Goal: Task Accomplishment & Management: Manage account settings

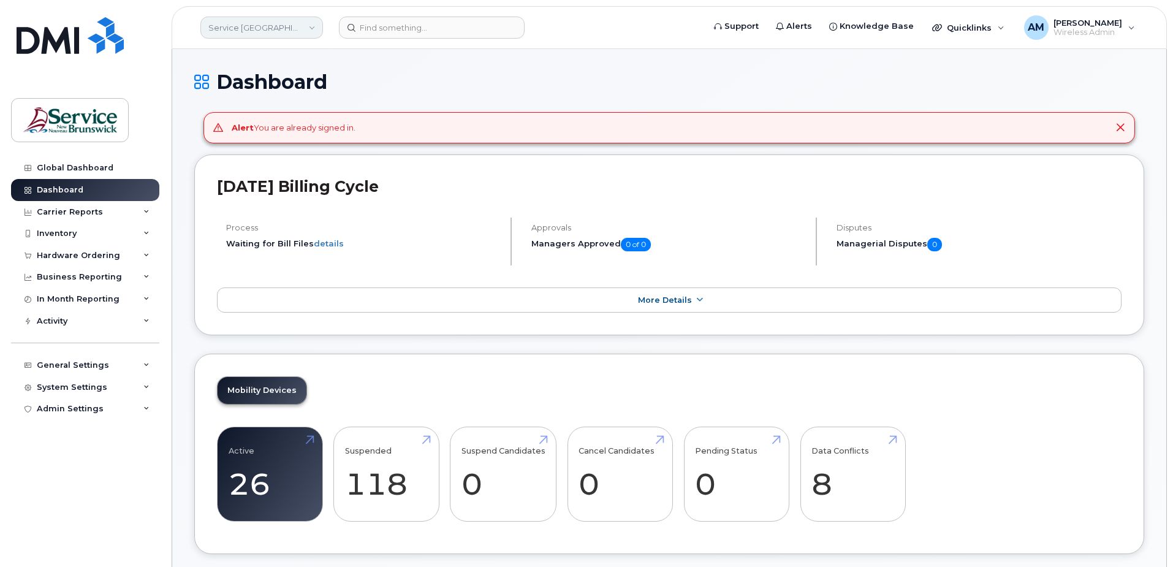
click at [272, 26] on link "Service New Brunswick (SNB)" at bounding box center [261, 28] width 123 height 22
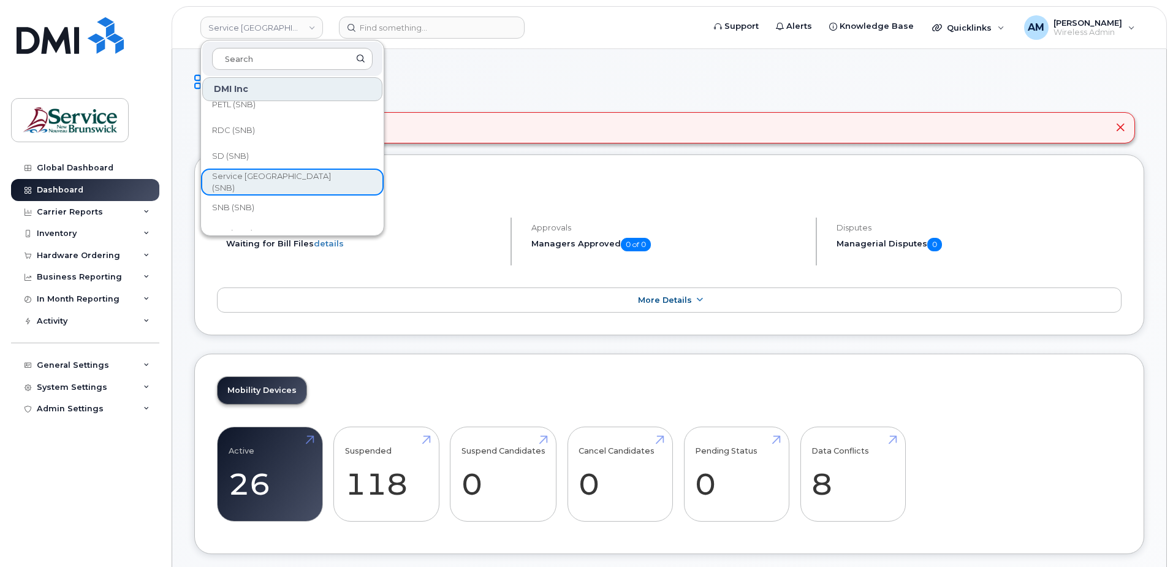
scroll to position [594, 0]
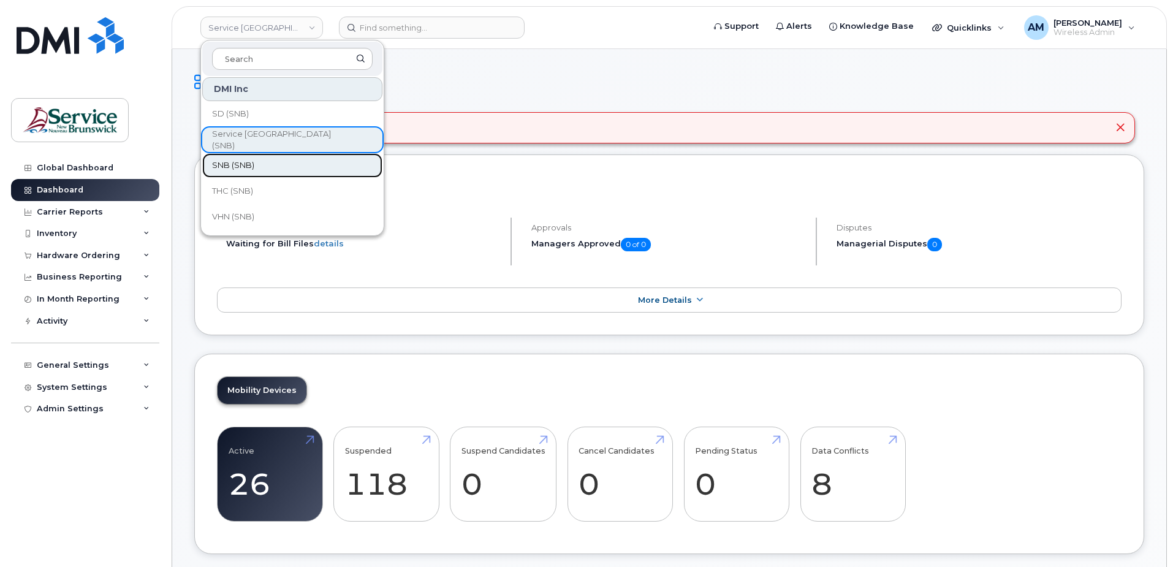
click at [275, 167] on link "SNB (SNB)" at bounding box center [292, 165] width 180 height 25
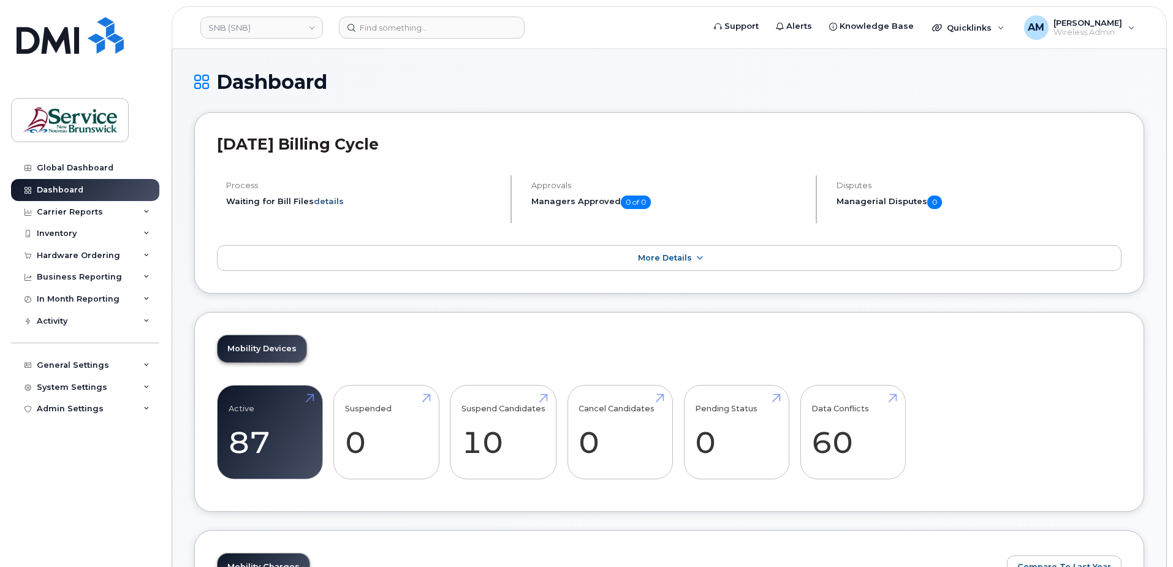
click at [329, 200] on link "details" at bounding box center [329, 201] width 30 height 10
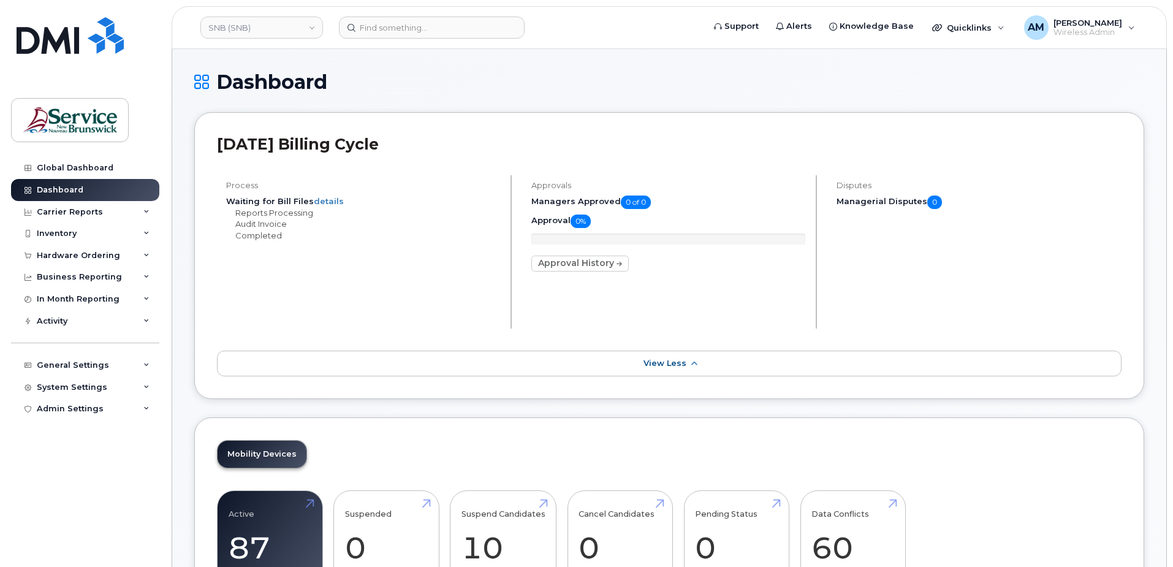
click at [429, 270] on div "Process Waiting for Bill Files details Reports Processing Audit Invoice Complet…" at bounding box center [364, 251] width 295 height 153
click at [59, 230] on div "Inventory" at bounding box center [57, 234] width 40 height 10
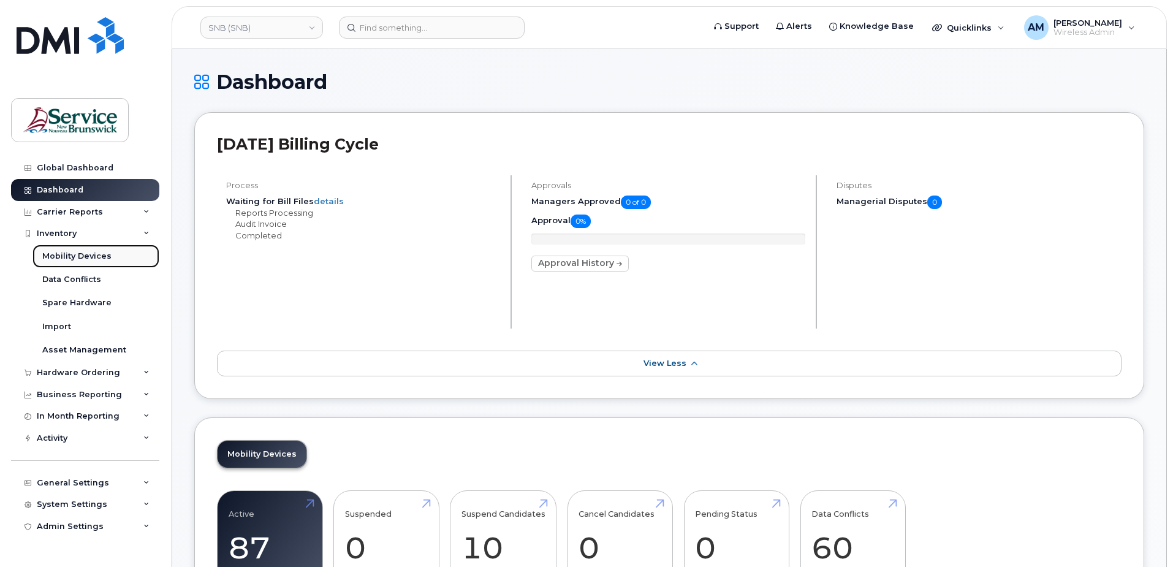
click at [76, 262] on div "Mobility Devices" at bounding box center [76, 256] width 69 height 11
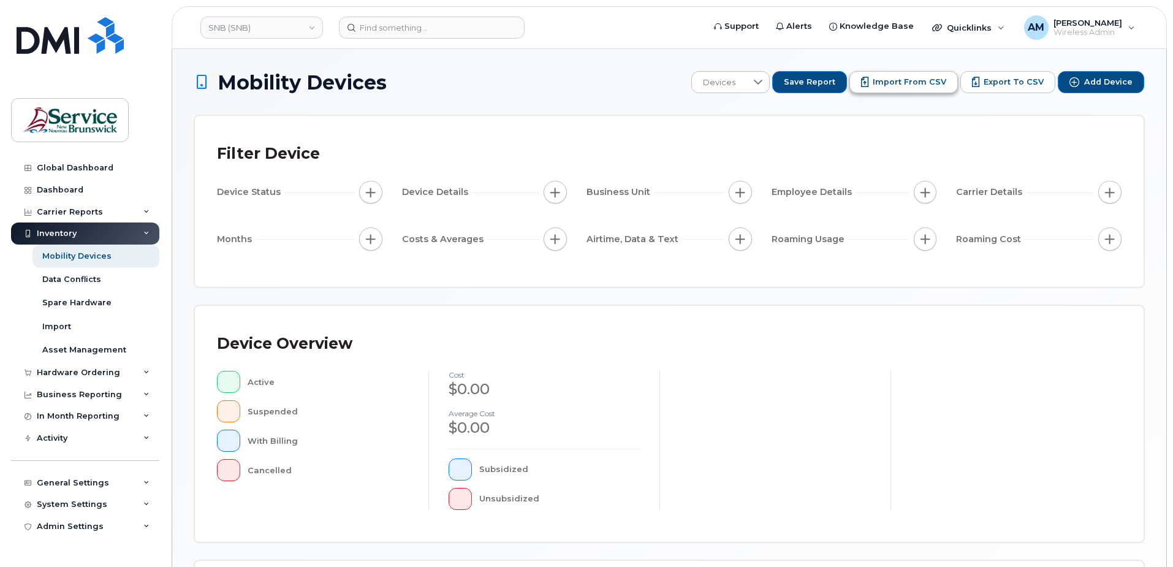
click at [906, 85] on span "Import from CSV" at bounding box center [910, 82] width 74 height 11
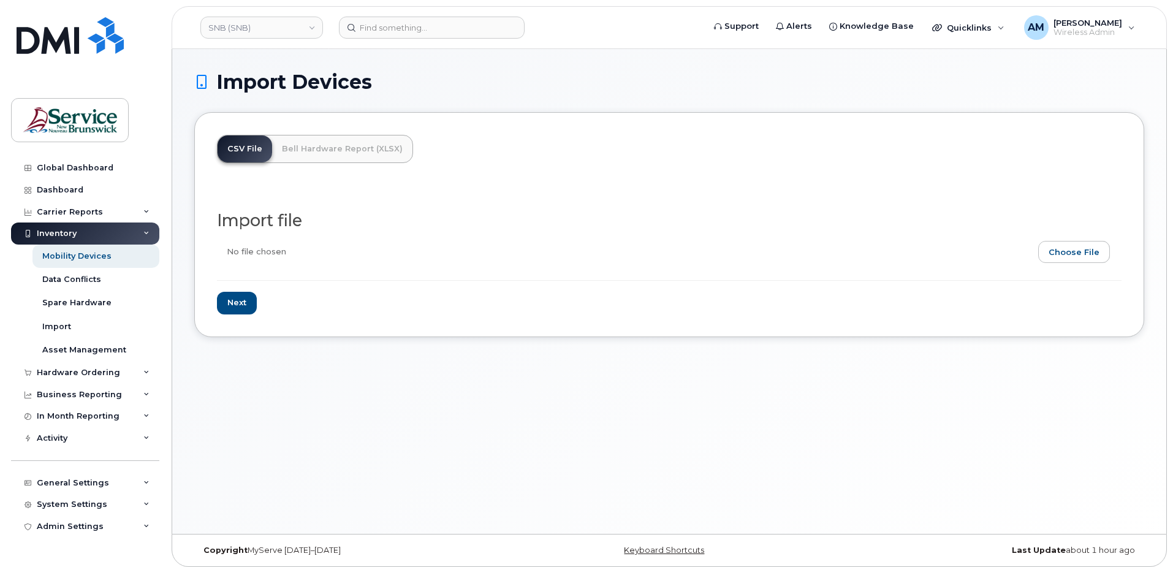
click at [1061, 256] on input "file" at bounding box center [664, 255] width 895 height 28
type input "C:\fakepath\SNB (SNB) - Device Report - 2025-08-15.csv"
click at [241, 303] on input "Next" at bounding box center [237, 303] width 40 height 23
type input "Loading..."
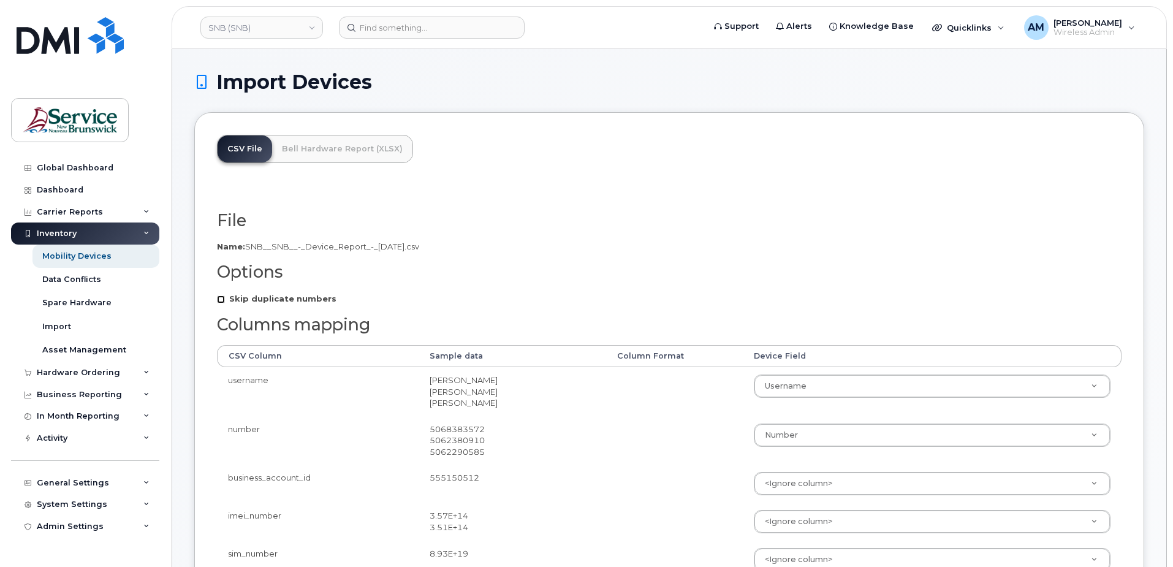
drag, startPoint x: 224, startPoint y: 301, endPoint x: 235, endPoint y: 297, distance: 12.4
click at [224, 301] on input "Skip duplicate numbers" at bounding box center [221, 299] width 8 height 8
checkbox input "true"
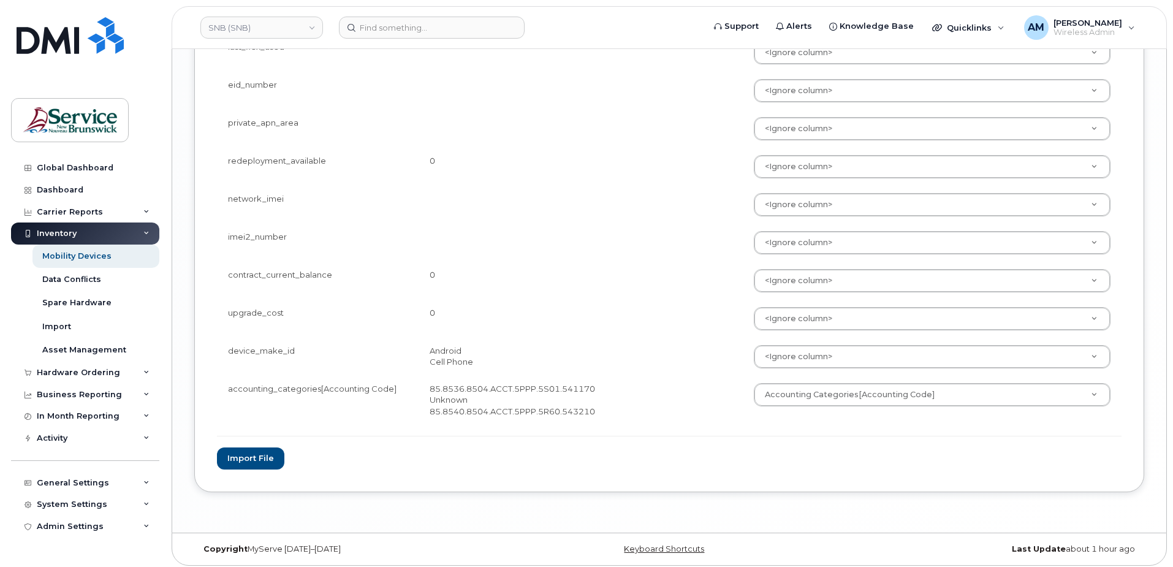
scroll to position [1843, 0]
click at [244, 454] on button "Import file" at bounding box center [250, 453] width 67 height 23
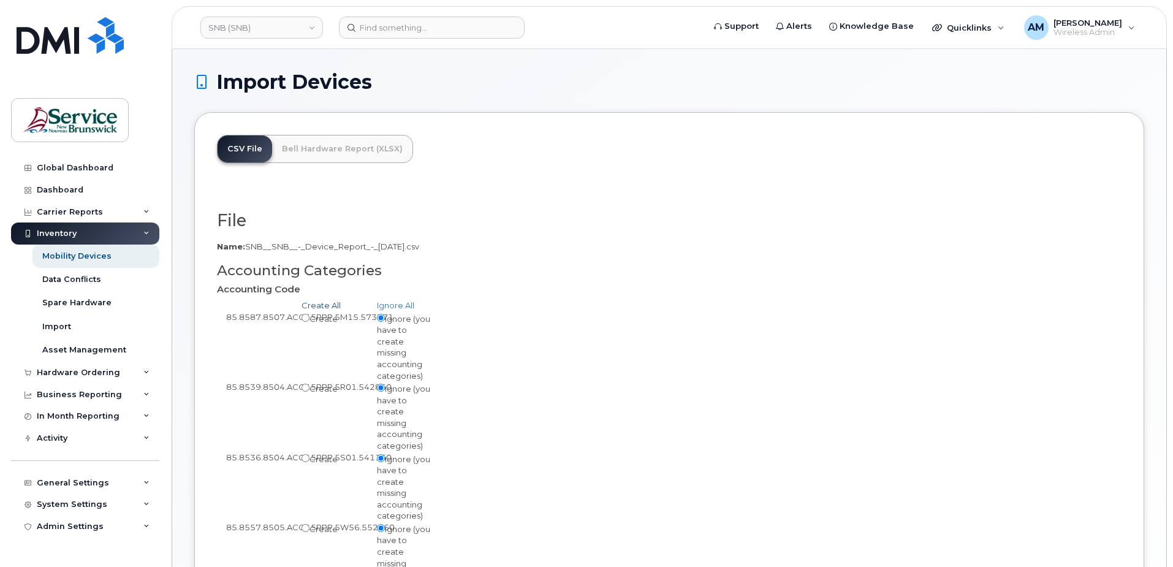
click at [324, 307] on link "Create All" at bounding box center [320, 305] width 39 height 10
radio input "true"
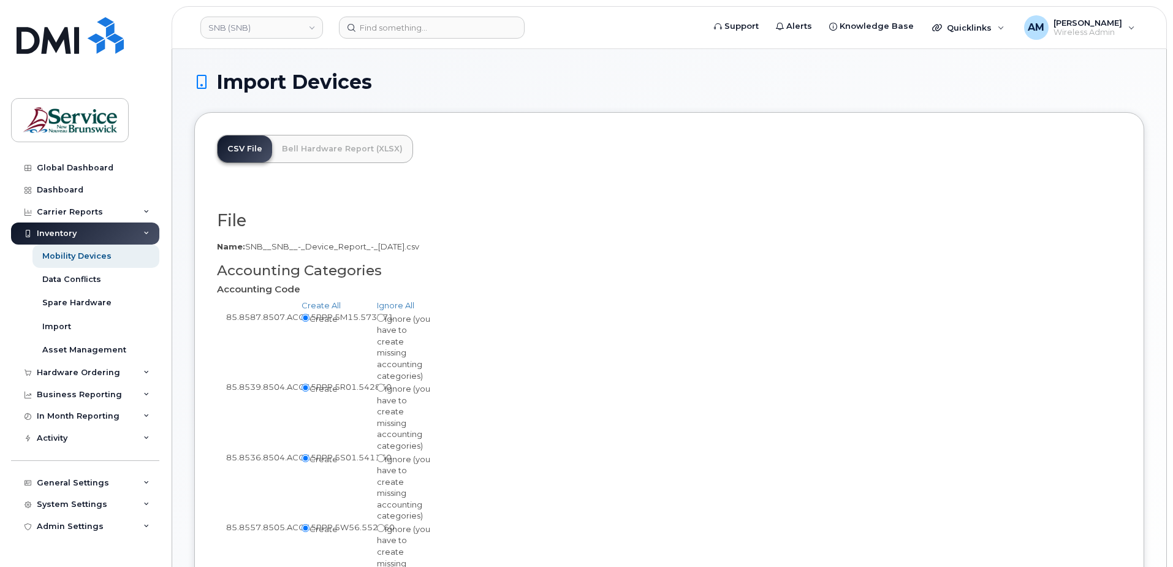
scroll to position [123, 0]
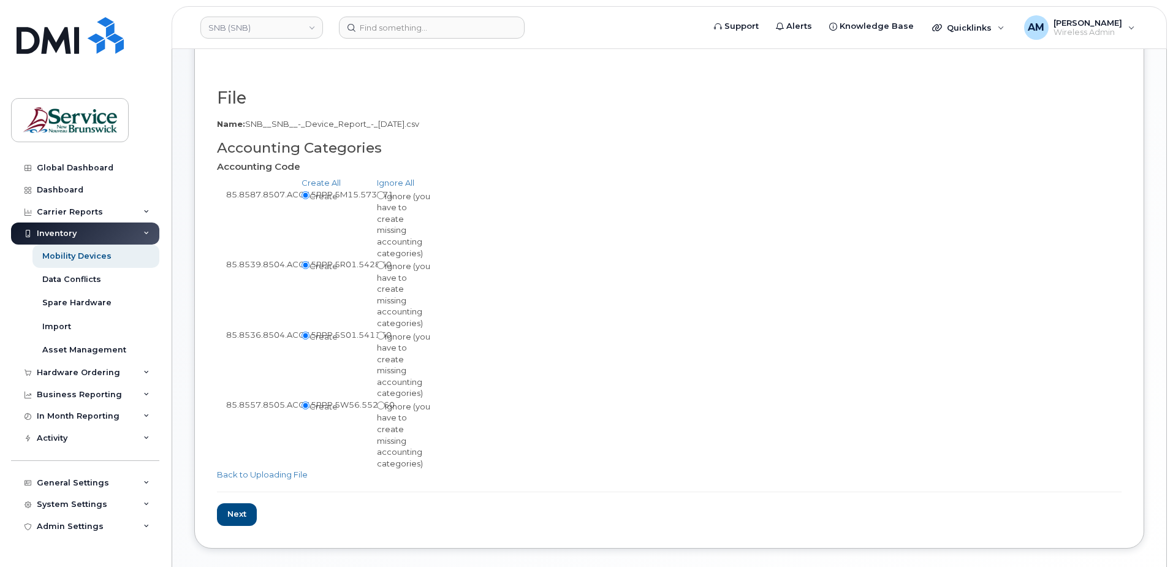
click at [501, 329] on div "85.8536.8504.ACCT.5PPP.5S01.541160 Create Ignore (you have to create missing ac…" at bounding box center [669, 364] width 904 height 70
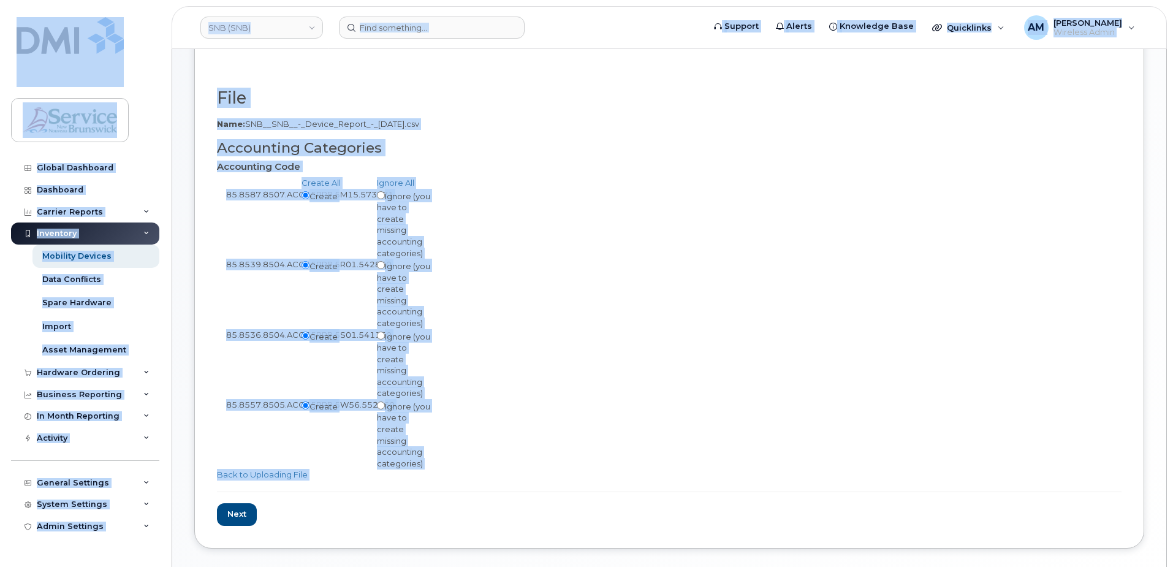
copy body "LOR (IPS) Dolorsi Ametco Adipiscin Elit Seddoeiusm Tempori / Utlabo Etdolo Magn…"
click at [586, 304] on div "85.8539.8504.ACCT.5PPP.5R01.542850 Create Ignore (you have to create missing ac…" at bounding box center [669, 294] width 904 height 70
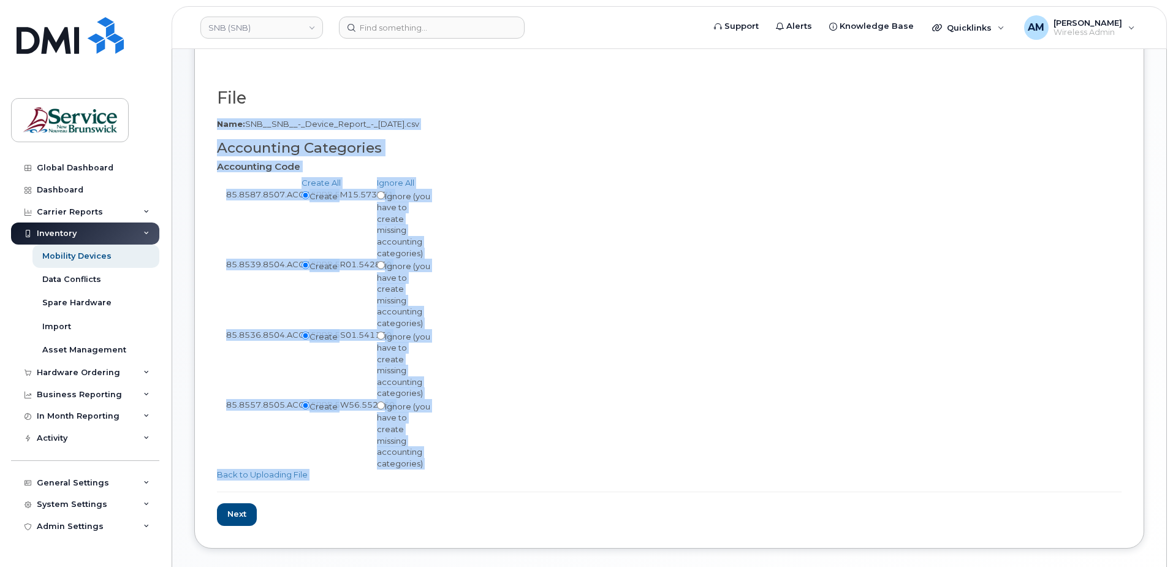
drag, startPoint x: 433, startPoint y: 442, endPoint x: 175, endPoint y: 123, distance: 410.4
click at [175, 123] on div "Import Devices CSV File Bell Hardware Report (XLSX) File Filename cache Name: S…" at bounding box center [669, 257] width 994 height 662
copy form "Name: SNB__SNB__-_Device_Report_-_[DATE].csv Accounting Categories Accounting C…"
click at [628, 158] on form "File Filename cache Name: SNB__SNB__-_Device_Report_-_[DATE].csv Accounting Cat…" at bounding box center [669, 307] width 904 height 436
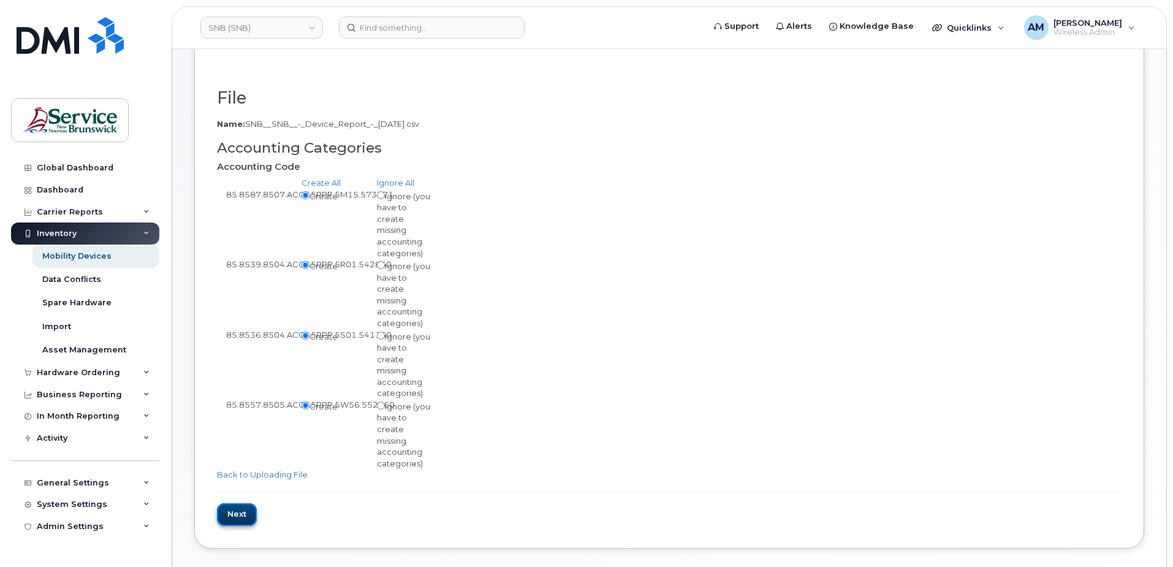
click at [246, 503] on input "Next" at bounding box center [237, 514] width 40 height 23
type input "Loading..."
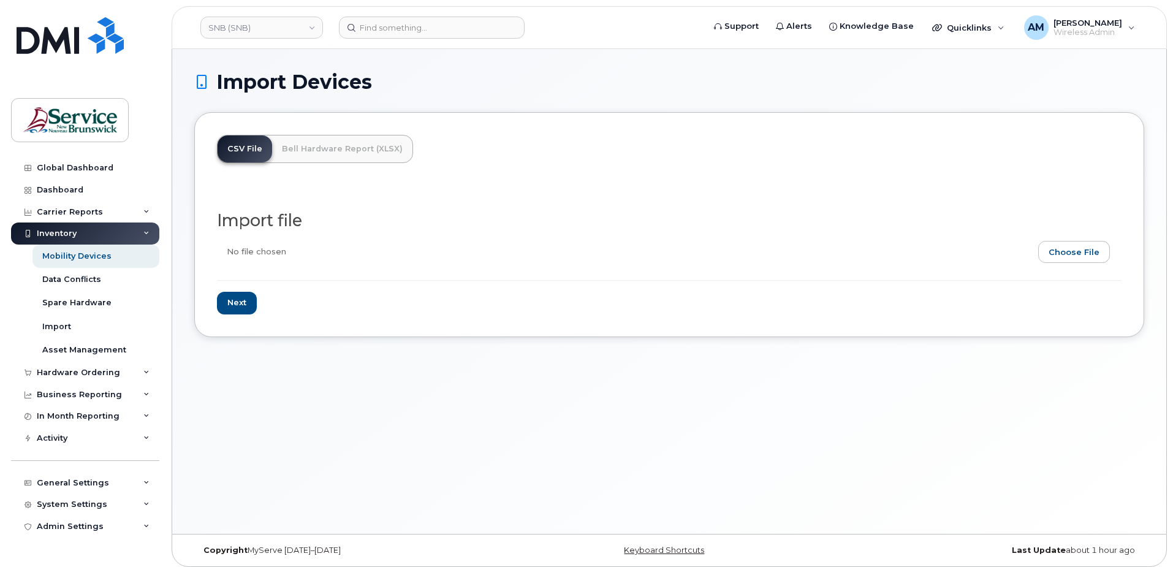
click at [460, 436] on div "Import Devices CSV File Bell Hardware Report (XLSX) Import file Next" at bounding box center [669, 291] width 994 height 485
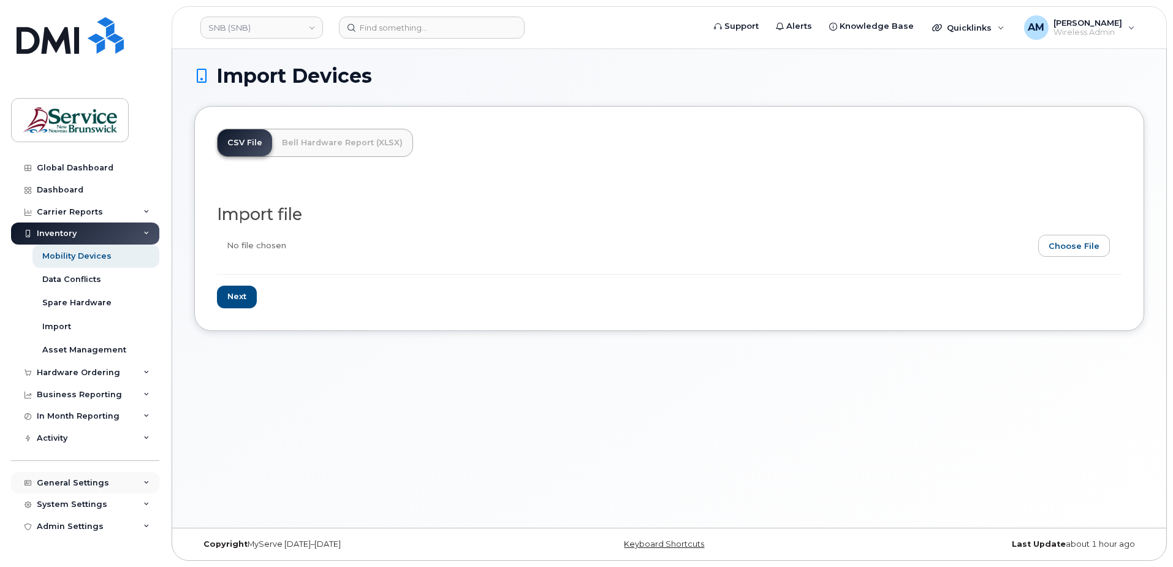
click at [77, 486] on div "General Settings" at bounding box center [73, 483] width 72 height 10
click at [75, 485] on div "General Settings" at bounding box center [73, 483] width 72 height 10
click at [72, 507] on div "System Settings" at bounding box center [72, 504] width 70 height 10
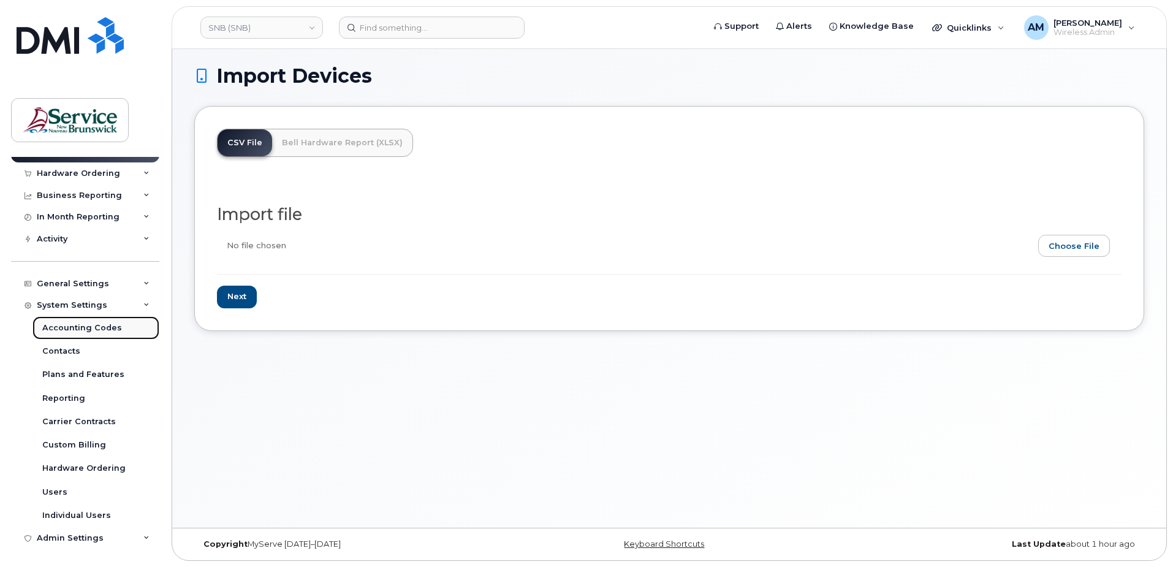
click at [102, 325] on div "Accounting Codes" at bounding box center [82, 327] width 80 height 11
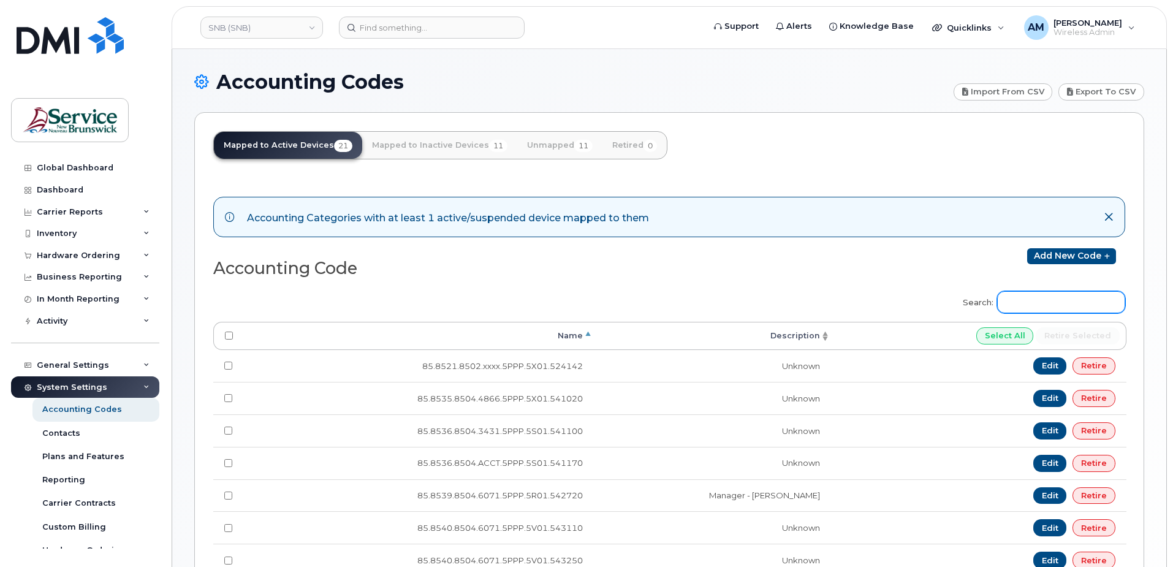
click at [1044, 309] on input "Search:" at bounding box center [1061, 302] width 128 height 22
paste input "85.8587.8507.ACCT.5PPP.5M15.573371"
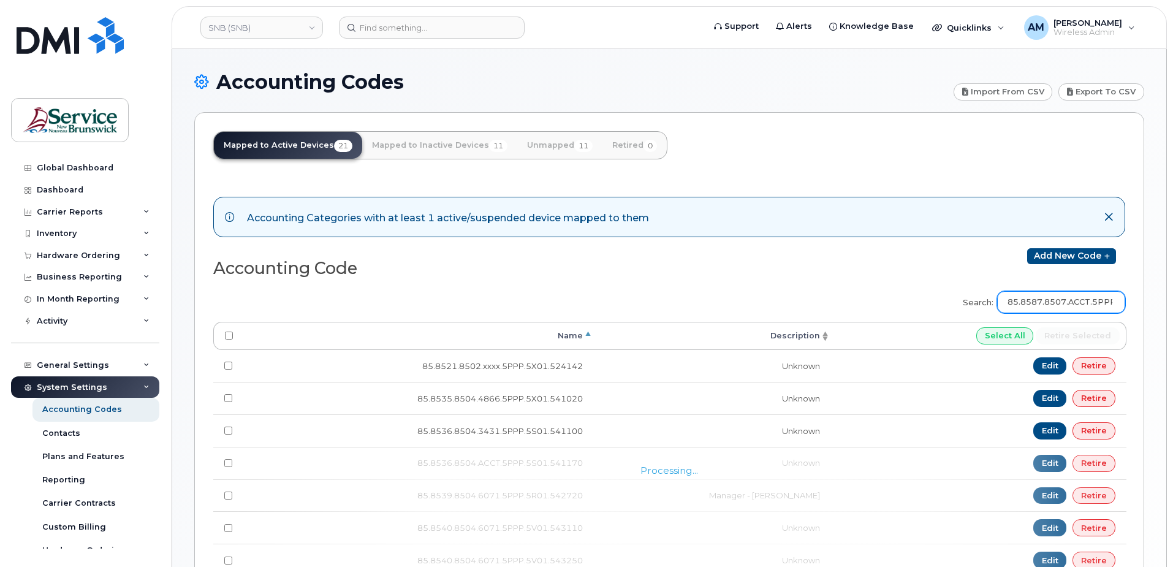
scroll to position [0, 72]
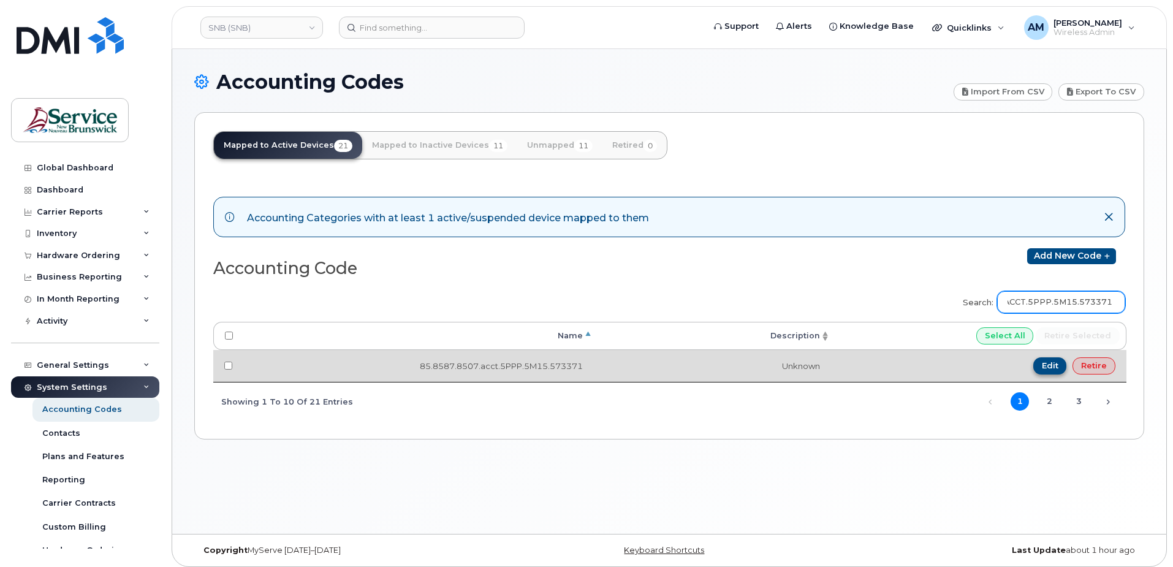
type input "85.8587.8507.ACCT.5PPP.5M15.573371"
click at [1057, 368] on link "Edit" at bounding box center [1050, 365] width 34 height 17
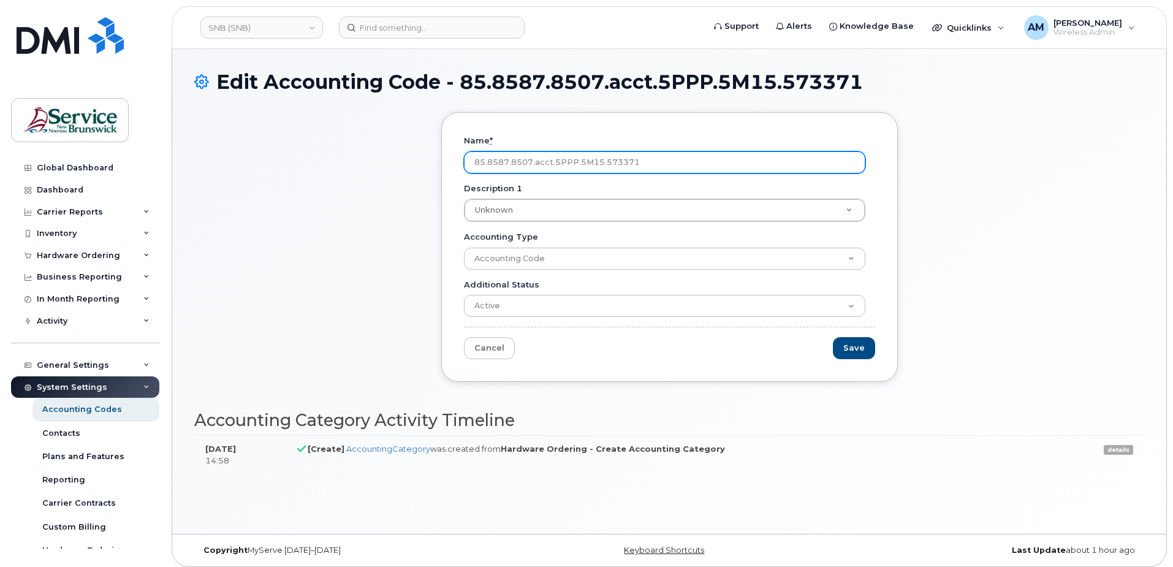
click at [533, 160] on input "85.8587.8507.acct.5PPP.5M15.573371" at bounding box center [664, 162] width 401 height 22
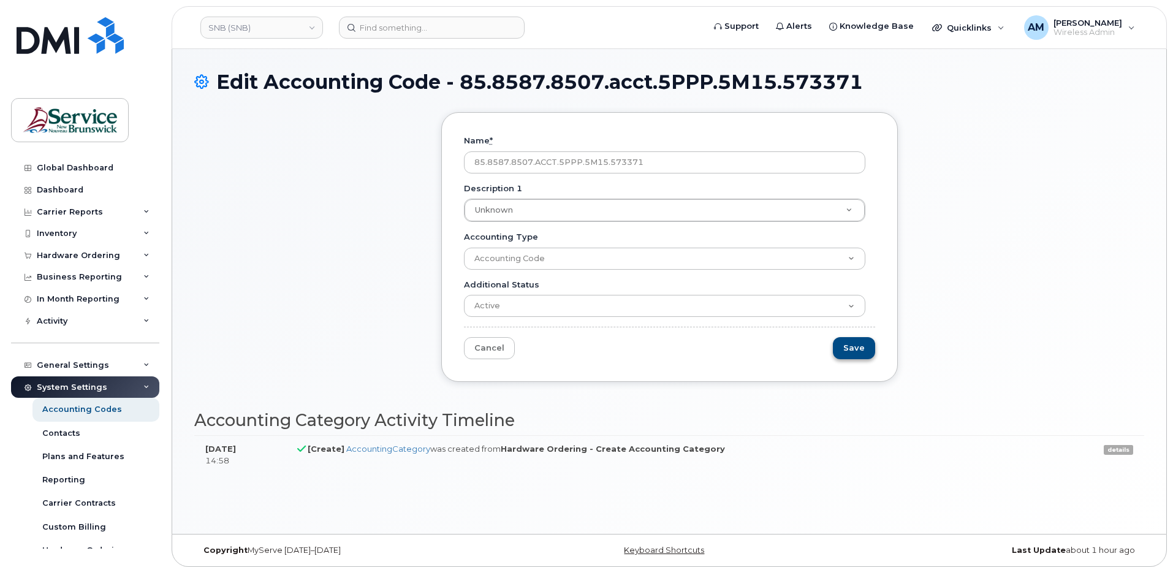
type input "85.8587.8507.ACCT.5PPP.5M15.573371"
click at [866, 354] on input "Save" at bounding box center [854, 348] width 42 height 23
type input "Saving..."
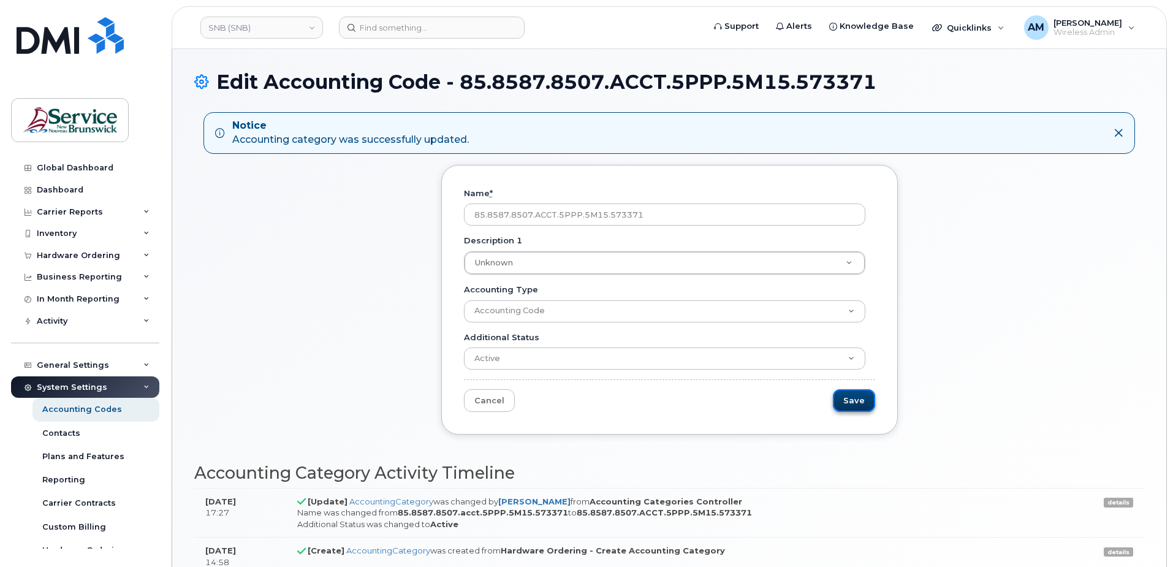
click at [858, 396] on input "Save" at bounding box center [854, 400] width 42 height 23
type input "Saving..."
click at [84, 404] on div "Accounting Codes" at bounding box center [82, 409] width 80 height 11
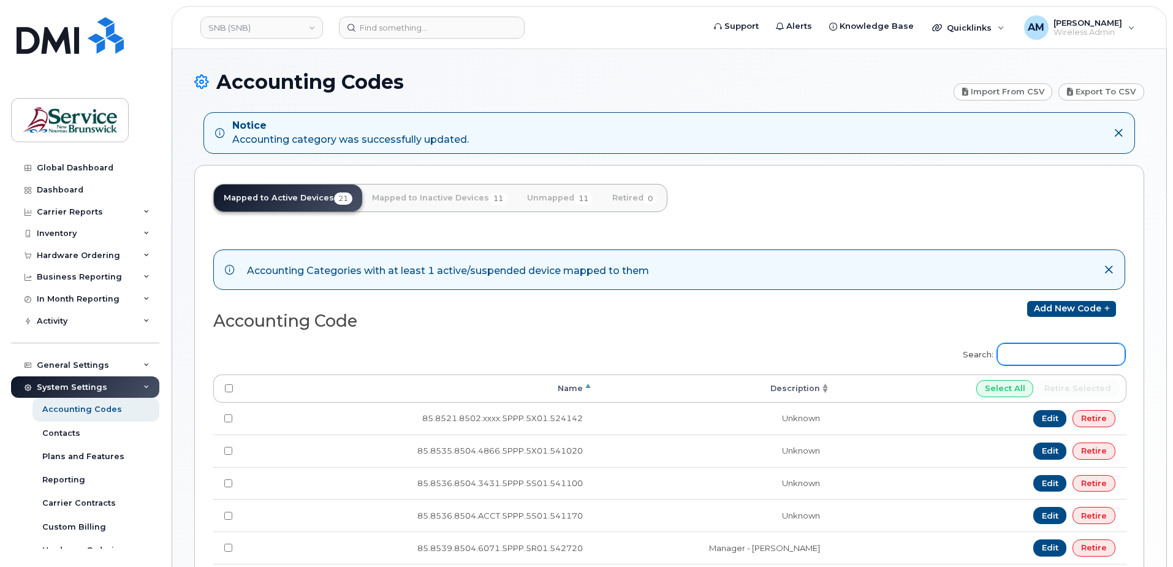
click at [1036, 354] on input "Search:" at bounding box center [1061, 354] width 128 height 22
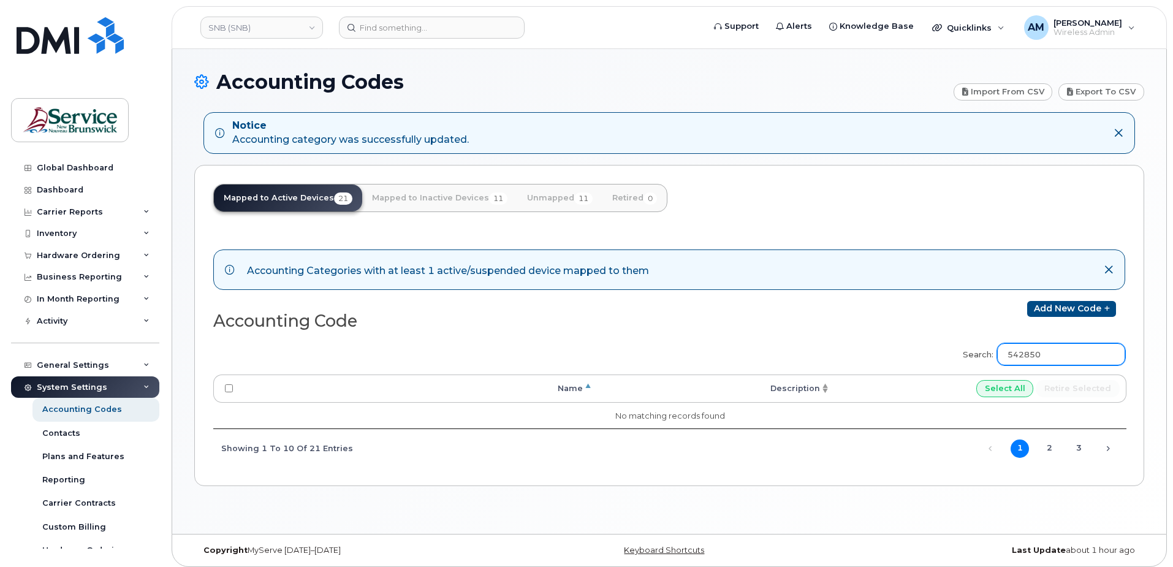
type input "542850"
drag, startPoint x: 1075, startPoint y: 352, endPoint x: 1082, endPoint y: 355, distance: 7.7
click at [1075, 352] on input "542850" at bounding box center [1061, 354] width 128 height 22
click at [1107, 308] on icon at bounding box center [1106, 308] width 9 height 7
click at [1077, 362] on input "542850" at bounding box center [1061, 354] width 128 height 22
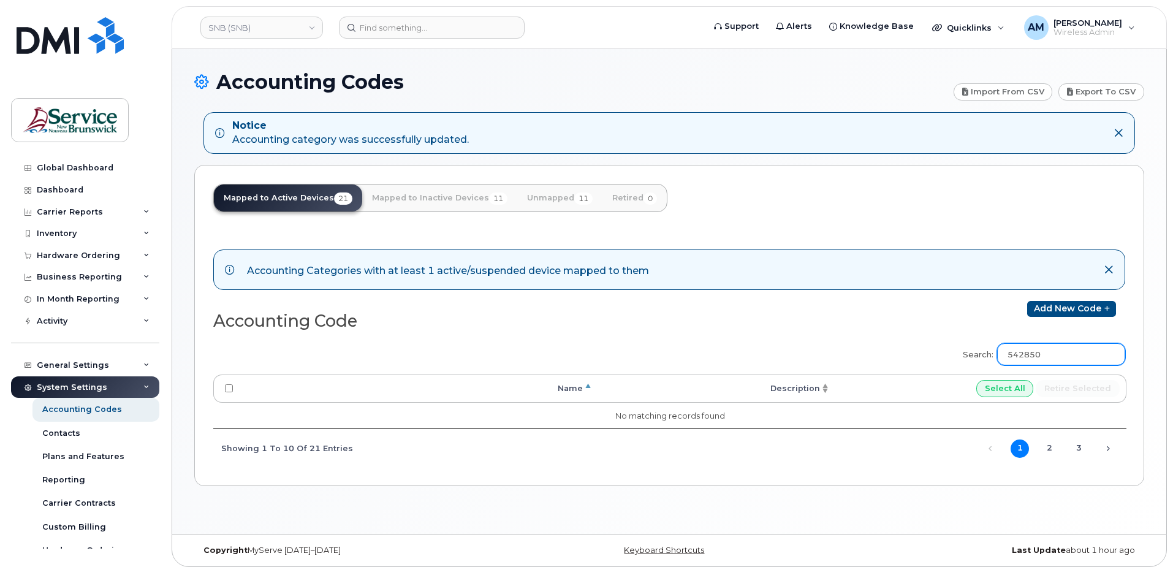
drag, startPoint x: 1083, startPoint y: 362, endPoint x: 908, endPoint y: 371, distance: 175.5
click at [914, 370] on div "Search: 542850 Processing... Name Description Select All Retire selected No mat…" at bounding box center [669, 401] width 912 height 132
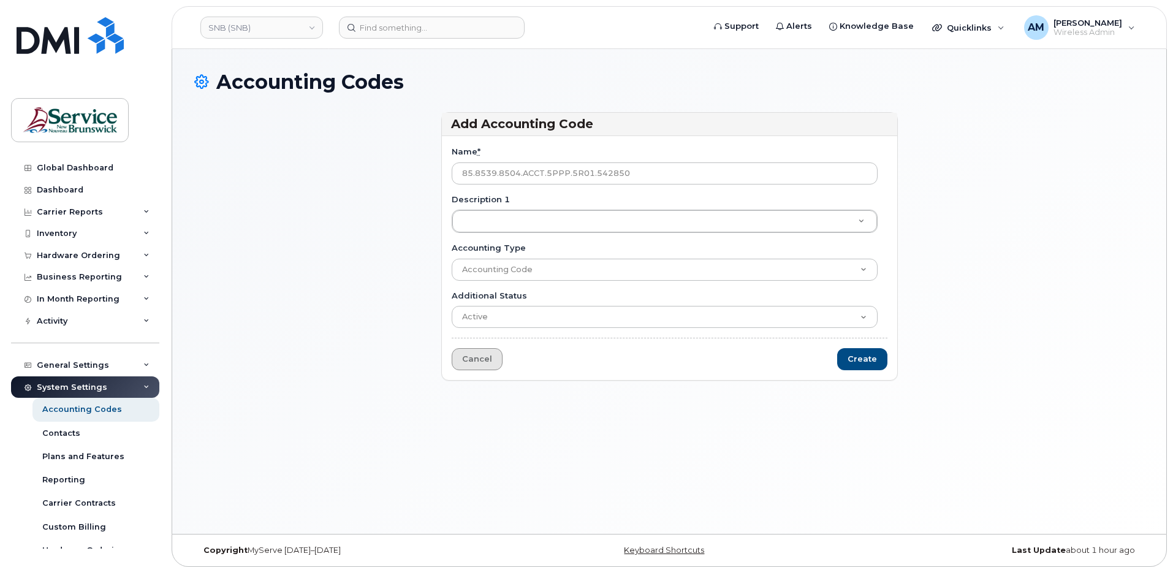
type input "85.8539.8504.ACCT.5PPP.5R01.542850"
click at [480, 361] on link "Cancel" at bounding box center [477, 359] width 51 height 23
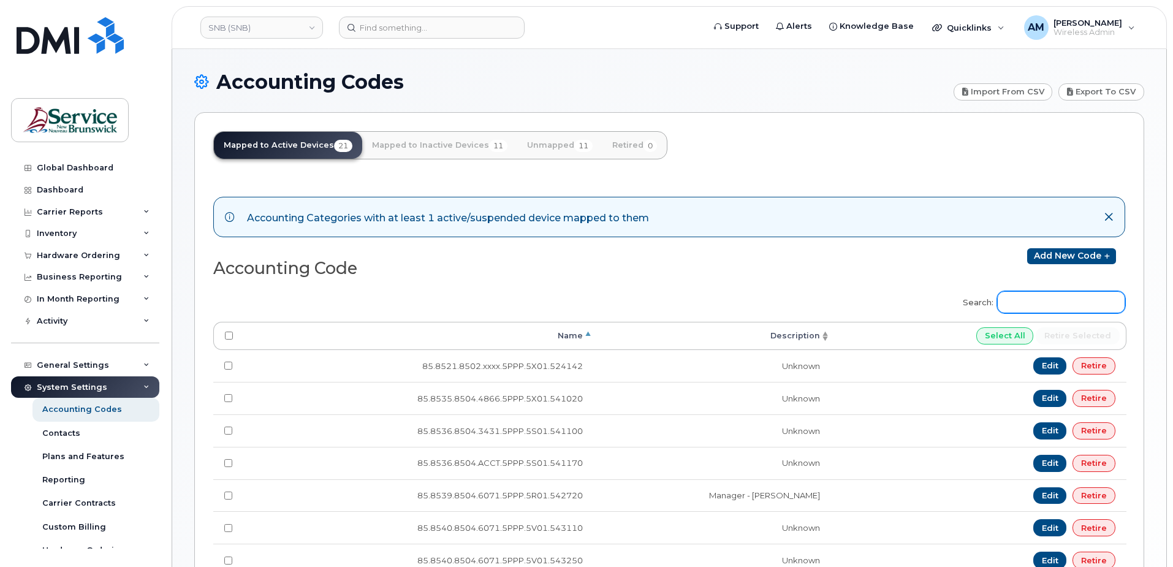
click at [1074, 301] on input "Search:" at bounding box center [1061, 302] width 128 height 22
paste input "85.8539.8504.ACCT.5PPP.5R01.542850"
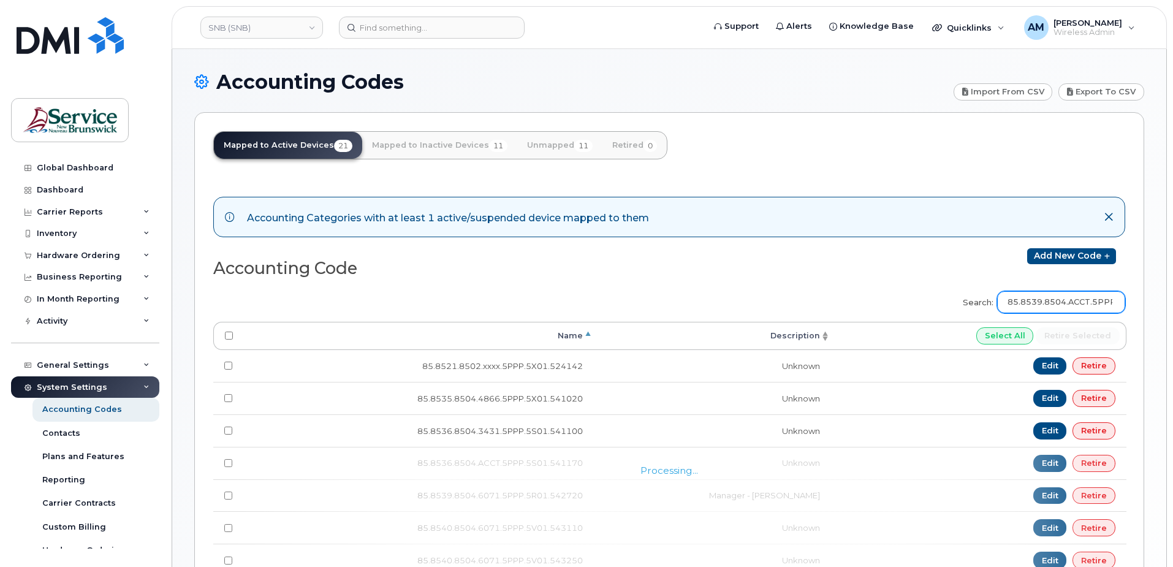
scroll to position [0, 70]
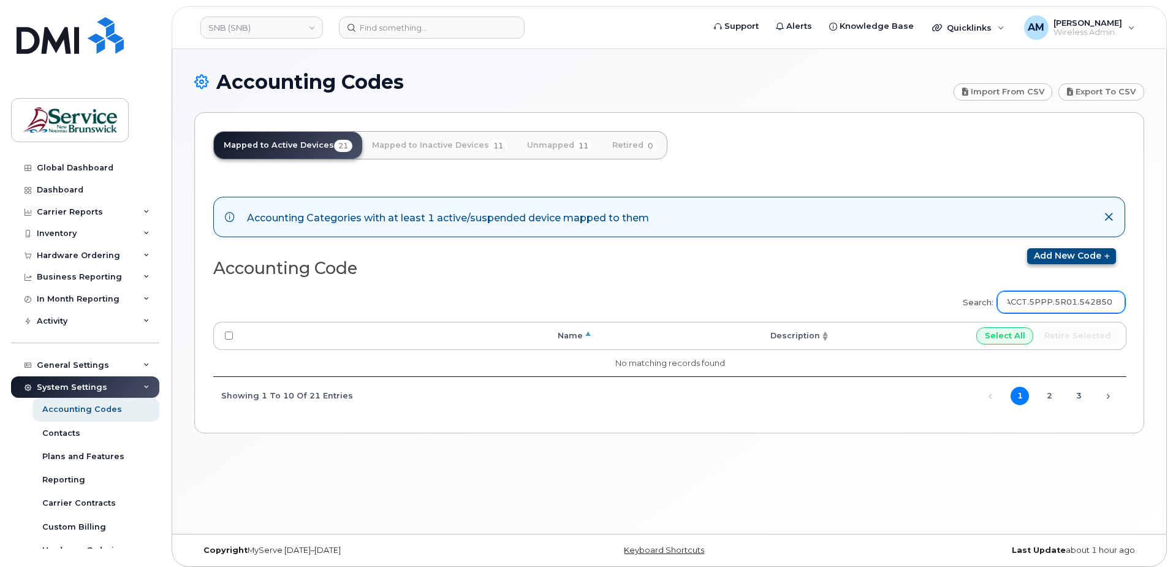
type input "85.8539.8504.ACCT.5PPP.5R01.542850"
click at [1097, 257] on link "Add new code" at bounding box center [1071, 256] width 89 height 16
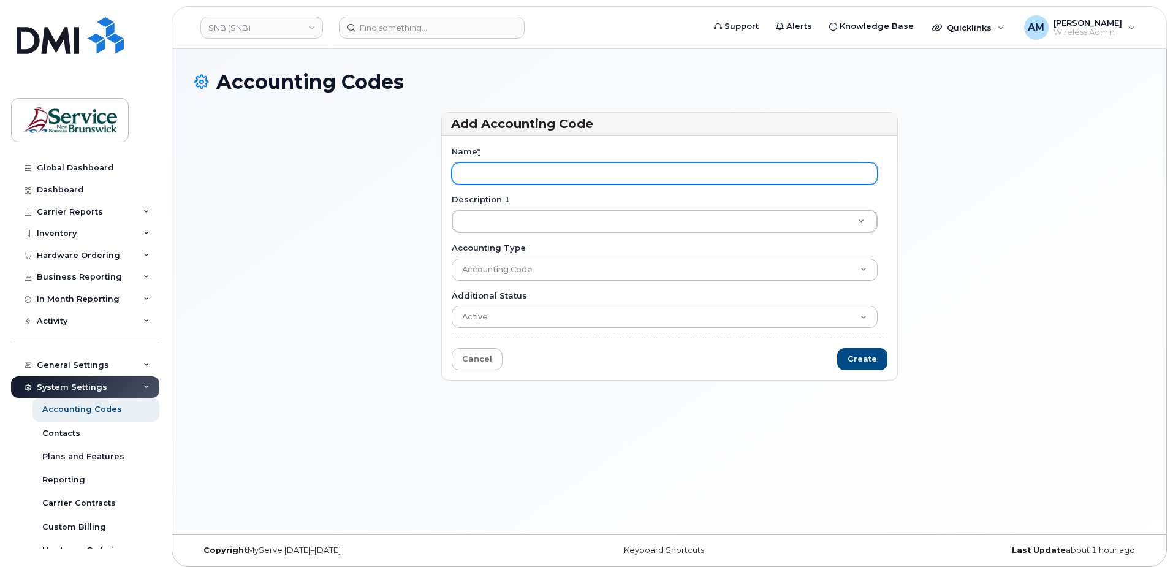
click at [621, 178] on input "Name *" at bounding box center [665, 173] width 426 height 22
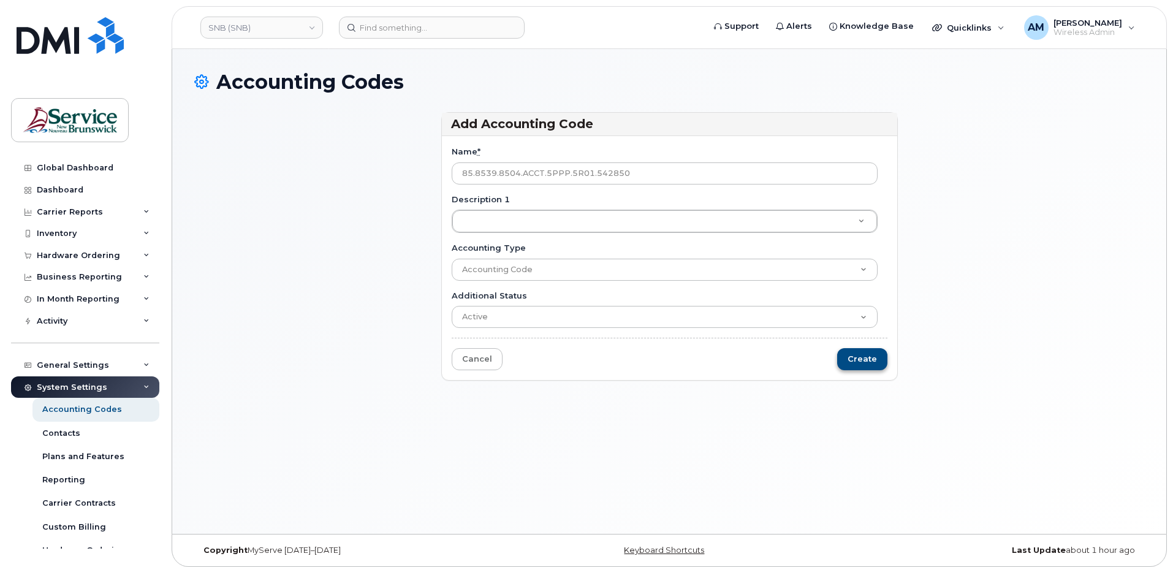
type input "85.8539.8504.ACCT.5PPP.5R01.542850"
click at [863, 357] on input "Create" at bounding box center [862, 359] width 50 height 23
click at [862, 359] on input "Create" at bounding box center [862, 359] width 50 height 23
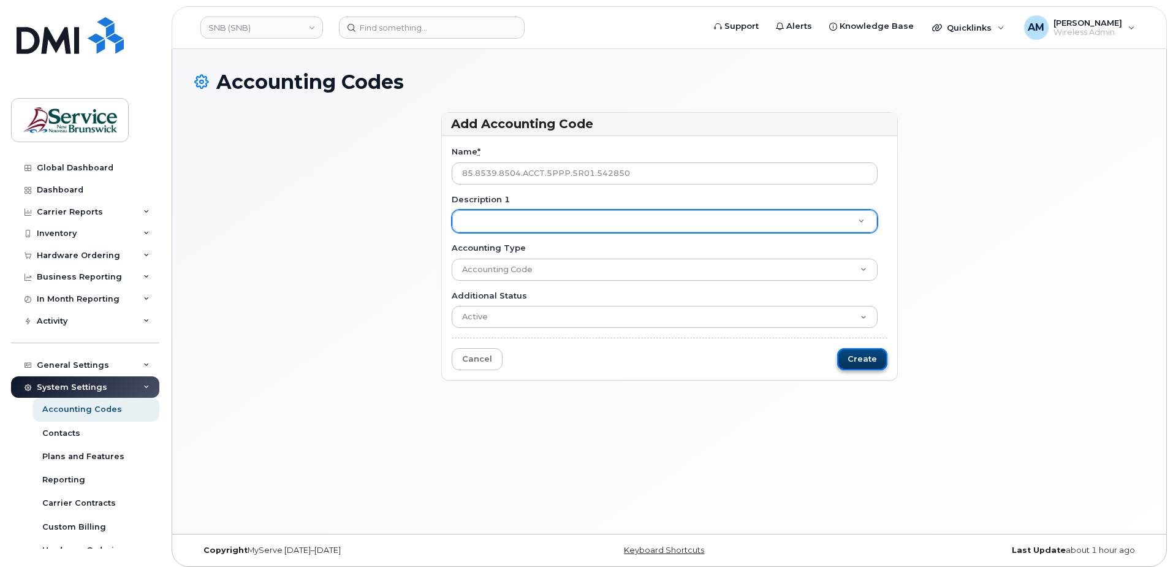
click at [865, 362] on input "Create" at bounding box center [862, 359] width 50 height 23
click at [765, 445] on div "Accounting Codes Add Accounting Code Name * 85.8539.8504.ACCT.5PPP.5R01.542850 …" at bounding box center [669, 291] width 994 height 485
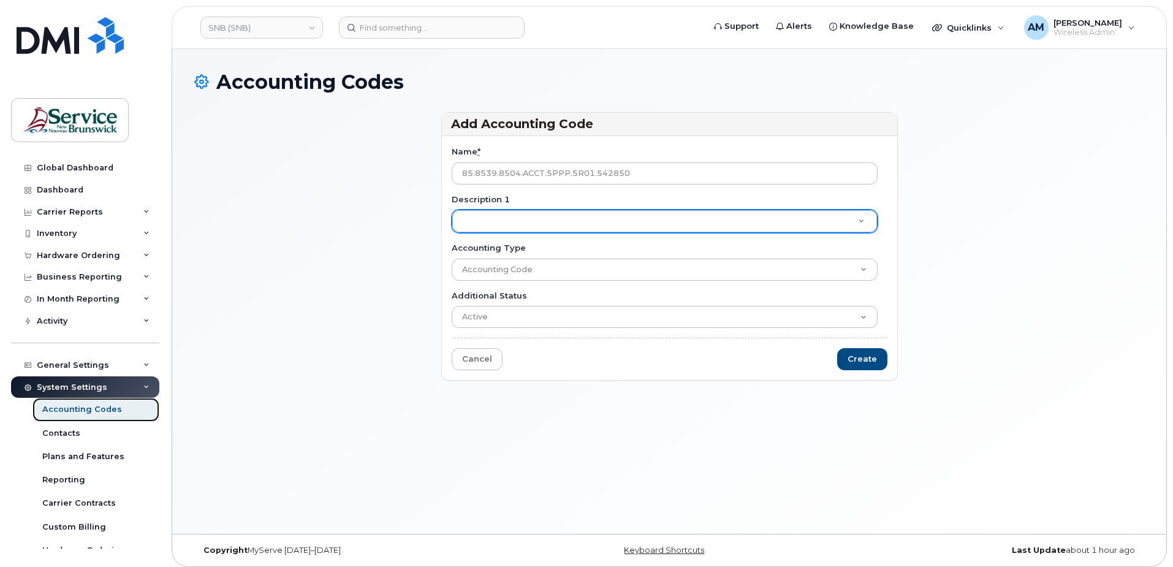
click at [115, 411] on div "Accounting Codes" at bounding box center [82, 409] width 80 height 11
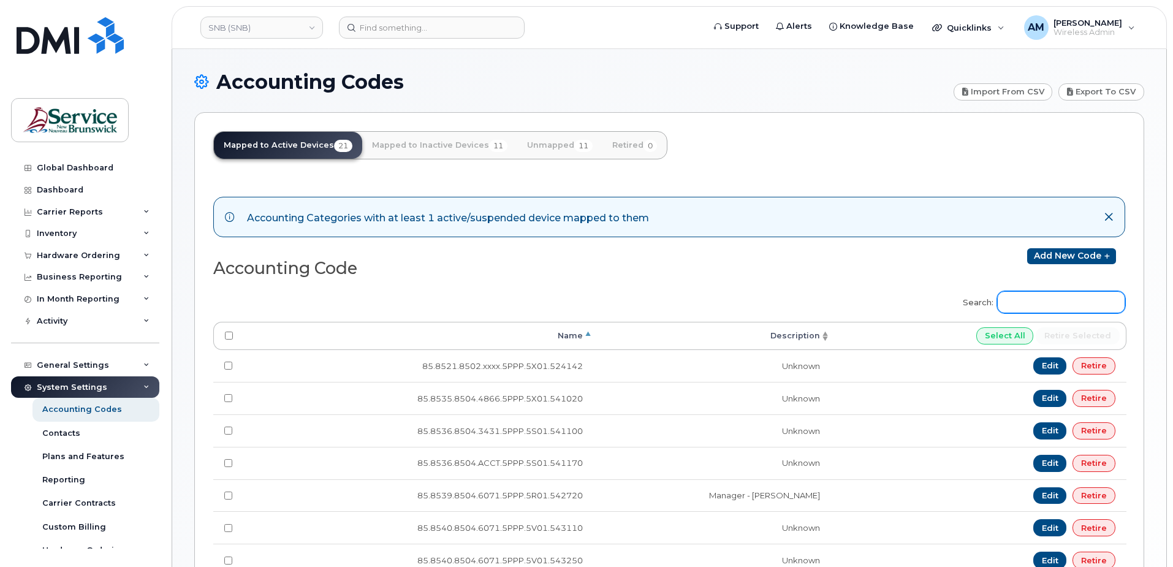
click at [1045, 304] on input "Search:" at bounding box center [1061, 302] width 128 height 22
paste input "85.8536.8504.ACCT.5PPP.5S01.541160"
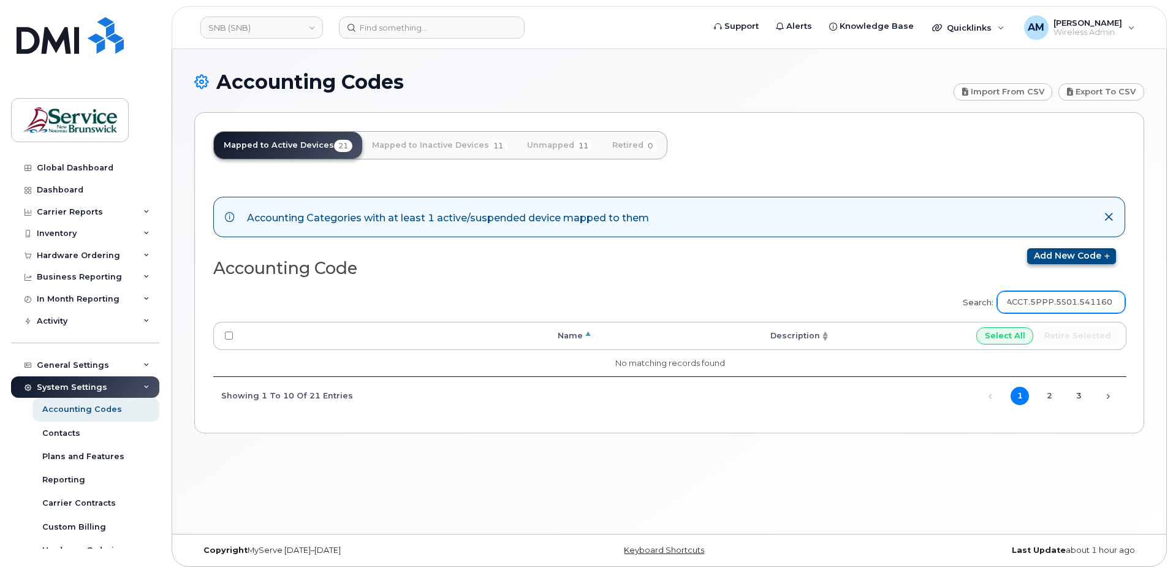
type input "85.8536.8504.ACCT.5PPP.5S01.541160"
click at [1070, 257] on link "Add new code" at bounding box center [1071, 256] width 89 height 16
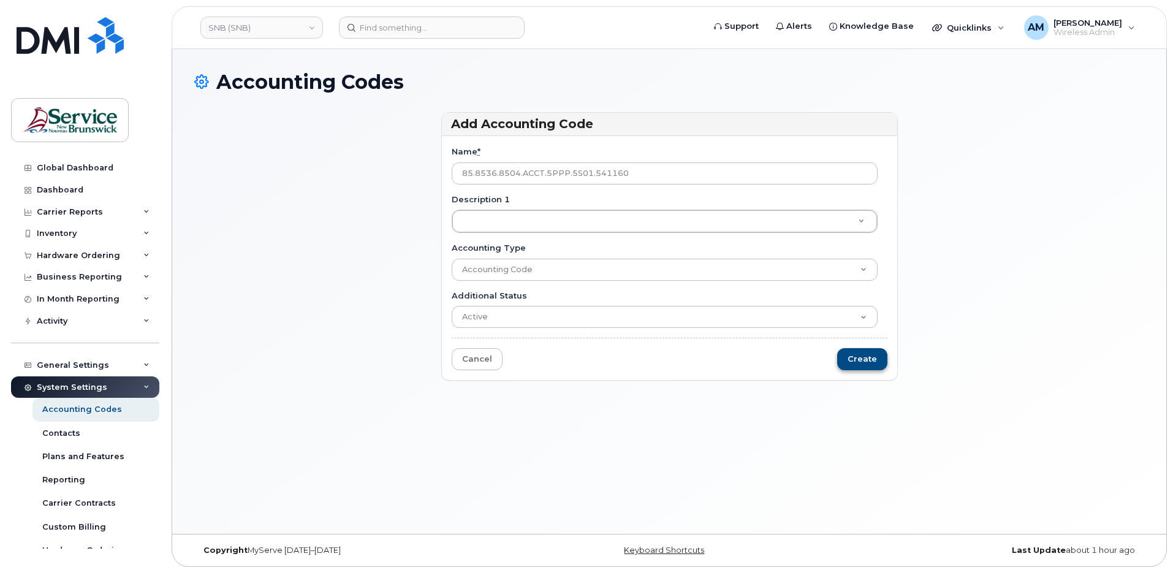
type input "85.8536.8504.ACCT.5PPP.5S01.541160"
click at [862, 361] on input "Create" at bounding box center [862, 359] width 50 height 23
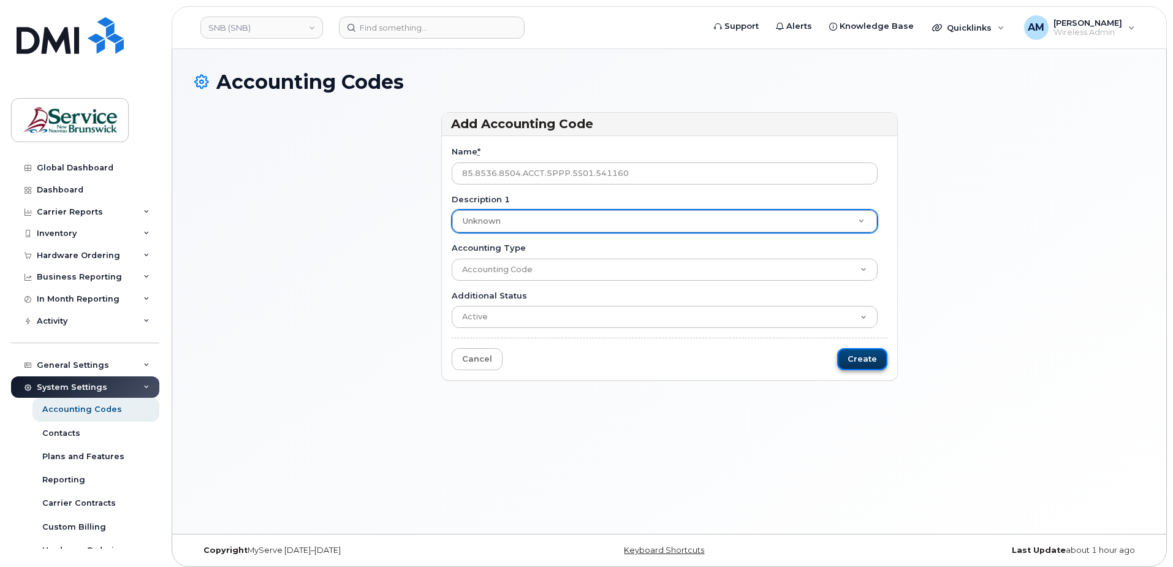
click at [877, 358] on input "Create" at bounding box center [862, 359] width 50 height 23
type input "Saving..."
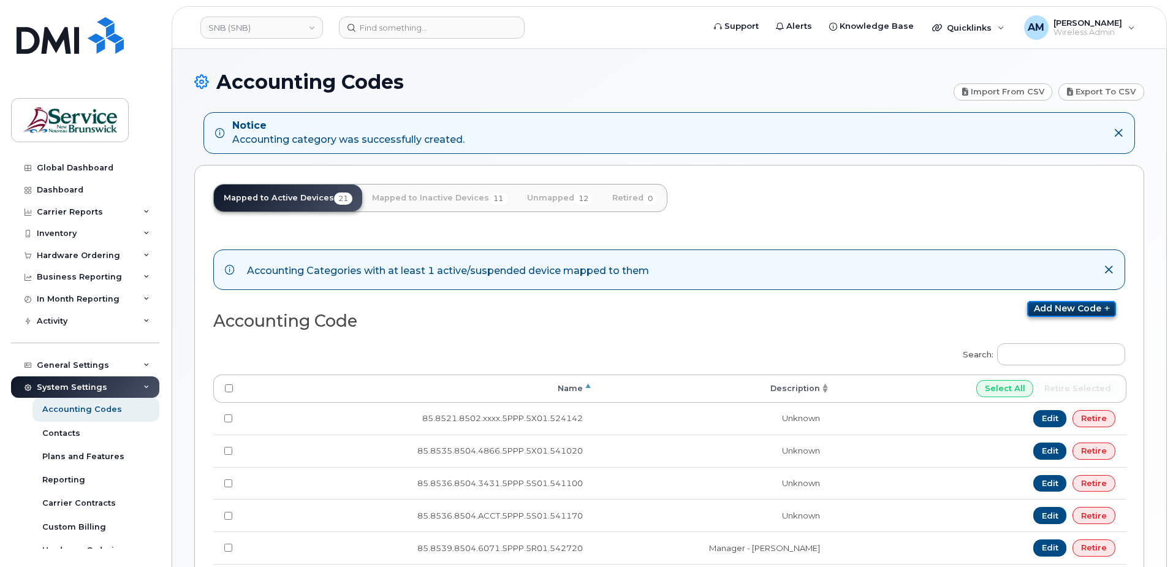
click at [1059, 311] on link "Add new code" at bounding box center [1071, 309] width 89 height 16
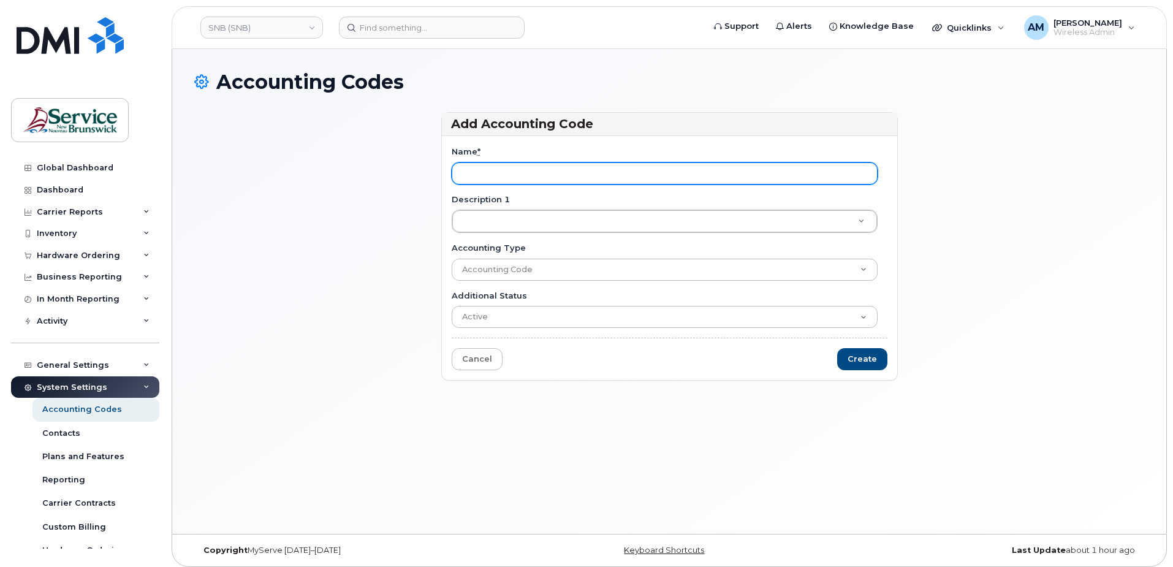
click at [496, 179] on input "Name *" at bounding box center [665, 173] width 426 height 22
paste input "85.8539.8504.ACCT.5PPP.5R01.542850"
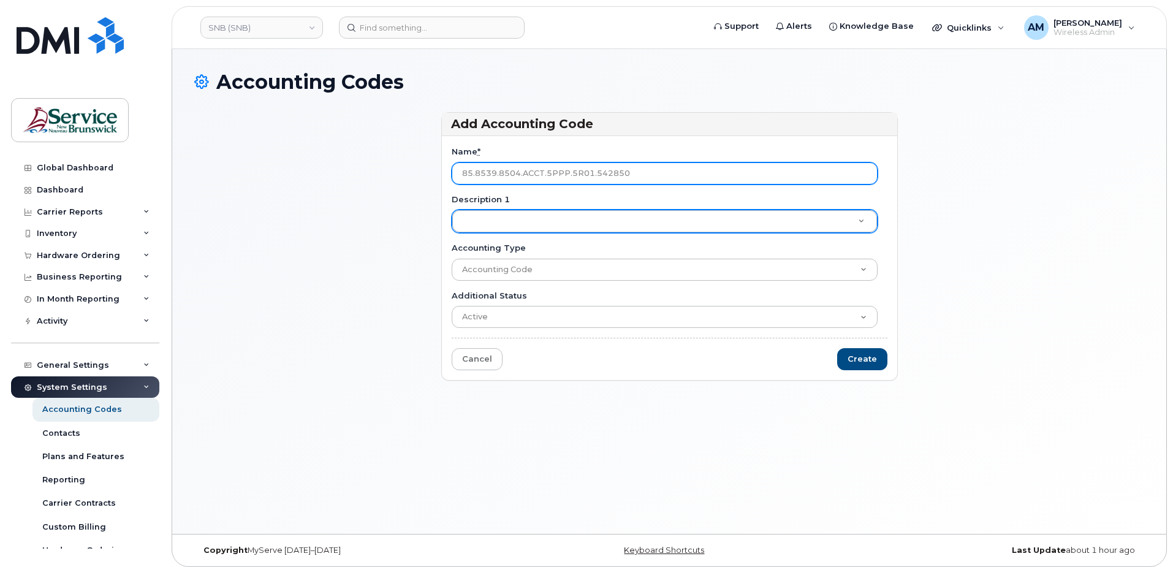
type input "85.8539.8504.ACCT.5PPP.5R01.542850"
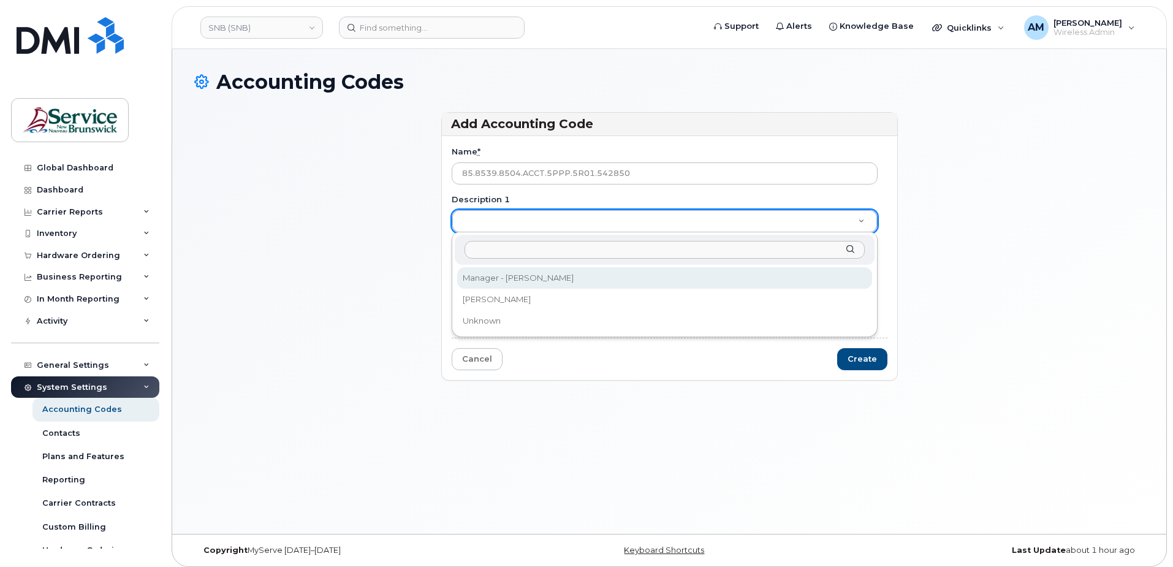
drag, startPoint x: 496, startPoint y: 210, endPoint x: 496, endPoint y: 221, distance: 11.0
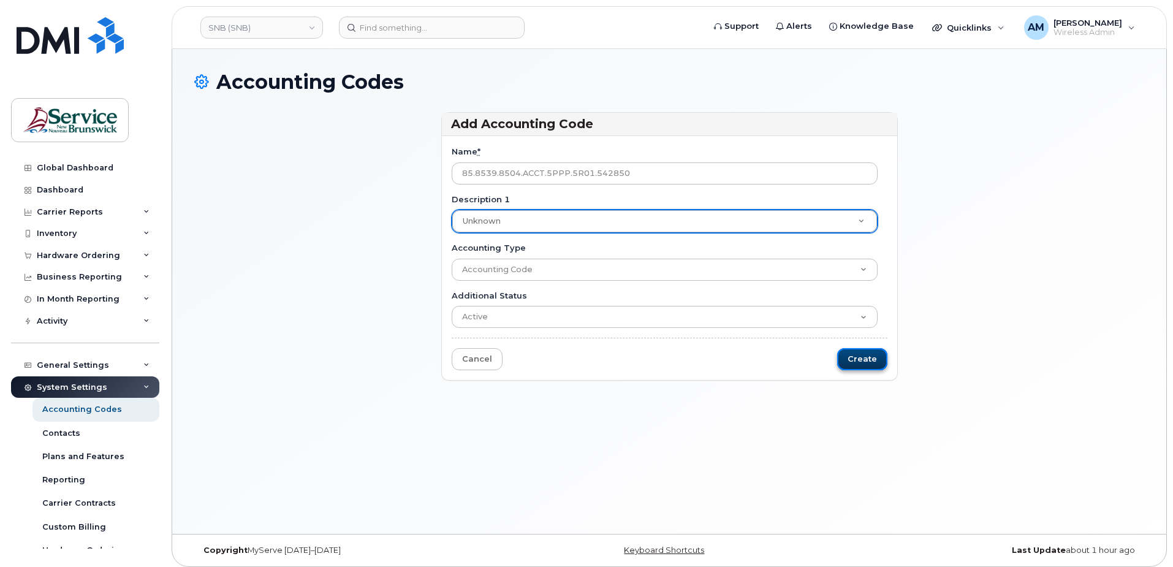
click at [863, 357] on input "Create" at bounding box center [862, 359] width 50 height 23
type input "Saving..."
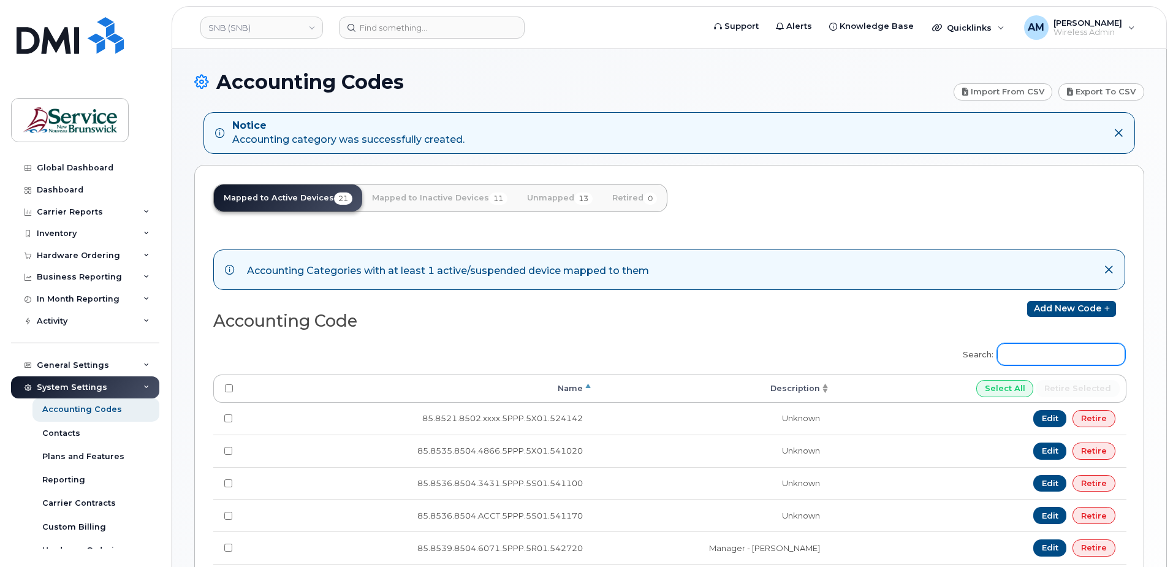
drag, startPoint x: 1059, startPoint y: 357, endPoint x: 1078, endPoint y: 357, distance: 19.0
click at [1059, 357] on input "Search:" at bounding box center [1061, 354] width 128 height 22
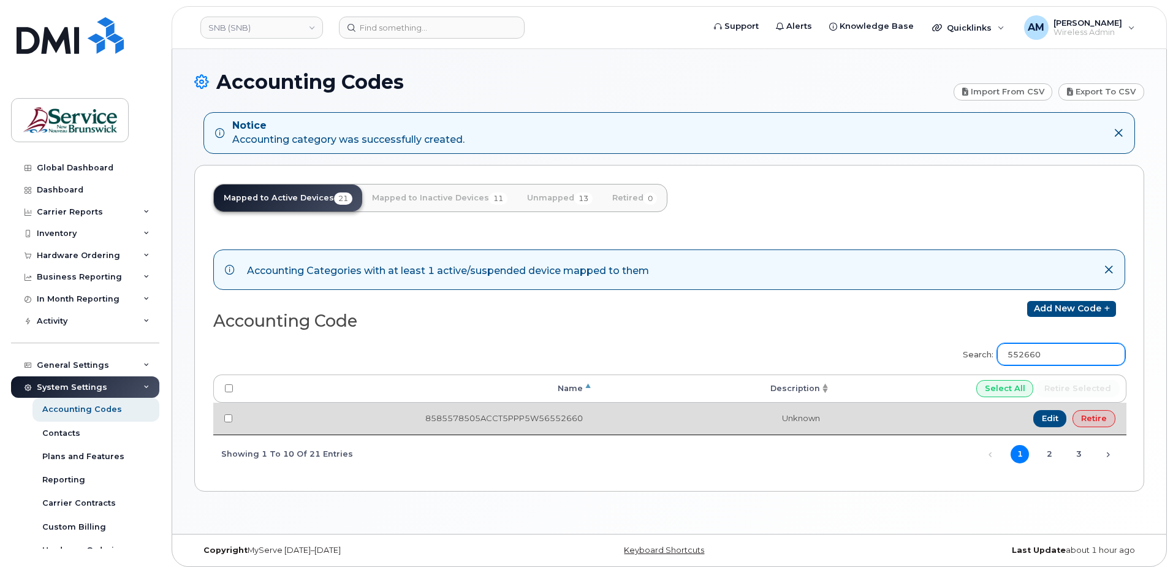
type input "552660"
click at [986, 426] on td "Edit Retire" at bounding box center [978, 419] width 295 height 32
click at [1050, 418] on link "Edit" at bounding box center [1050, 418] width 34 height 17
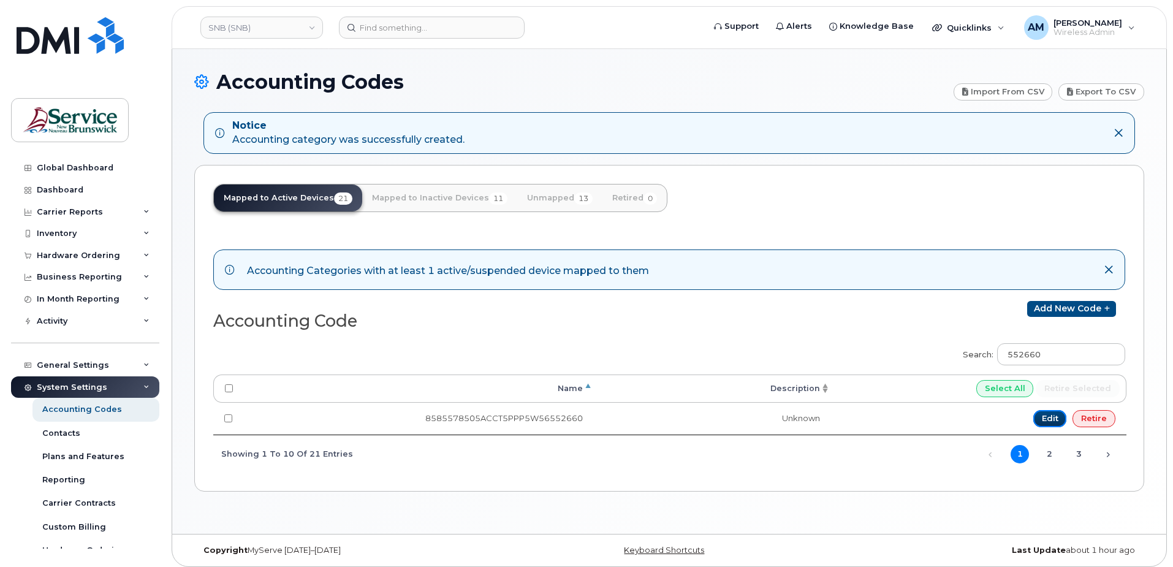
scroll to position [6, 0]
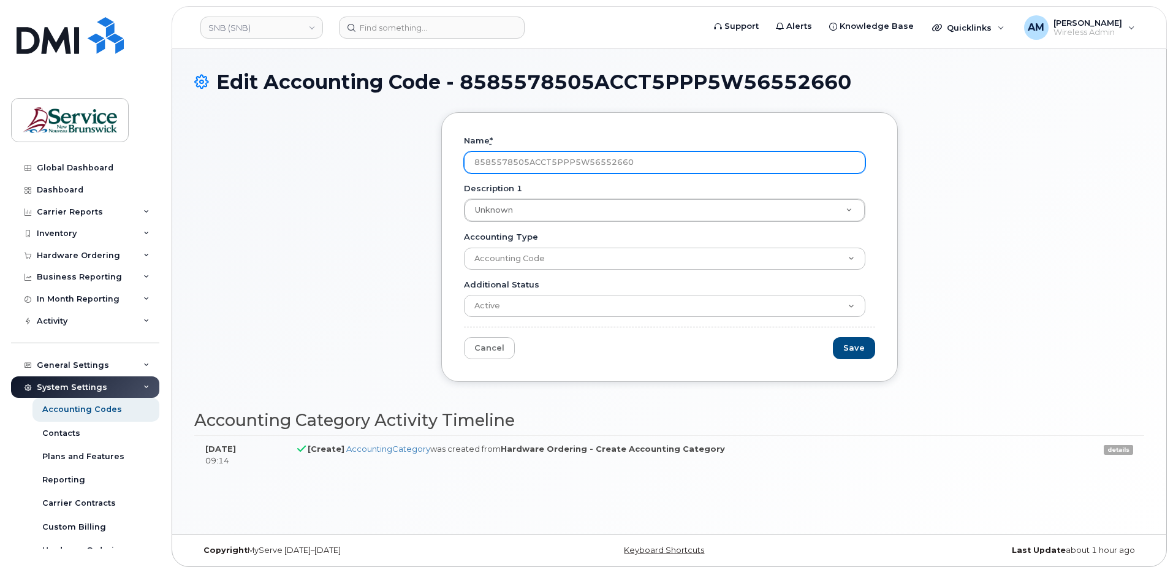
click at [641, 155] on input "8585578505ACCT5PPP5W56552660" at bounding box center [664, 162] width 401 height 22
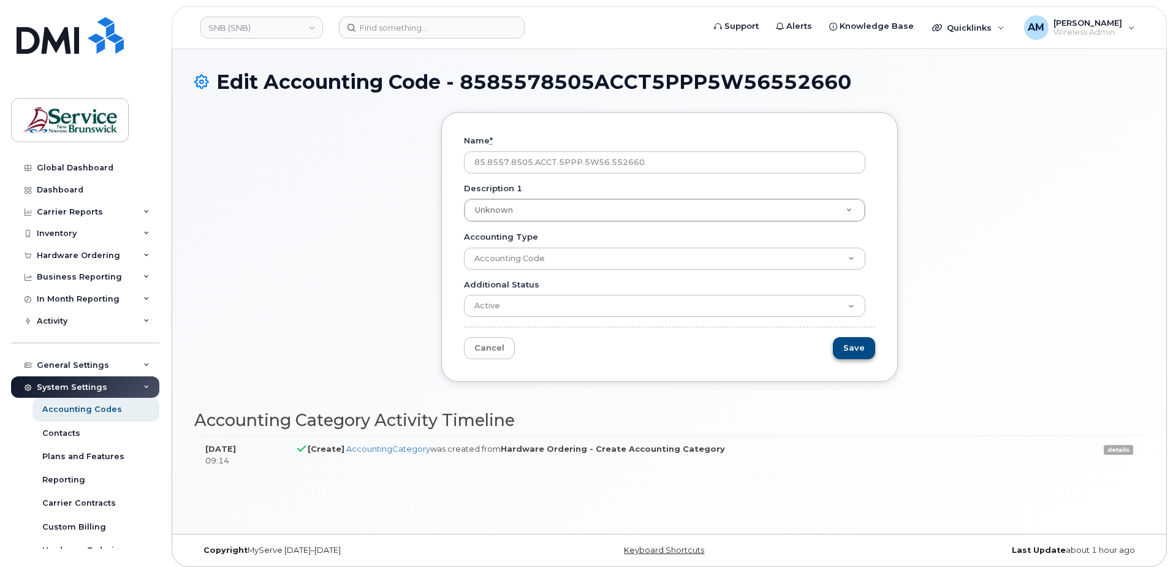
type input "85.8557.8505.ACCT.5PPP.5W56.552660"
click at [860, 338] on input "Save" at bounding box center [854, 348] width 42 height 23
type input "Saving..."
click at [298, 312] on div "Name * 85.8557.8505.ACCT.5PPP.5W56.552660 Description 1 Unknown Description 1 D…" at bounding box center [669, 256] width 950 height 288
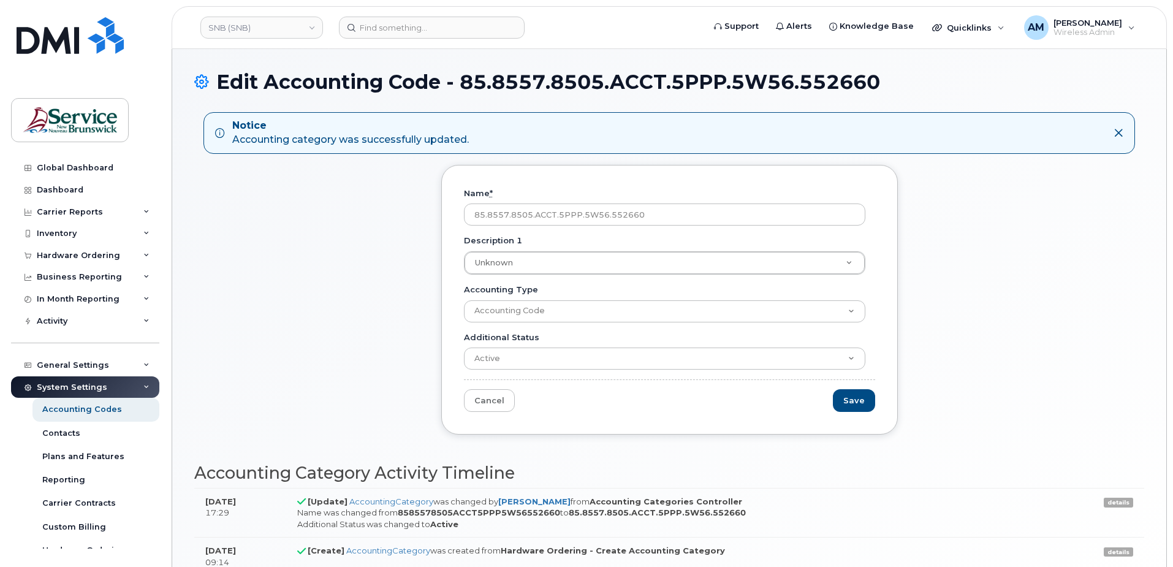
click at [1118, 132] on icon at bounding box center [1118, 133] width 10 height 10
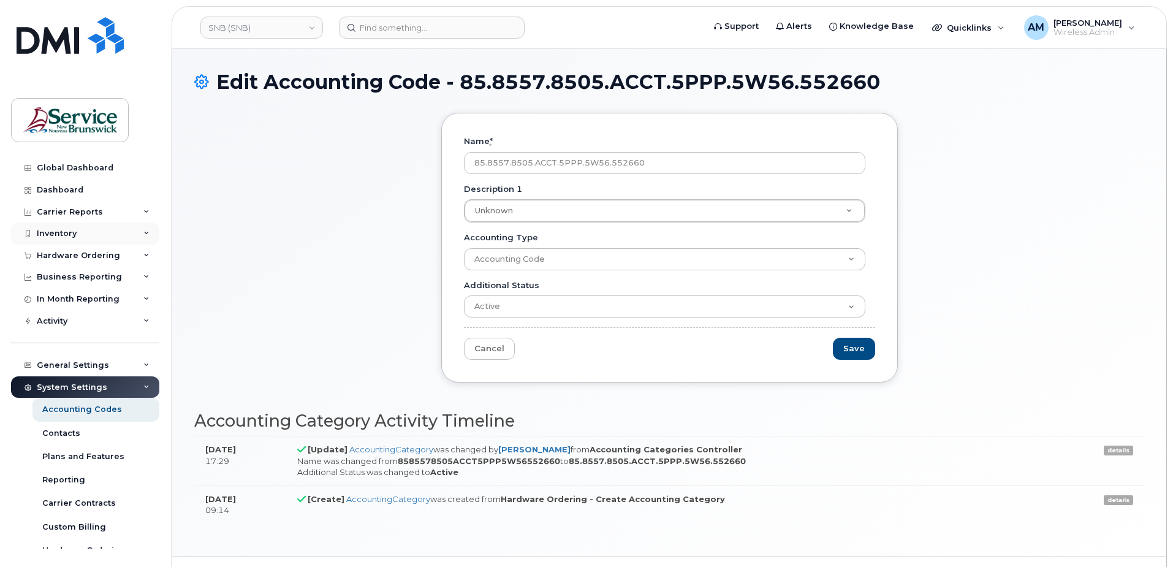
click at [97, 236] on div "Inventory" at bounding box center [85, 233] width 148 height 22
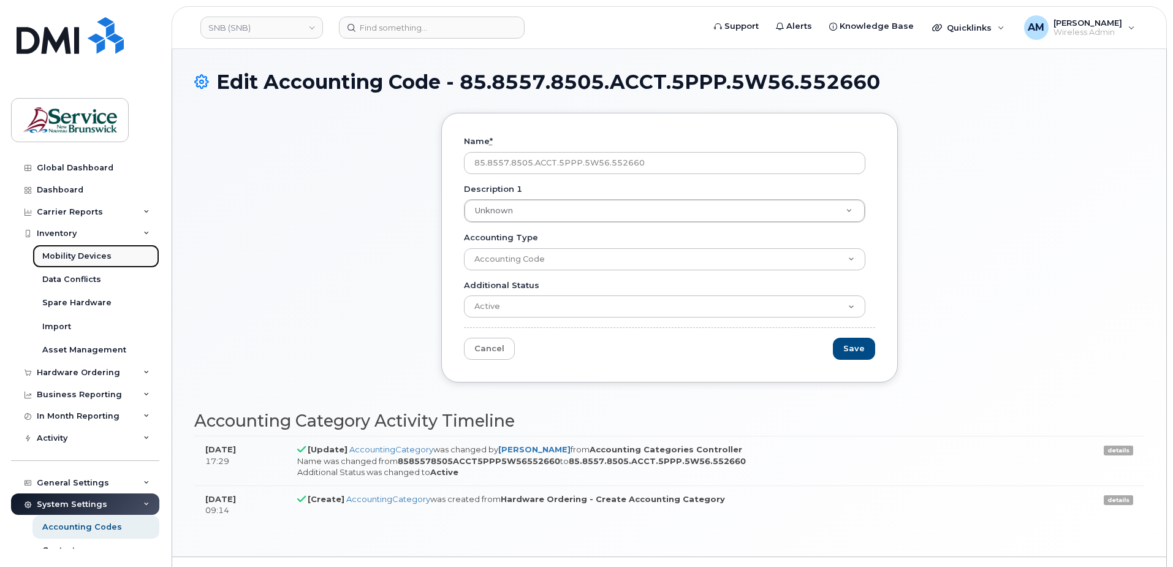
click at [91, 257] on div "Mobility Devices" at bounding box center [76, 256] width 69 height 11
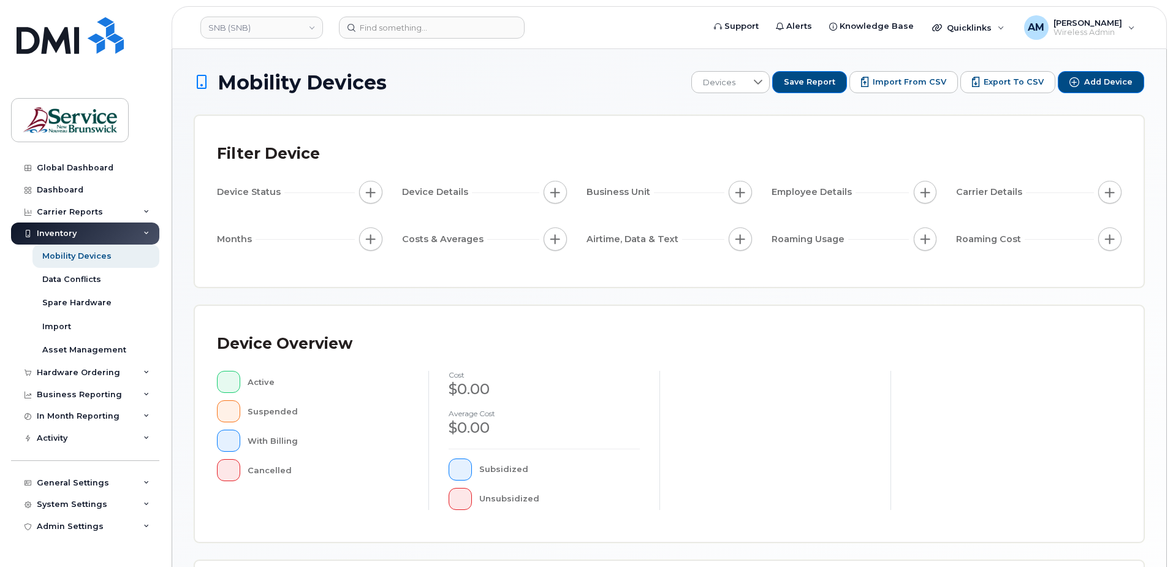
click at [920, 80] on span "Import from CSV" at bounding box center [910, 82] width 74 height 11
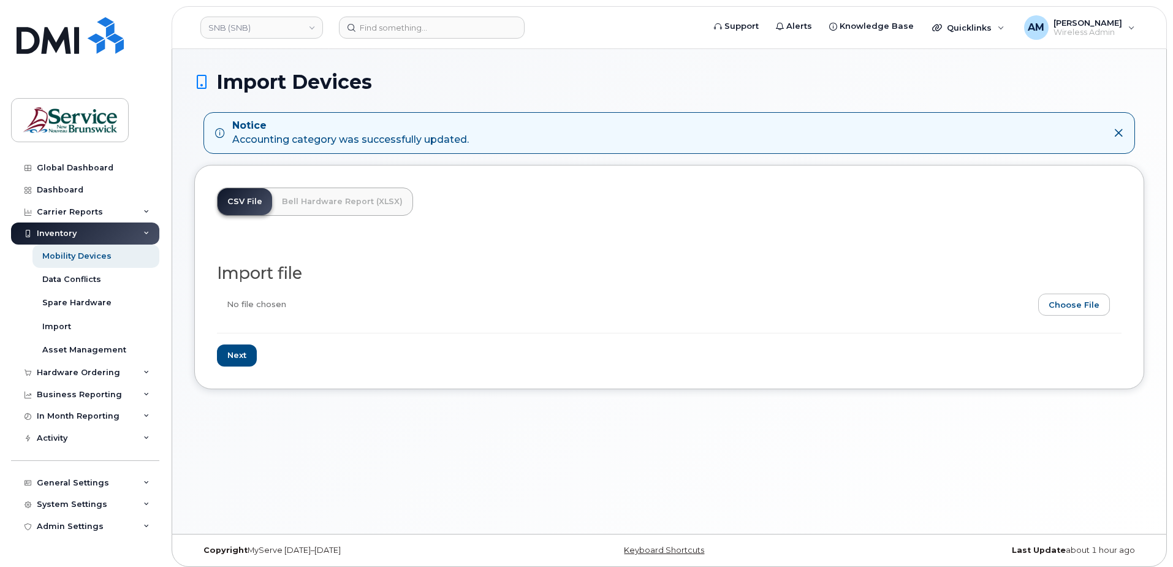
click at [1066, 305] on input "file" at bounding box center [664, 308] width 895 height 28
type input "C:\fakepath\SNB (SNB) - Device Report - 2025-08-15.csv"
drag, startPoint x: 228, startPoint y: 351, endPoint x: 237, endPoint y: 354, distance: 8.9
click at [229, 352] on input "Next" at bounding box center [237, 355] width 40 height 23
type input "Loading..."
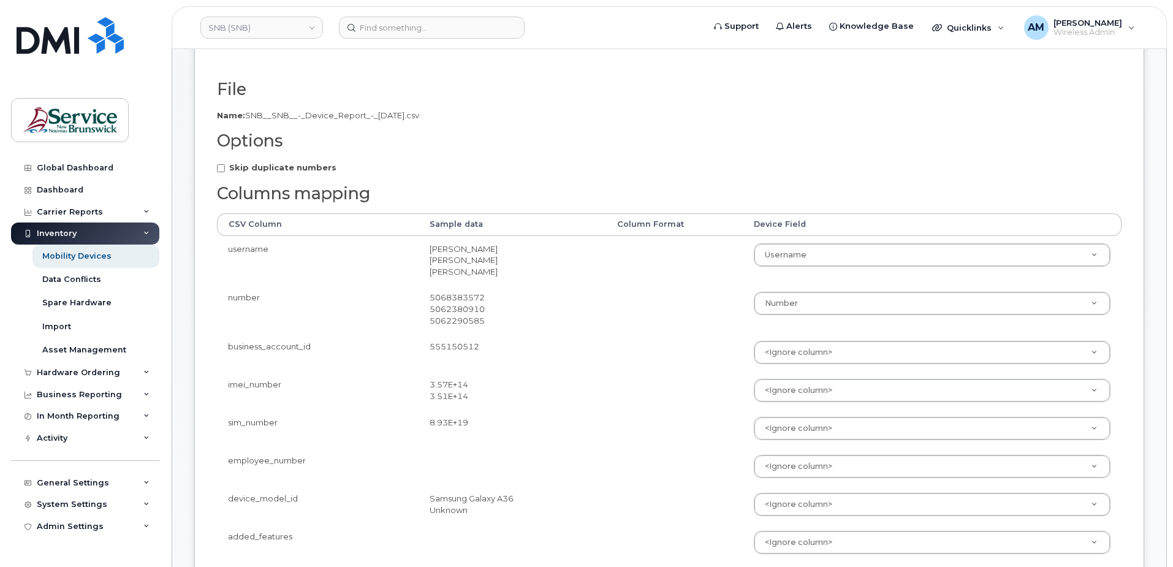
scroll to position [245, 0]
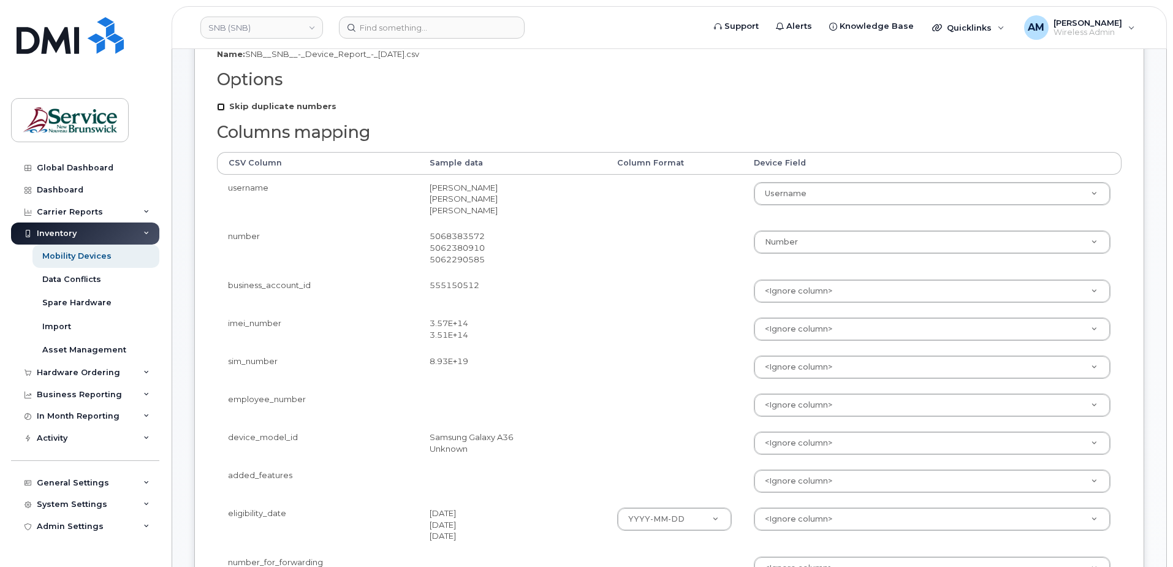
click at [219, 107] on input "Skip duplicate numbers" at bounding box center [221, 107] width 8 height 8
checkbox input "true"
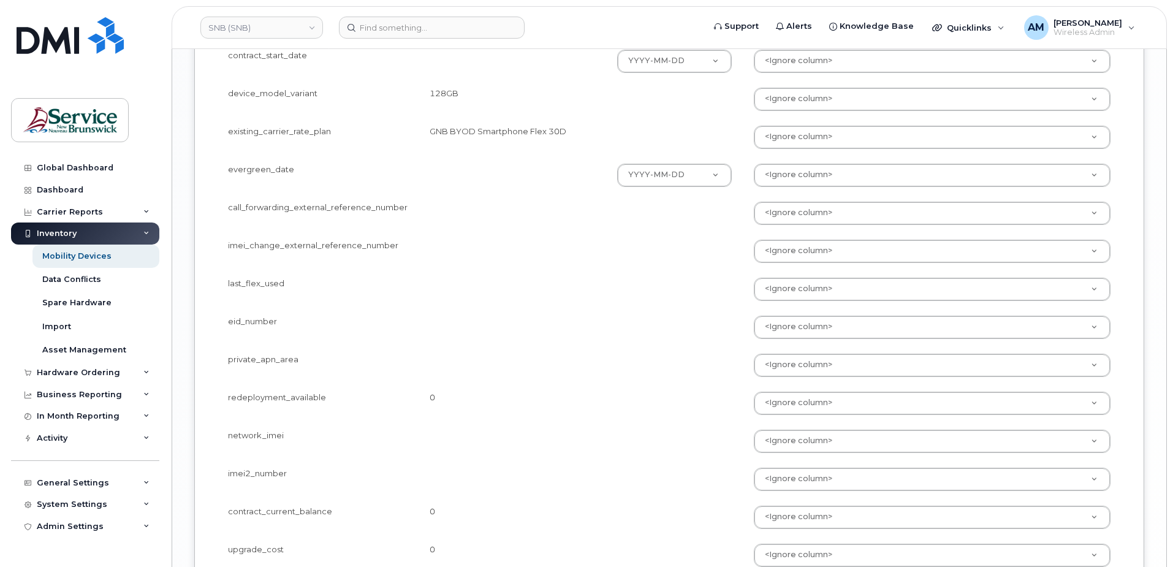
scroll to position [1896, 0]
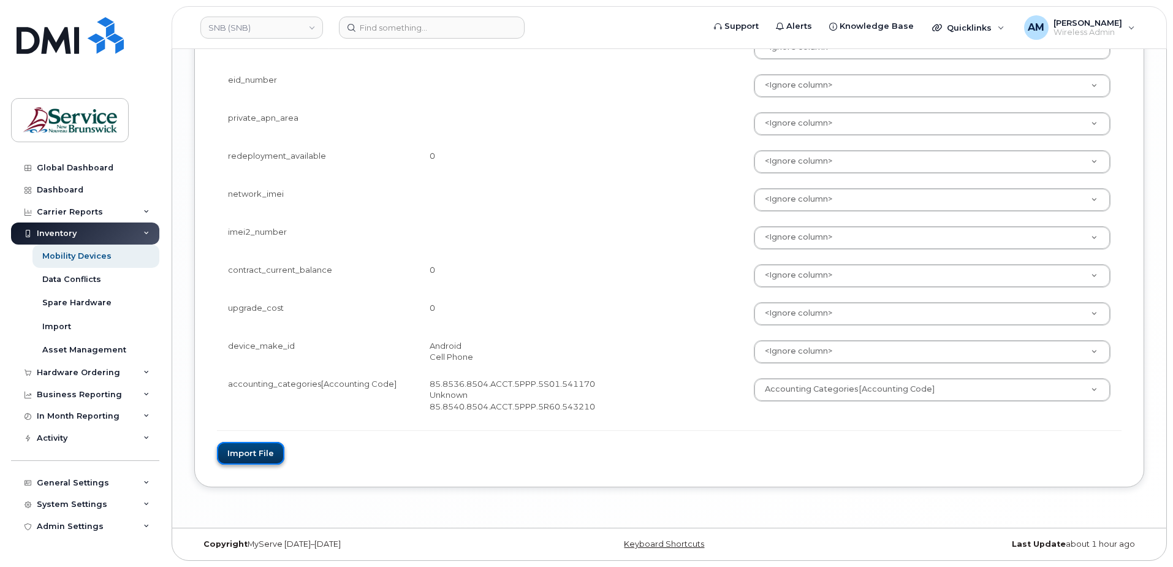
click at [267, 444] on button "Import file" at bounding box center [250, 453] width 67 height 23
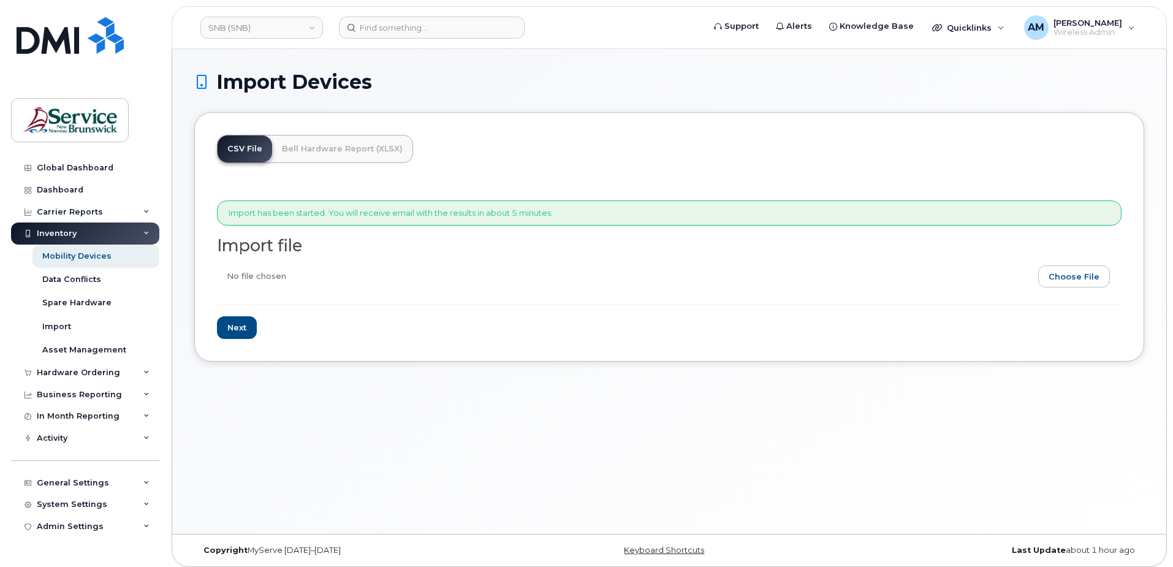
click at [375, 412] on div "Import Devices CSV File Bell Hardware Report (XLSX) Import has been started. Yo…" at bounding box center [669, 291] width 994 height 485
click at [472, 465] on div "Import Devices CSV File Bell Hardware Report (XLSX) Import has been started. Yo…" at bounding box center [669, 291] width 994 height 485
drag, startPoint x: 463, startPoint y: 533, endPoint x: 409, endPoint y: 481, distance: 75.0
click at [458, 527] on div "Import Devices CSV File Bell Hardware Report (XLSX) Import has been started. Yo…" at bounding box center [669, 291] width 994 height 485
click at [543, 232] on form "Import has been started. You will receive email with the results in about 5 min…" at bounding box center [669, 269] width 904 height 138
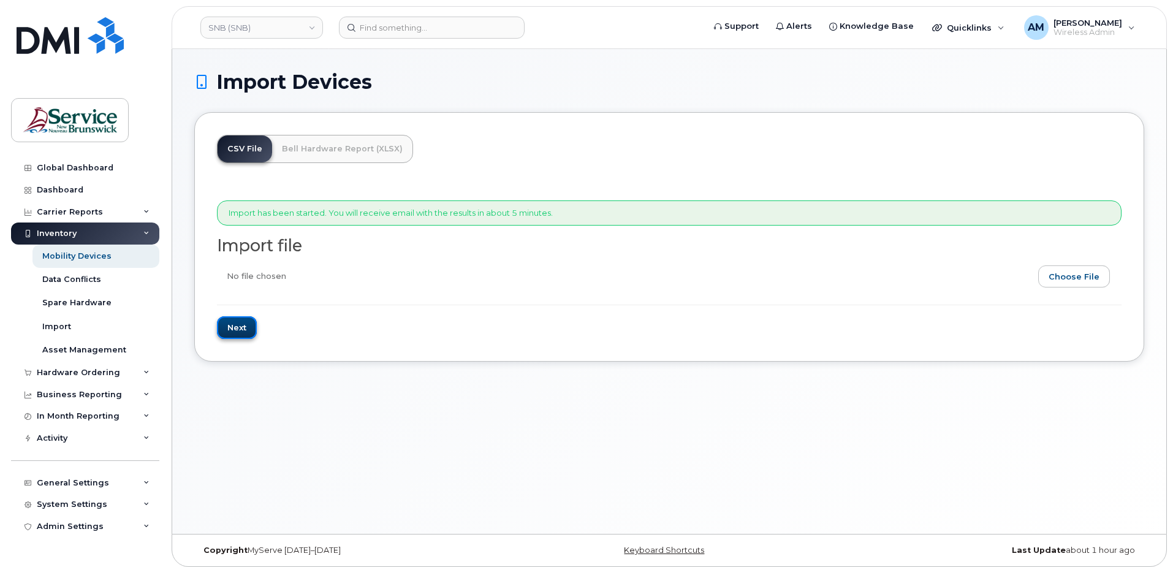
click at [237, 329] on input "Next" at bounding box center [237, 327] width 40 height 23
type input "Loading..."
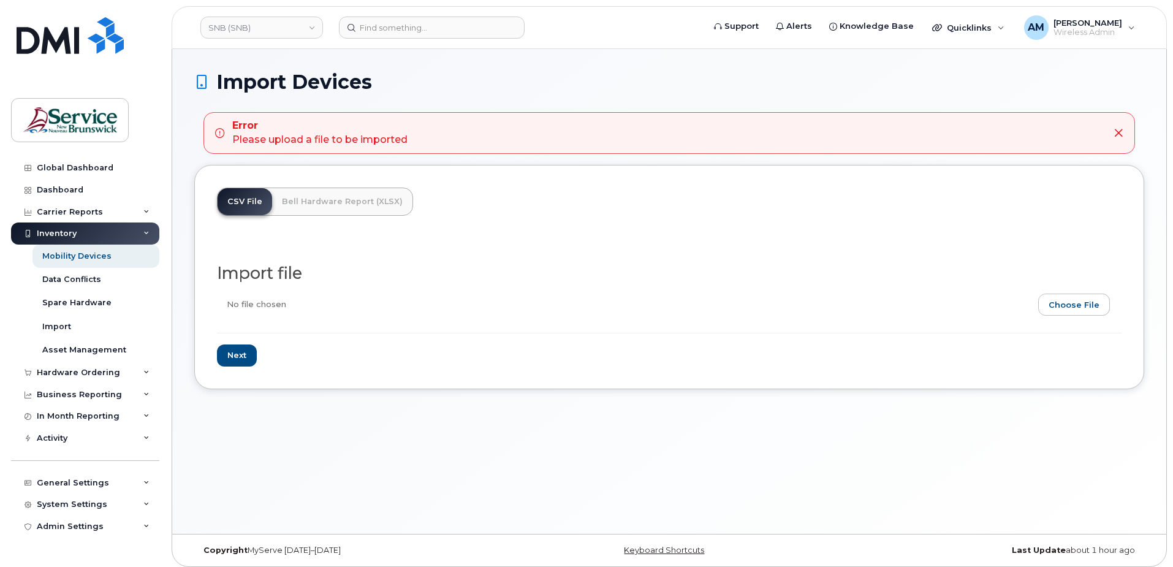
click at [317, 428] on div "Import Devices Error Please upload a file to be imported CSV File Bell Hardware…" at bounding box center [669, 291] width 994 height 485
click at [87, 167] on div "Global Dashboard" at bounding box center [75, 168] width 77 height 10
click at [306, 498] on div "Import Devices Error Please upload a file to be imported CSV File Bell Hardware…" at bounding box center [669, 291] width 994 height 485
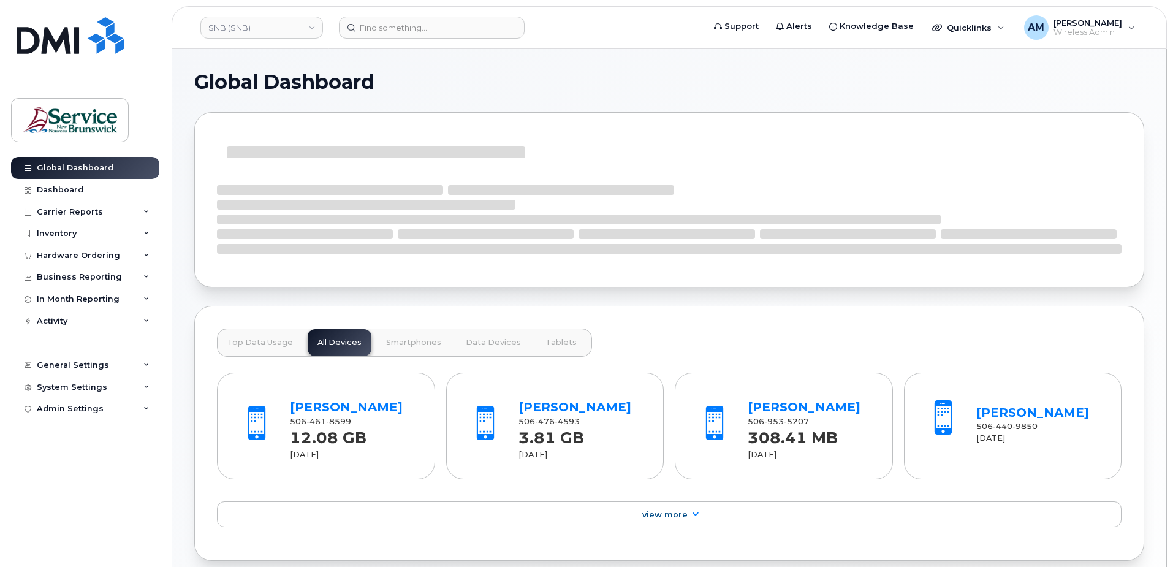
click at [70, 485] on div "Global Dashboard Dashboard Carrier Reports Monthly Billing Data Daily Data Pool…" at bounding box center [86, 353] width 151 height 392
click at [91, 236] on div "Inventory" at bounding box center [85, 233] width 148 height 22
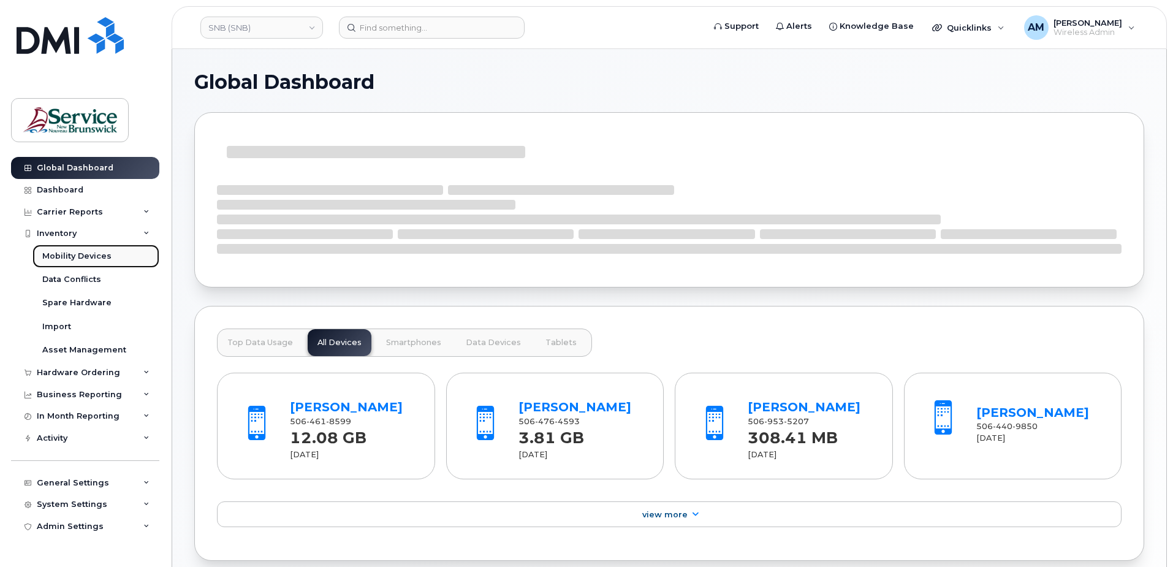
click at [88, 254] on div "Mobility Devices" at bounding box center [76, 256] width 69 height 11
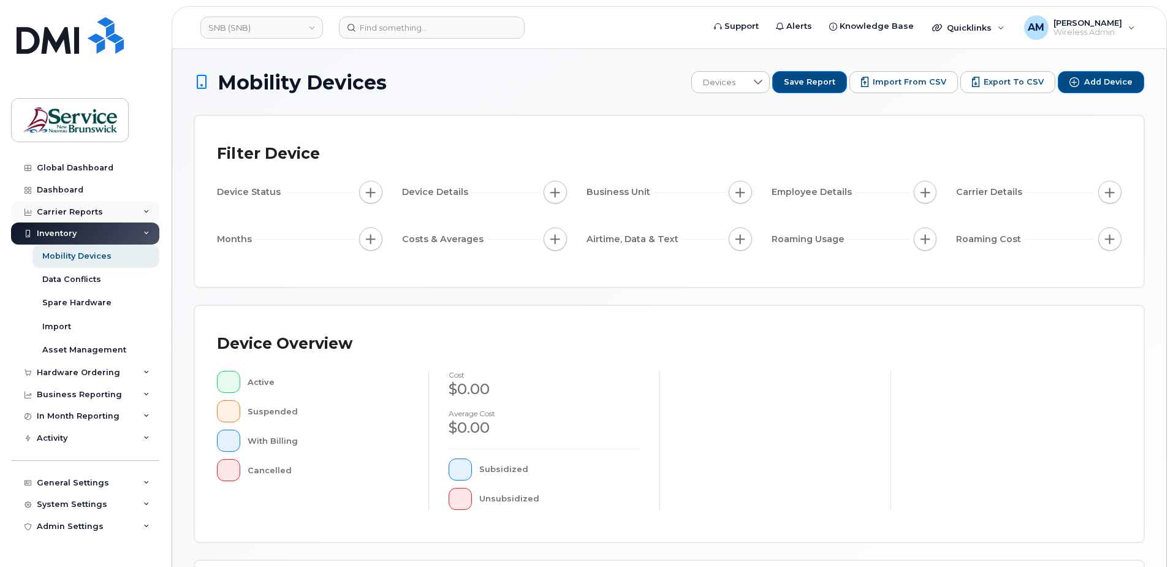
click at [83, 212] on div "Carrier Reports" at bounding box center [70, 212] width 66 height 10
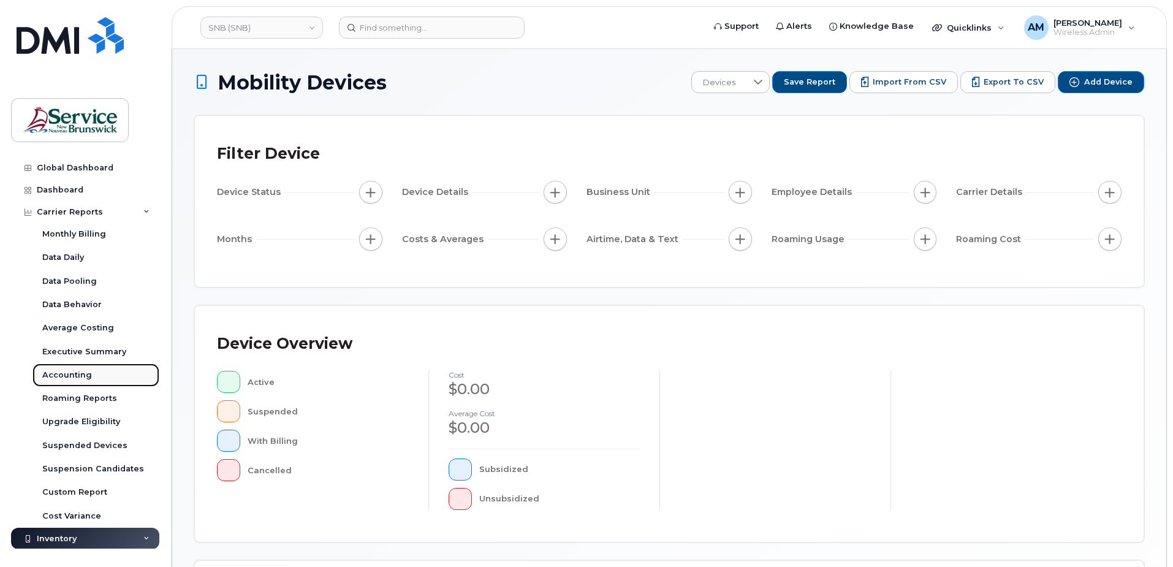
click at [75, 374] on div "Accounting" at bounding box center [67, 375] width 50 height 11
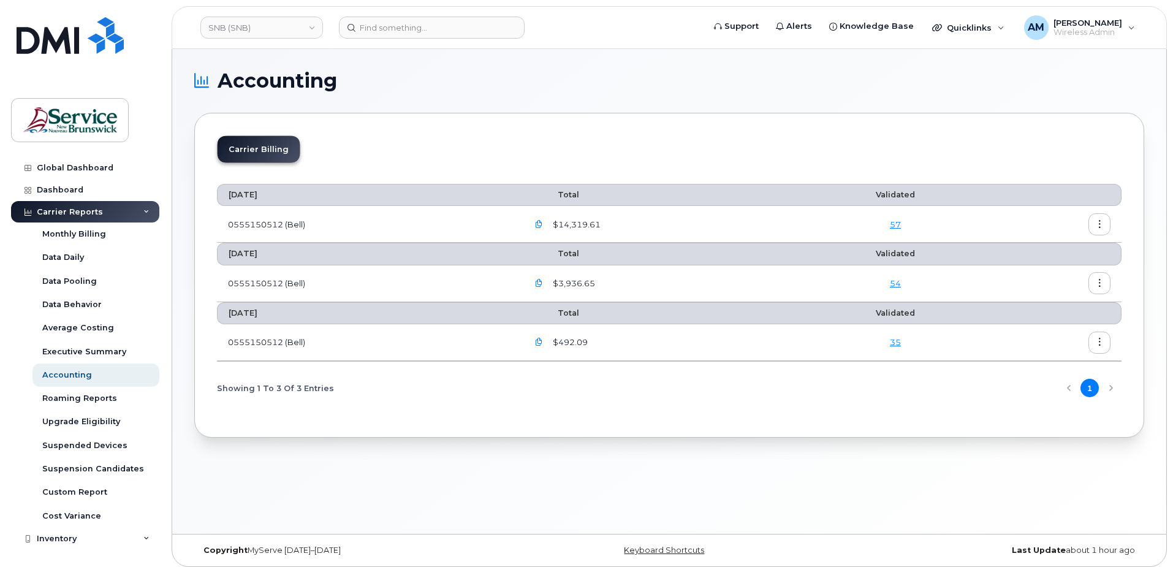
click at [1097, 224] on icon "button" at bounding box center [1100, 225] width 8 height 8
click at [1040, 271] on span "Download" at bounding box center [1044, 273] width 48 height 11
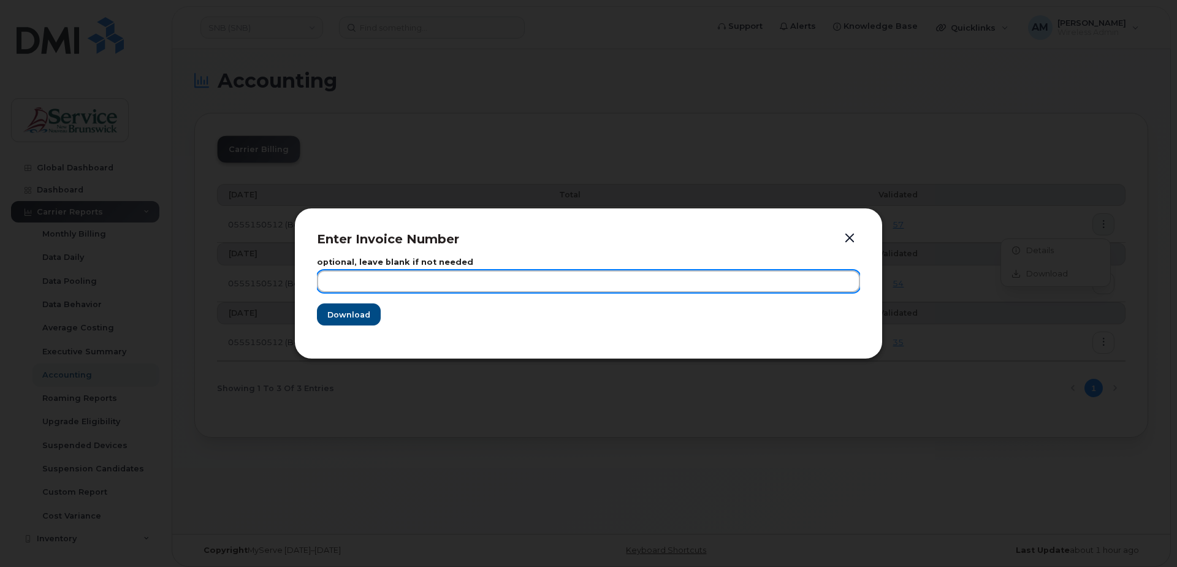
click at [444, 279] on input "text" at bounding box center [588, 281] width 543 height 22
type input "July with updated codes"
click at [317, 303] on button "Download" at bounding box center [349, 314] width 64 height 22
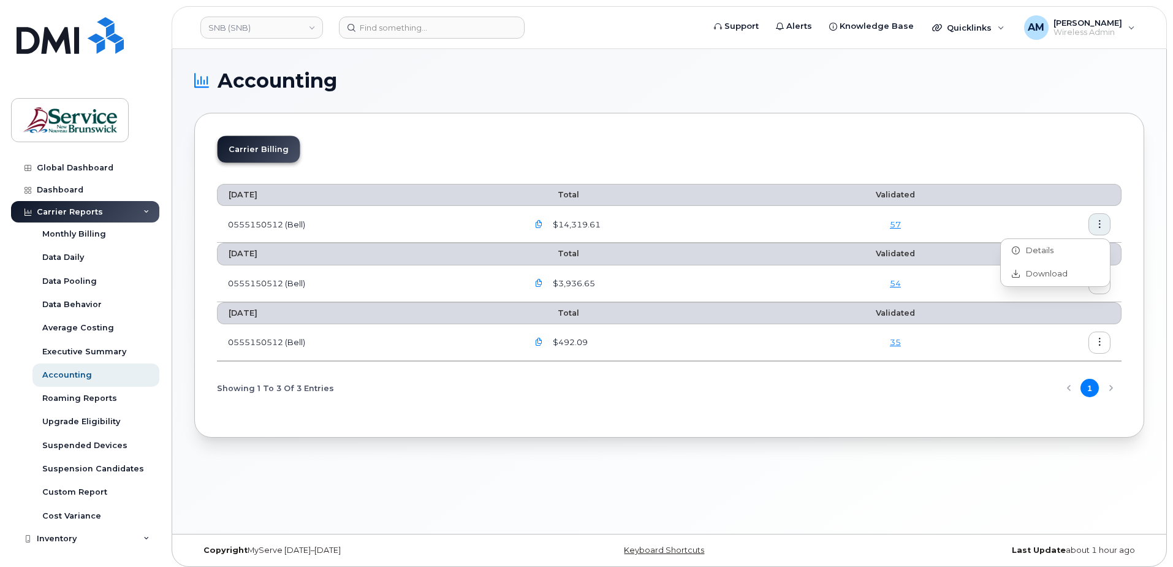
drag, startPoint x: 749, startPoint y: 449, endPoint x: 604, endPoint y: 478, distance: 148.2
click at [740, 455] on div "Accounting Carrier Billing July 2025 Total Validated 0555150512 (Bell) $14,319.…" at bounding box center [669, 291] width 994 height 485
click at [1099, 221] on icon "button" at bounding box center [1100, 225] width 8 height 8
click at [1056, 267] on div "Download" at bounding box center [1055, 273] width 109 height 23
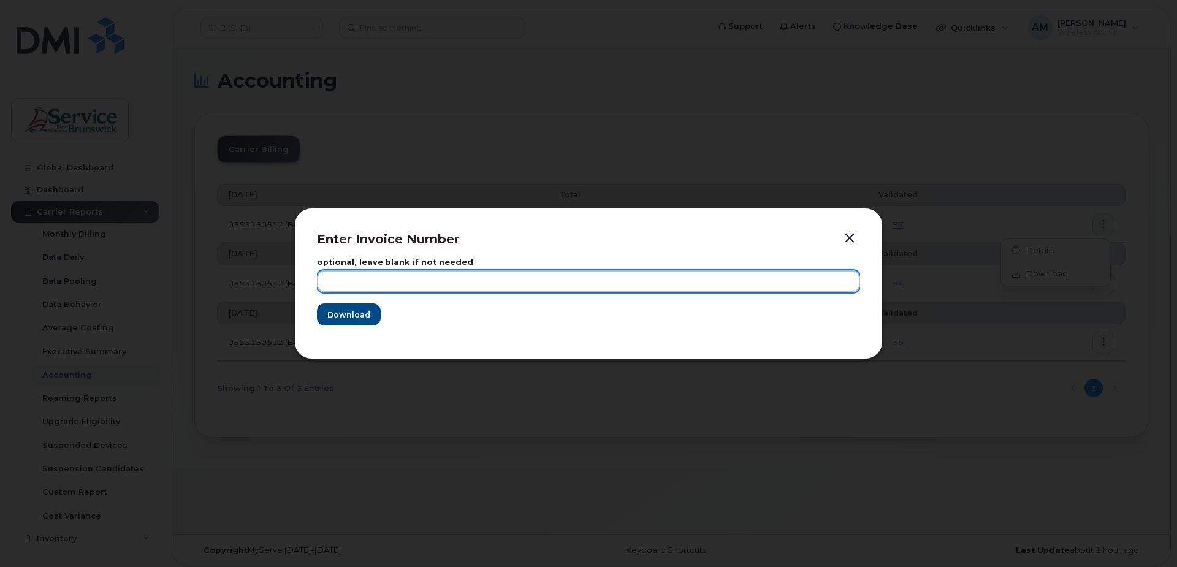
click at [421, 279] on input "text" at bounding box center [588, 281] width 543 height 22
type input "JULY202507"
click at [317, 303] on button "Download" at bounding box center [349, 314] width 64 height 22
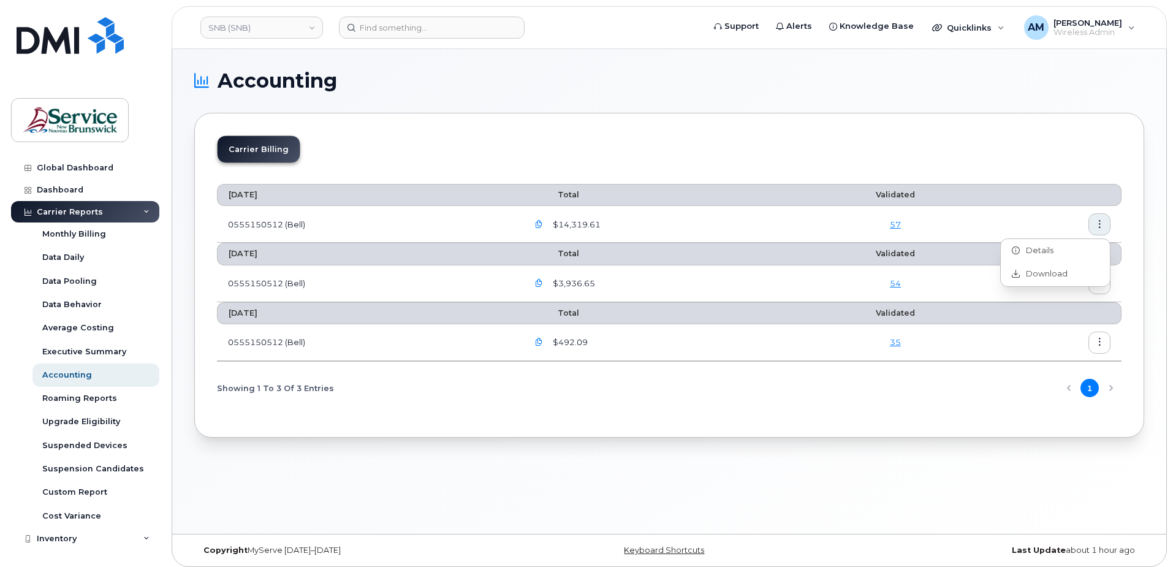
click at [764, 505] on div "Accounting Carrier Billing July 2025 Total Validated 0555150512 (Bell) $14,319.…" at bounding box center [669, 291] width 994 height 485
click at [1101, 219] on button "button" at bounding box center [1099, 224] width 22 height 22
click at [1054, 270] on span "Download" at bounding box center [1044, 273] width 48 height 11
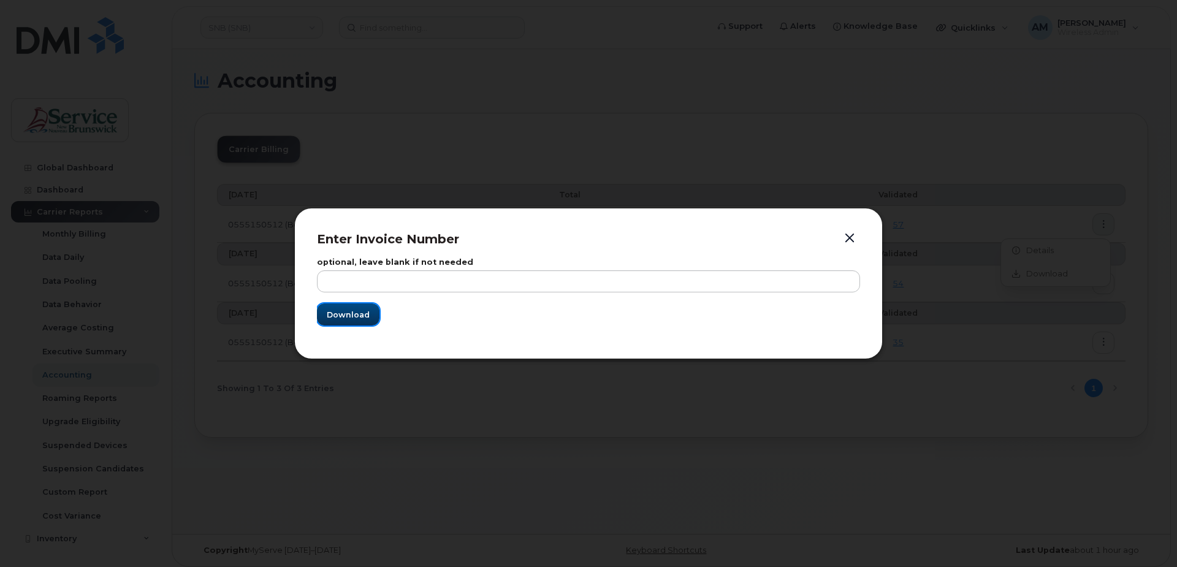
click at [354, 306] on button "Download" at bounding box center [348, 314] width 63 height 22
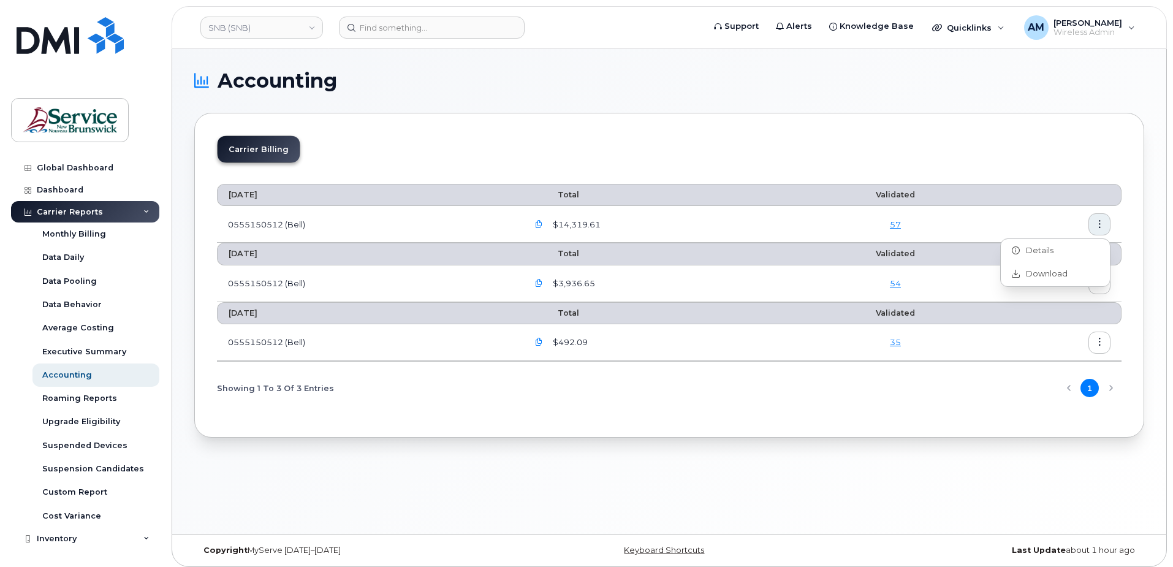
click at [1104, 287] on button "button" at bounding box center [1099, 283] width 22 height 22
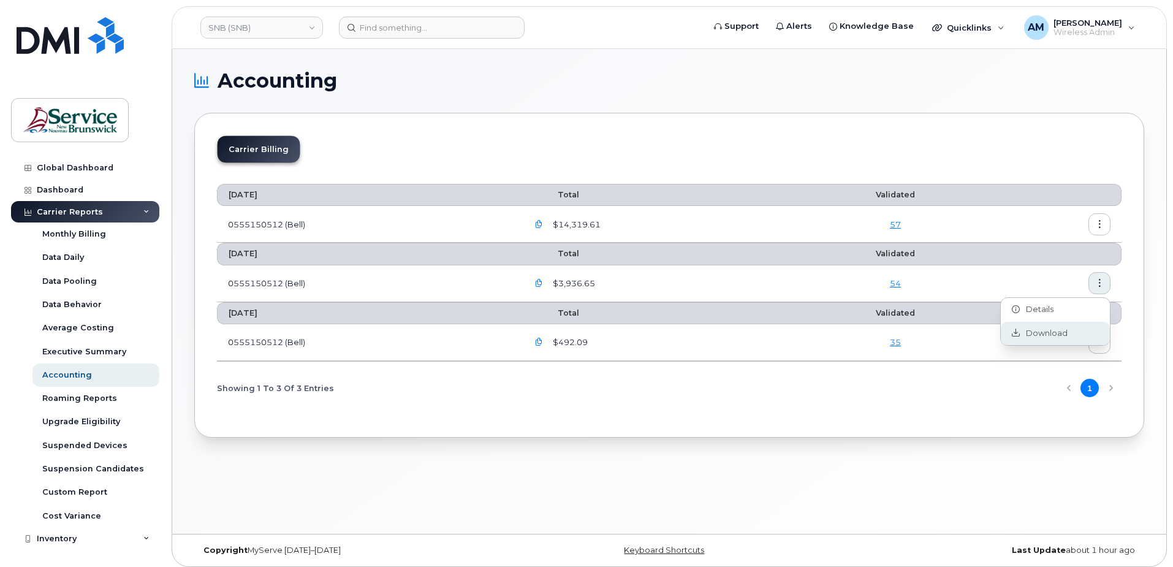
click at [1043, 333] on span "Download" at bounding box center [1044, 333] width 48 height 11
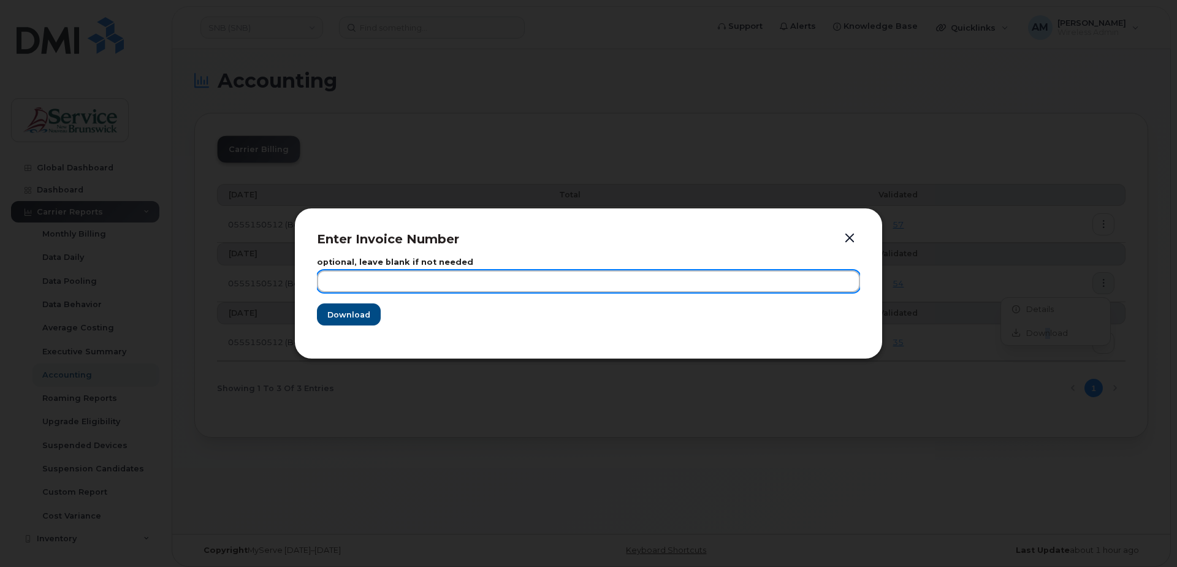
click at [374, 274] on input "text" at bounding box center [588, 281] width 543 height 22
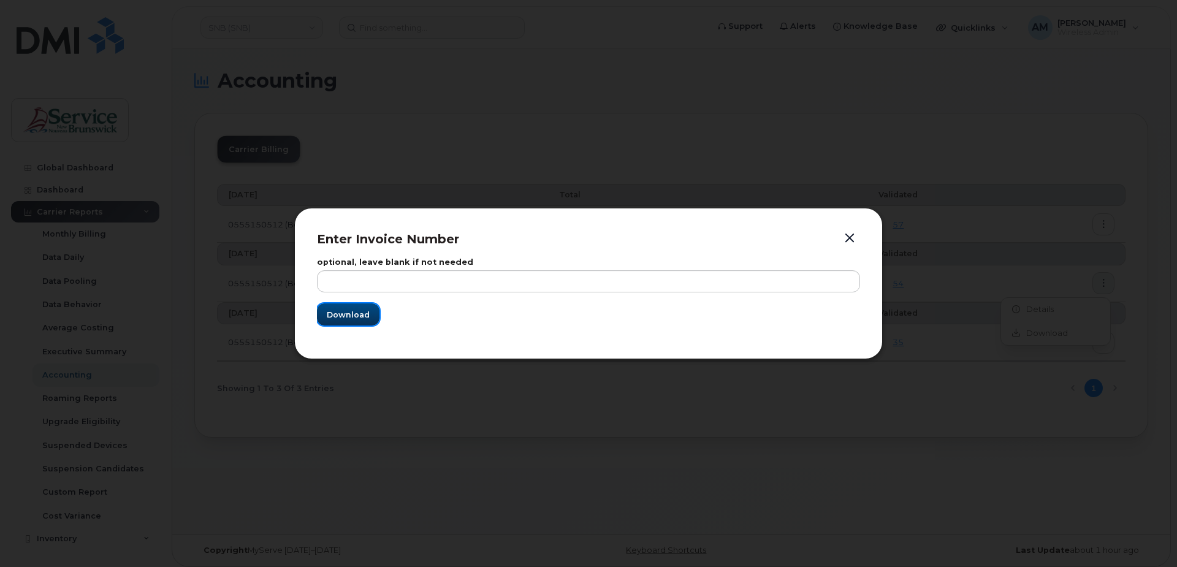
click at [351, 310] on span "Download" at bounding box center [348, 315] width 43 height 12
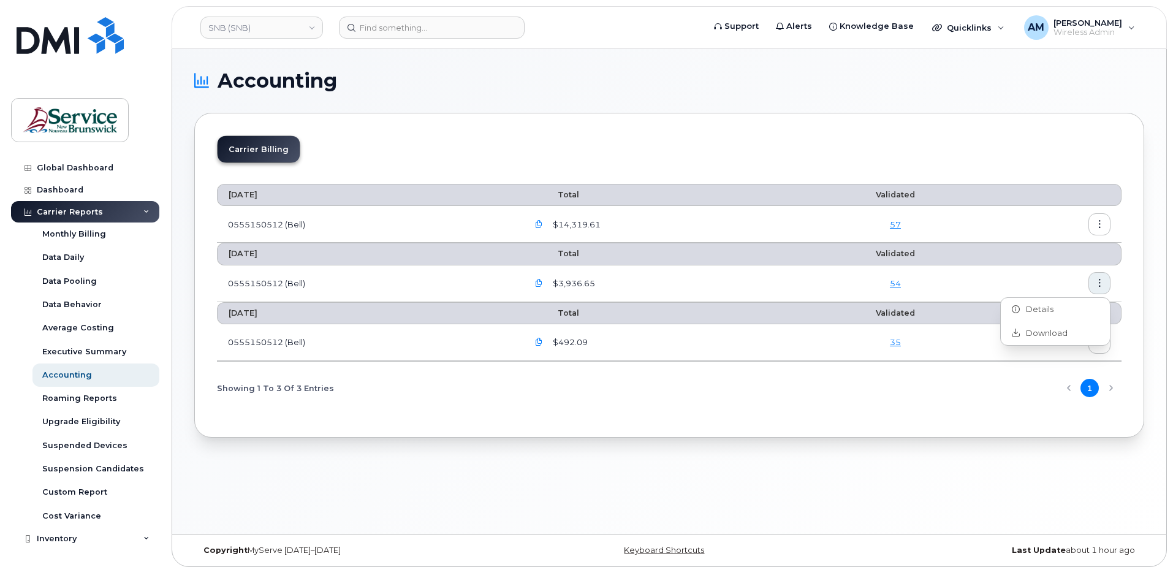
click at [922, 426] on div "Carrier Billing July 2025 Total Validated 0555150512 (Bell) $14,319.61 57 June …" at bounding box center [669, 275] width 950 height 325
click at [1106, 338] on button "button" at bounding box center [1099, 343] width 22 height 22
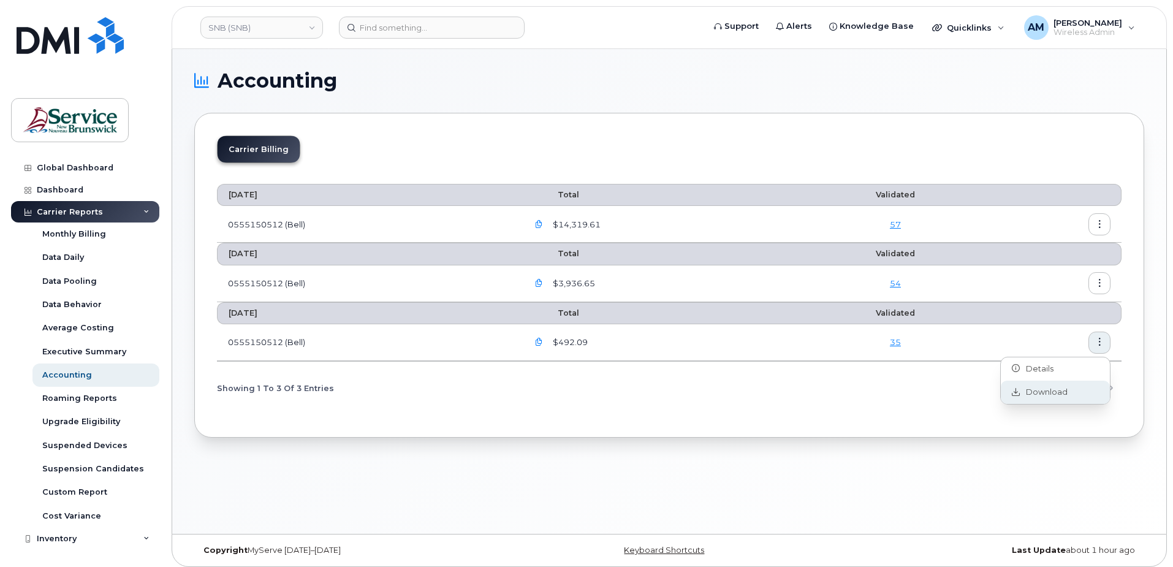
click at [1021, 393] on span "Download" at bounding box center [1044, 392] width 48 height 11
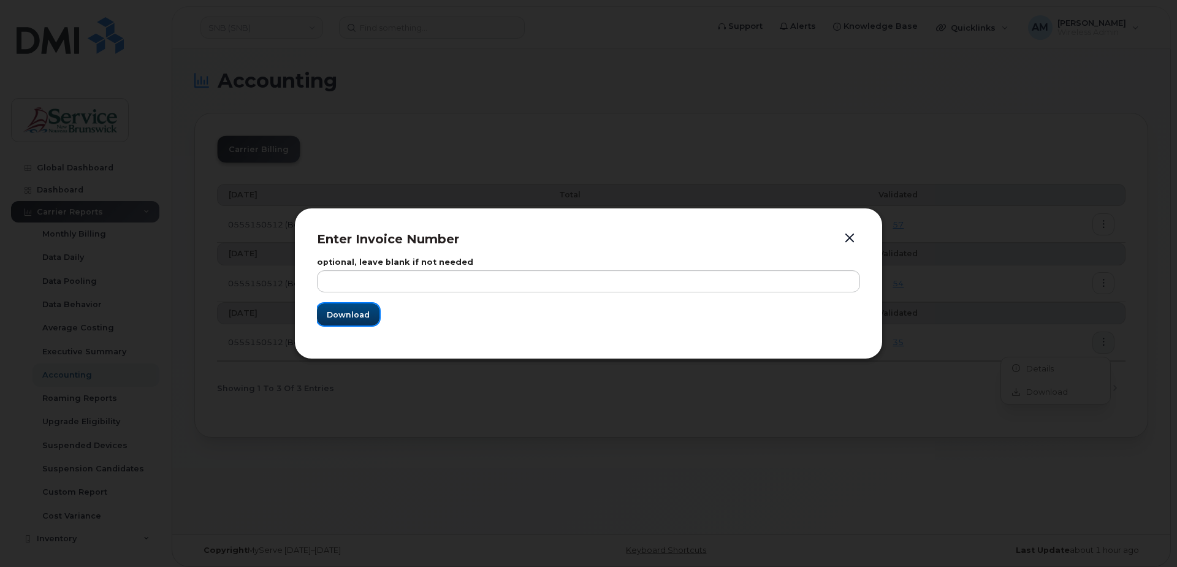
click at [347, 306] on button "Download" at bounding box center [348, 314] width 63 height 22
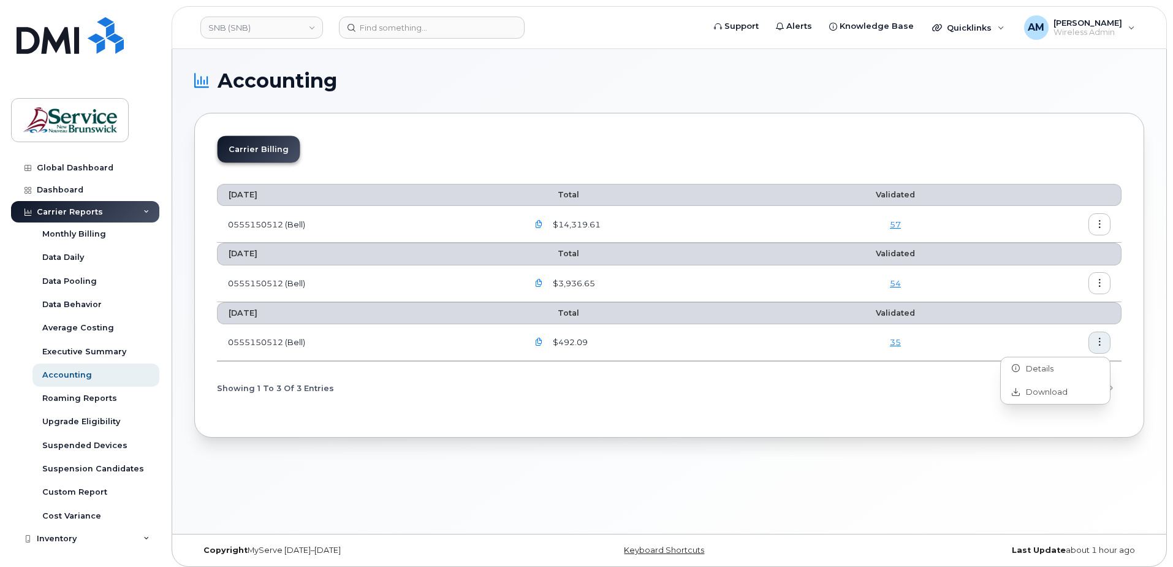
click at [450, 507] on div "Accounting Carrier Billing July 2025 Total Validated 0555150512 (Bell) $14,319.…" at bounding box center [669, 291] width 994 height 485
click at [811, 80] on h1 "Accounting" at bounding box center [666, 81] width 944 height 20
click at [474, 484] on div "Accounting Carrier Billing July 2025 Total Validated 0555150512 (Bell) $14,319.…" at bounding box center [669, 291] width 994 height 485
click at [79, 260] on div "Data Daily" at bounding box center [63, 257] width 42 height 11
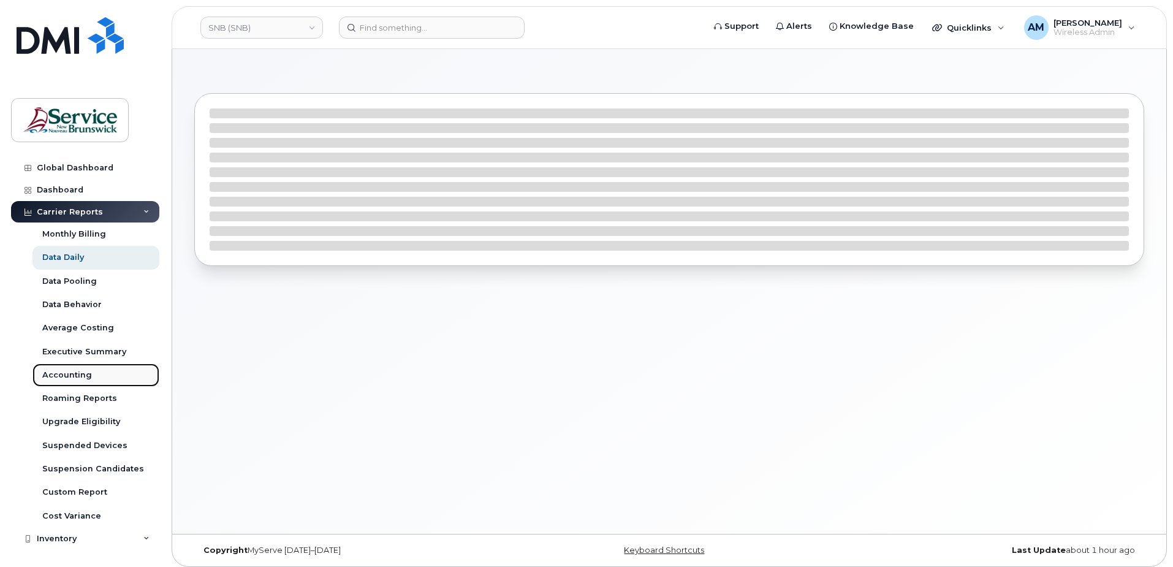
click at [106, 383] on link "Accounting" at bounding box center [95, 374] width 127 height 23
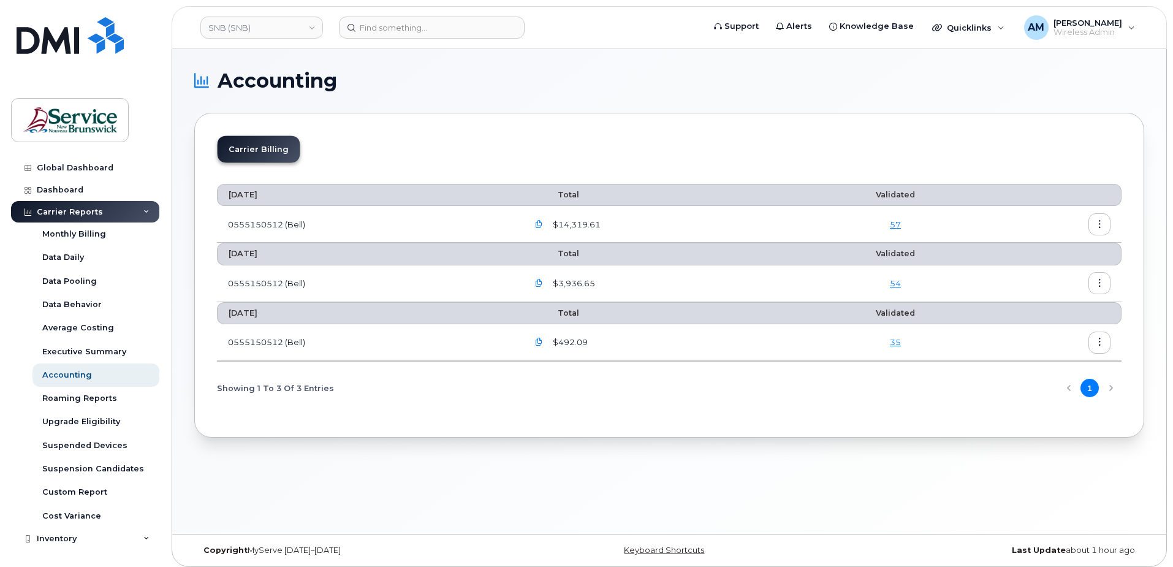
click at [1099, 223] on icon "button" at bounding box center [1100, 225] width 8 height 8
click at [1047, 270] on span "Download" at bounding box center [1044, 273] width 48 height 11
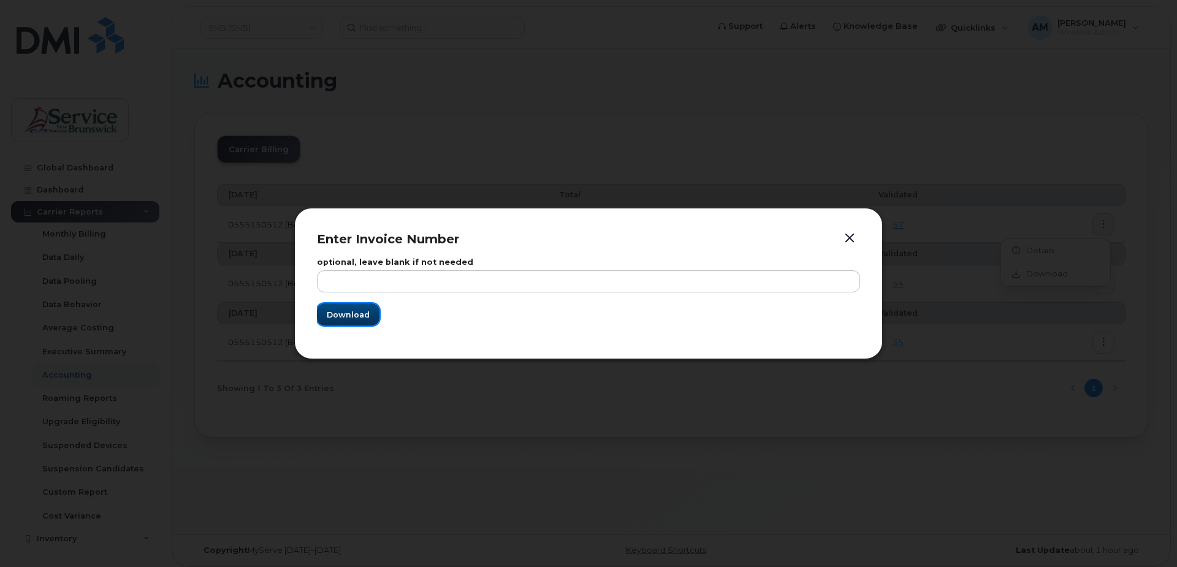
click at [330, 314] on span "Download" at bounding box center [348, 315] width 43 height 12
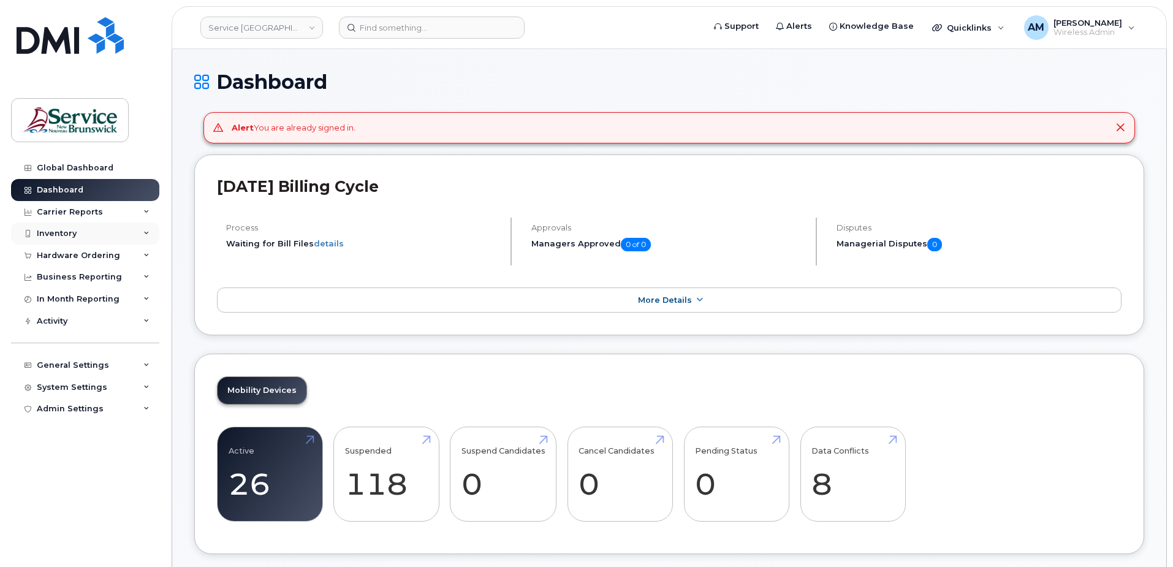
click at [54, 240] on div "Inventory" at bounding box center [85, 233] width 148 height 22
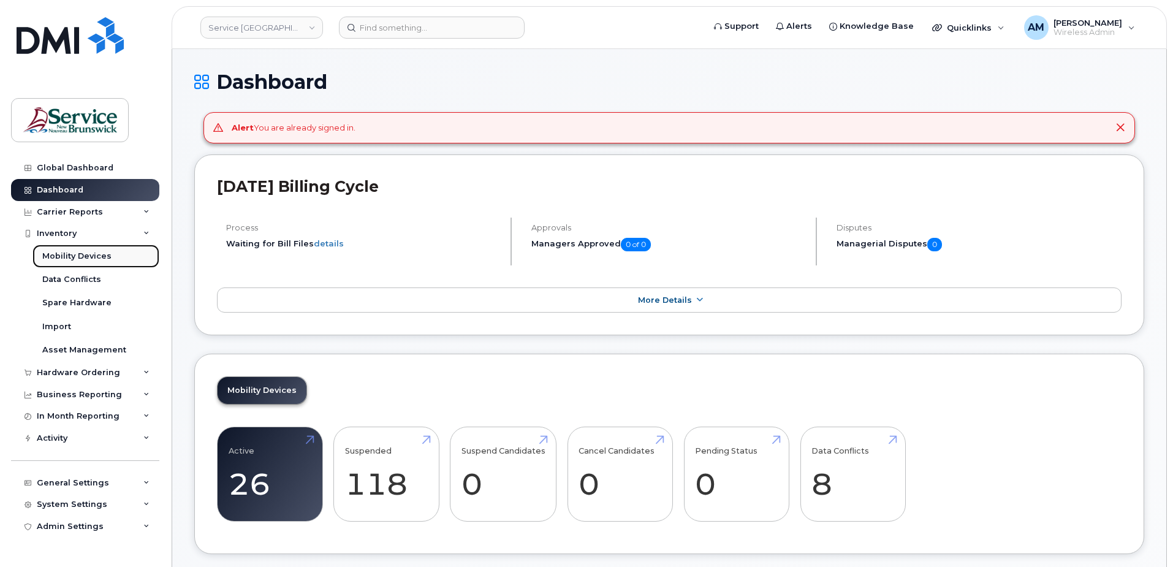
click at [82, 256] on div "Mobility Devices" at bounding box center [76, 256] width 69 height 11
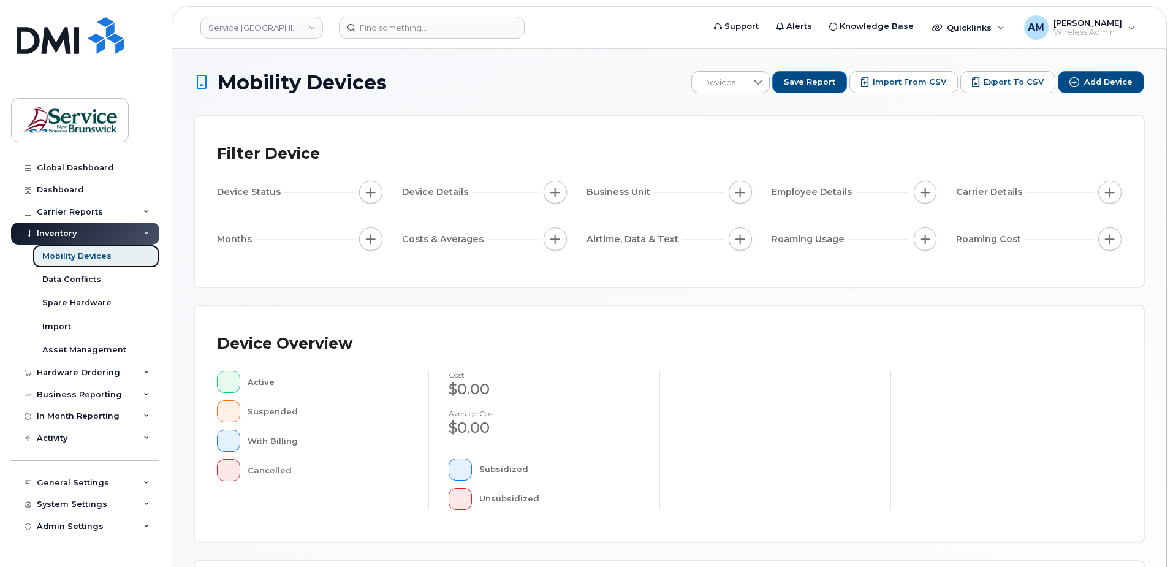
scroll to position [276, 0]
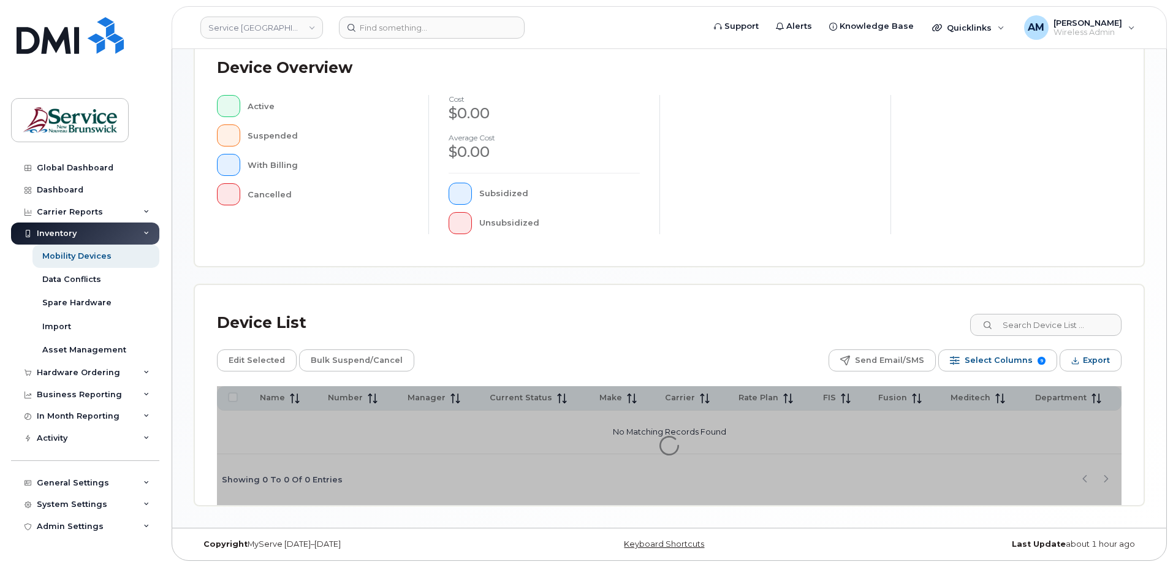
click at [1067, 266] on div "Device Overview Active Suspended With Billing Cancelled cost $0.00 Average cost…" at bounding box center [669, 148] width 949 height 236
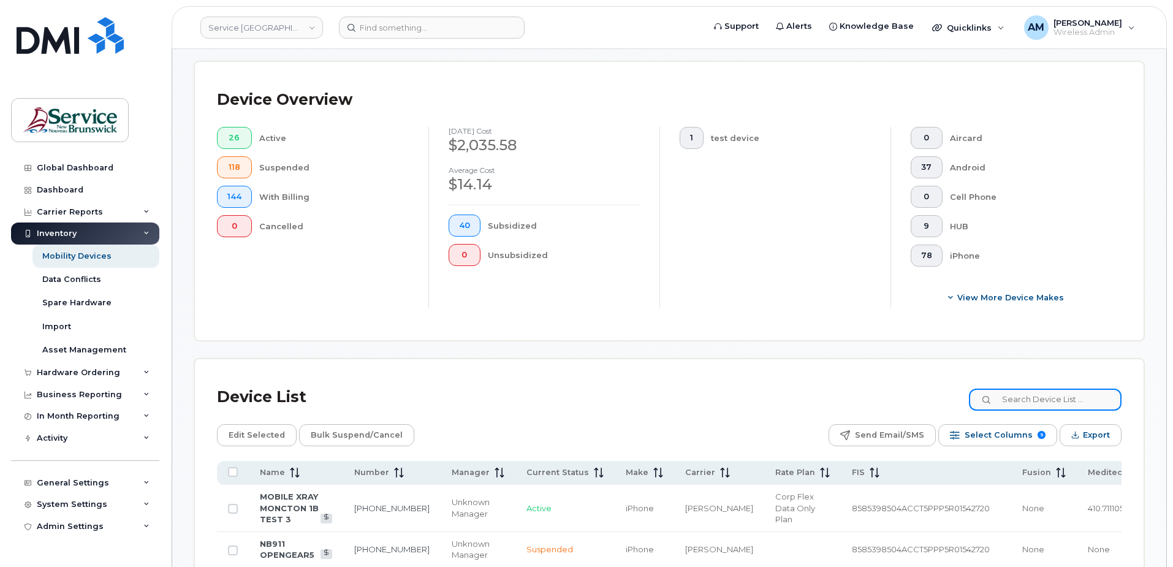
click at [1047, 389] on input at bounding box center [1045, 400] width 153 height 22
paste input "5064610365"
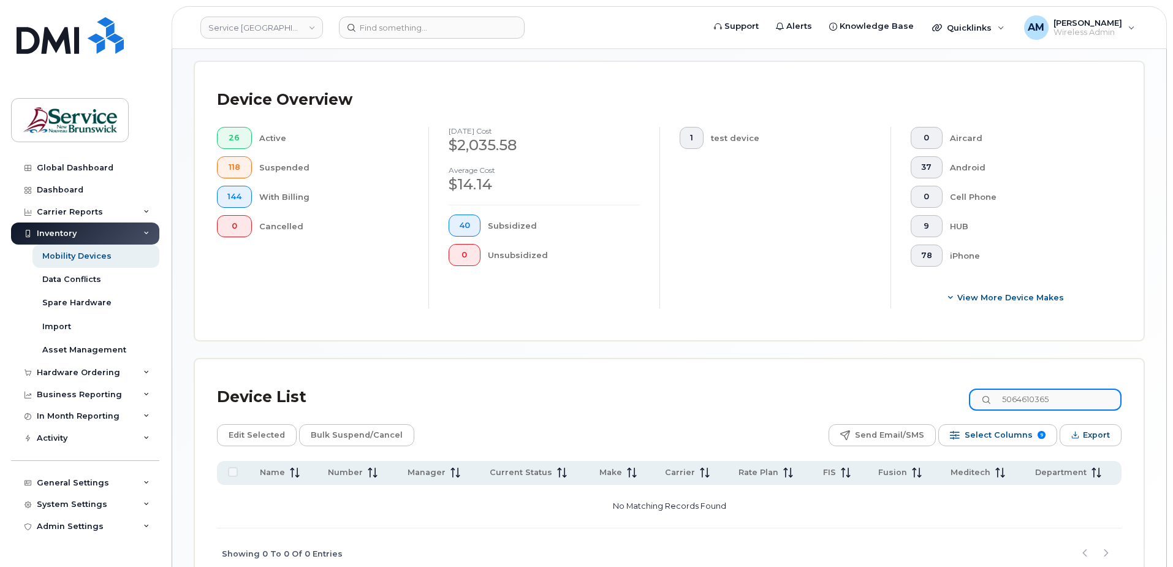
click at [1090, 389] on input "5064610365" at bounding box center [1045, 400] width 153 height 22
type input "0365"
drag, startPoint x: 272, startPoint y: 25, endPoint x: 272, endPoint y: 35, distance: 10.4
click at [272, 25] on link "Service New Brunswick (SNB)" at bounding box center [261, 28] width 123 height 22
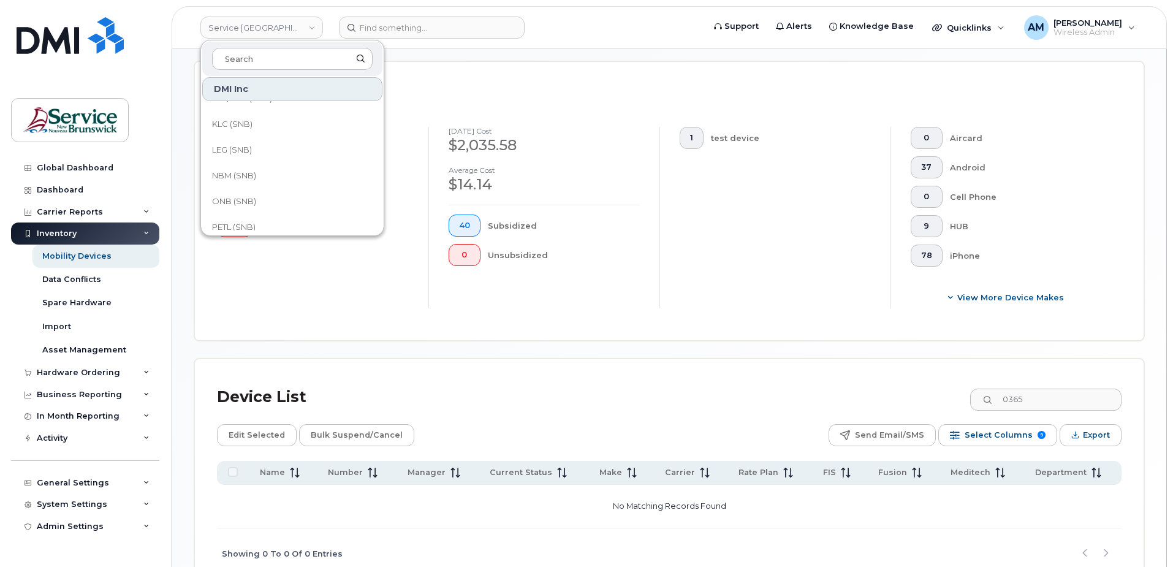
scroll to position [594, 0]
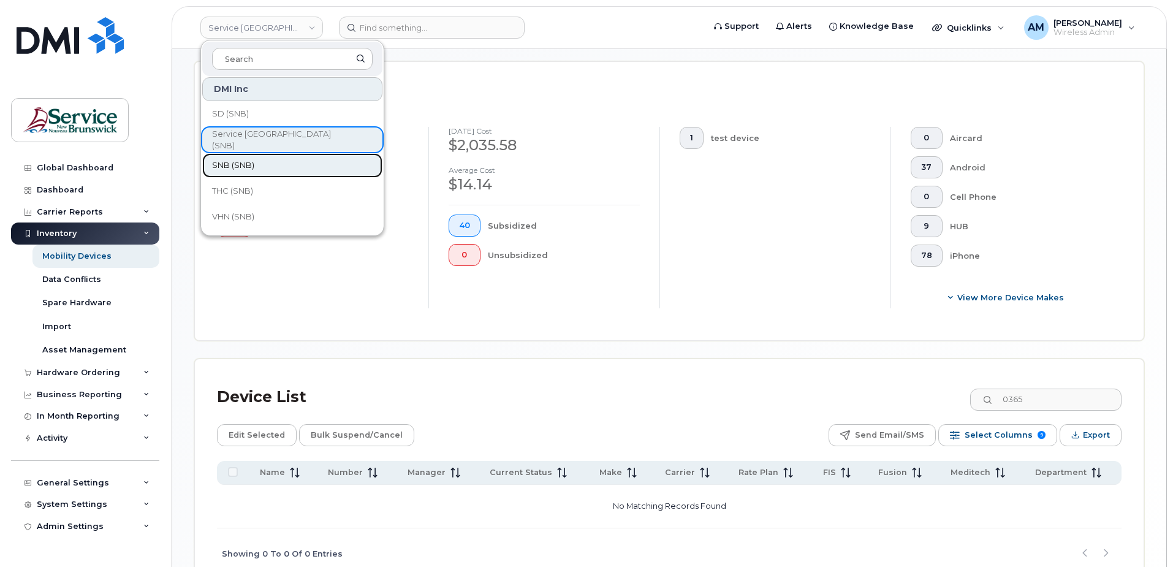
click at [267, 165] on link "SNB (SNB)" at bounding box center [292, 165] width 180 height 25
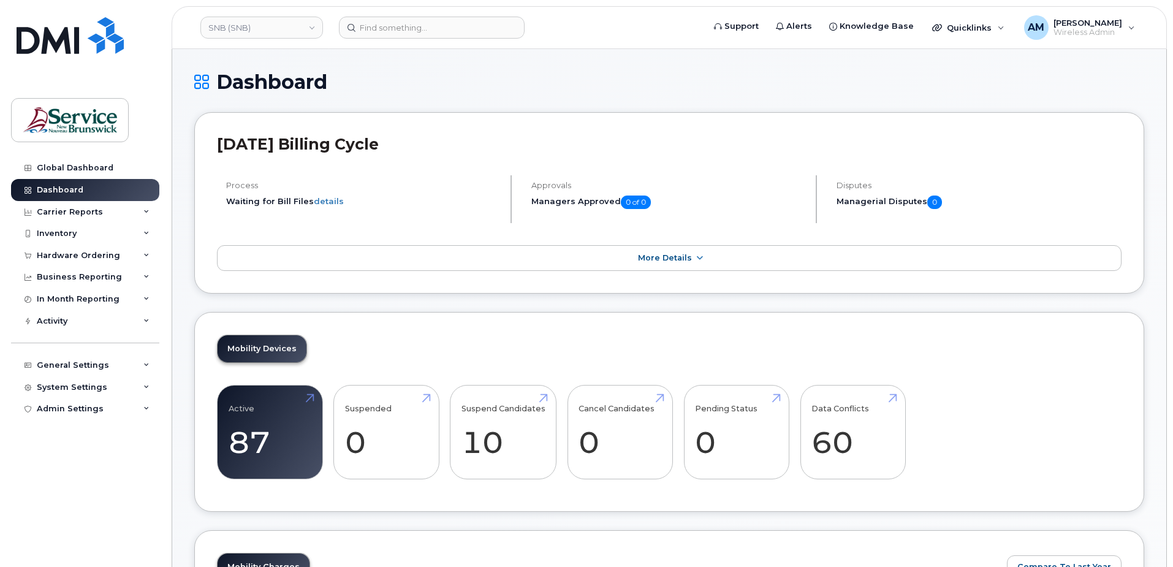
click at [395, 337] on div "Mobility Devices Active 87 Suspended 0 Suspend Candidates 10 Cancel Candidates …" at bounding box center [669, 412] width 950 height 200
click at [478, 345] on div "Mobility Devices Active 87 Suspended 0 Suspend Candidates 10 Cancel Candidates …" at bounding box center [669, 412] width 950 height 200
click at [76, 237] on div "Inventory" at bounding box center [85, 233] width 148 height 22
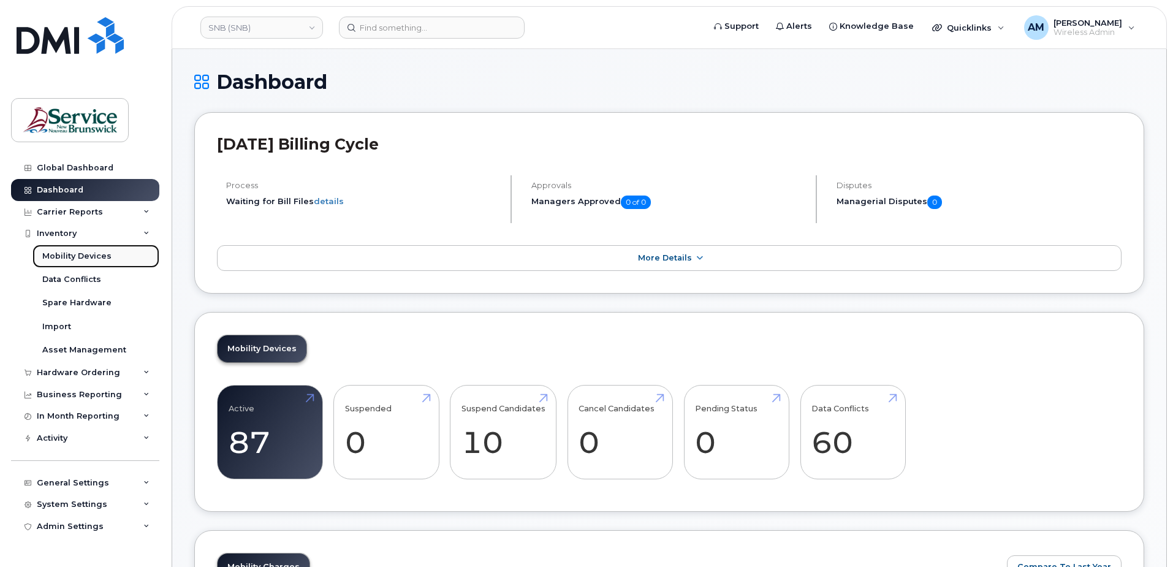
click at [79, 257] on div "Mobility Devices" at bounding box center [76, 256] width 69 height 11
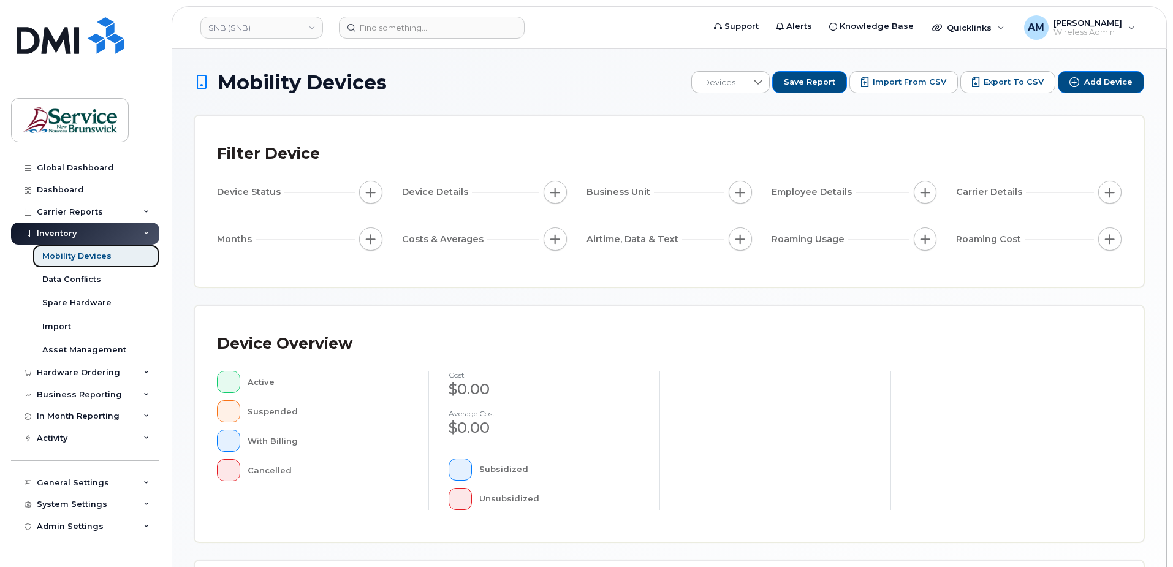
scroll to position [276, 0]
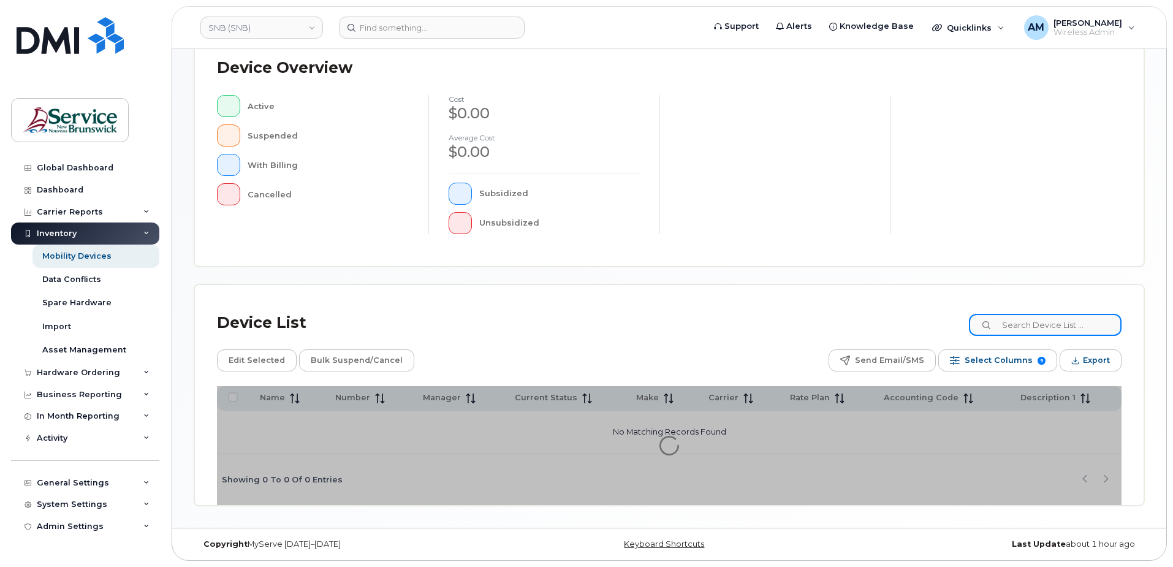
click at [1064, 328] on input at bounding box center [1045, 325] width 153 height 22
paste input "5064610365"
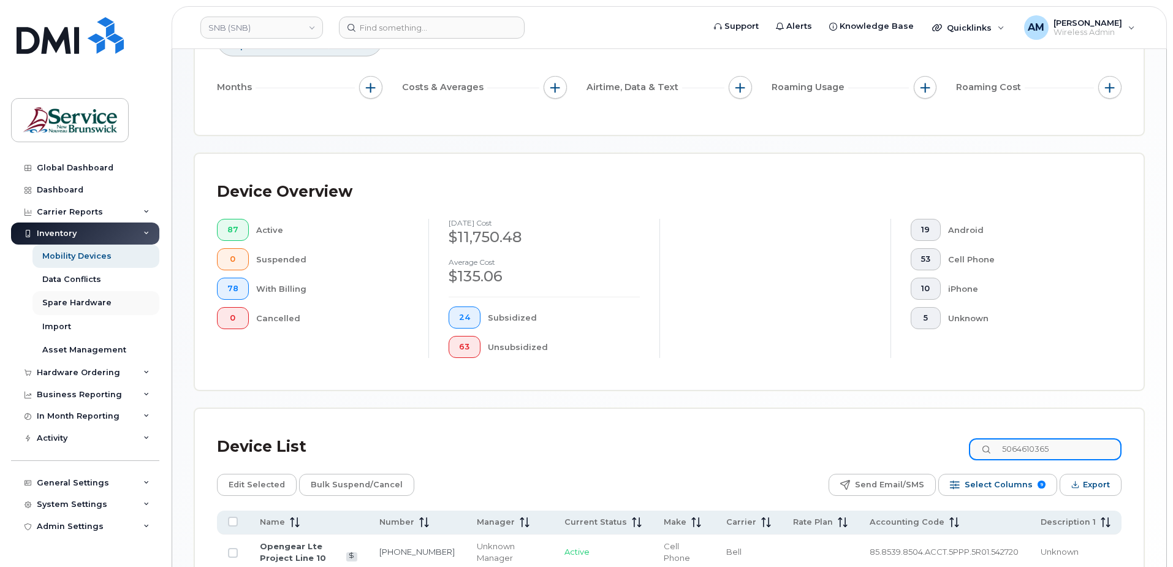
scroll to position [289, 0]
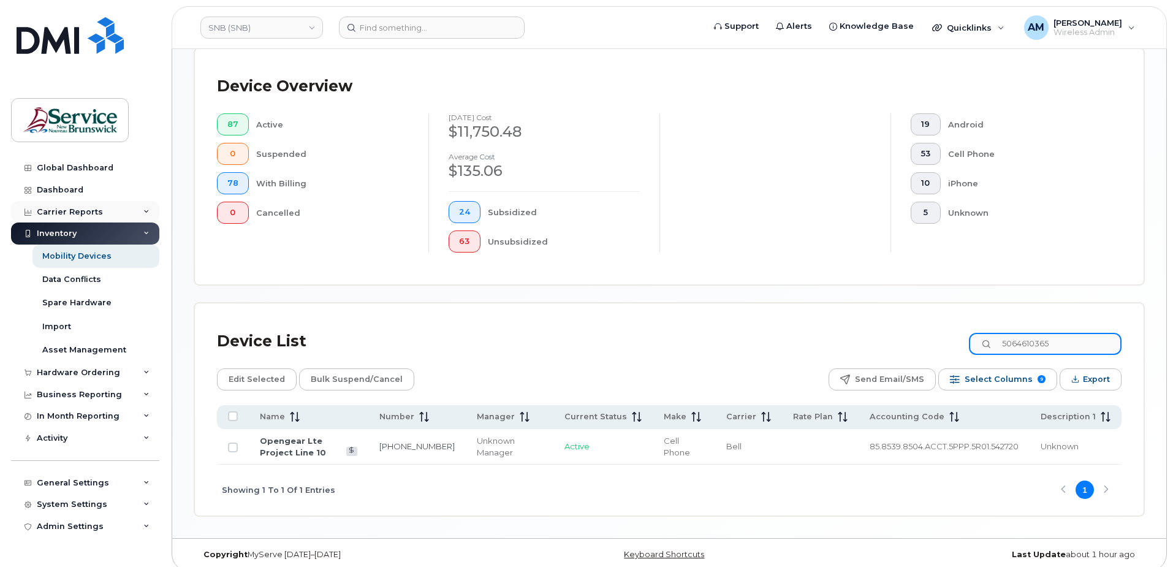
type input "5064610365"
click at [62, 211] on div "Carrier Reports" at bounding box center [70, 212] width 66 height 10
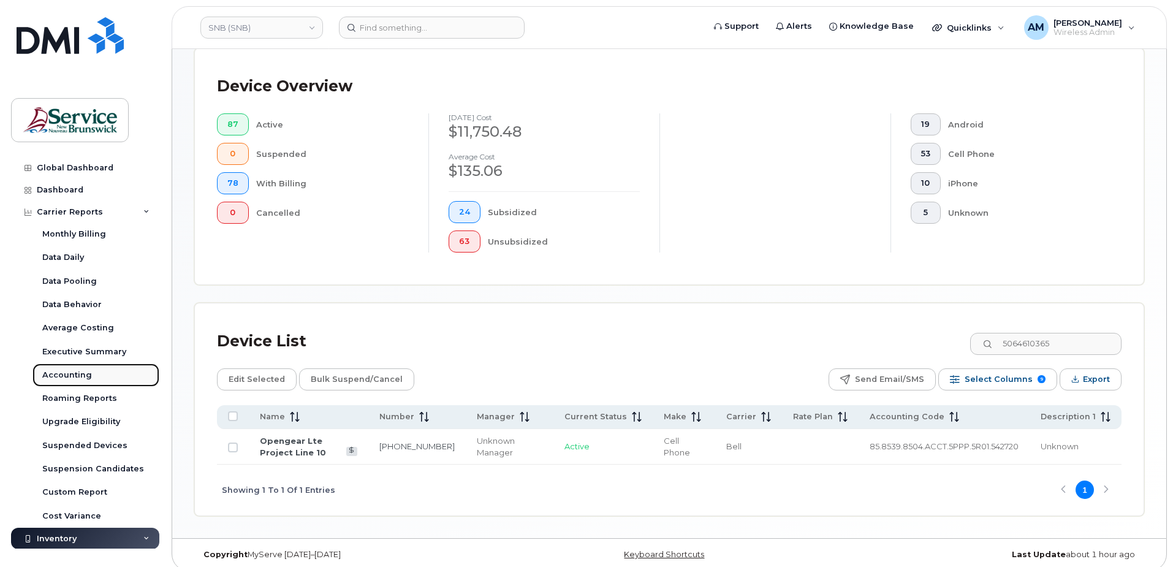
click at [64, 374] on div "Accounting" at bounding box center [67, 375] width 50 height 11
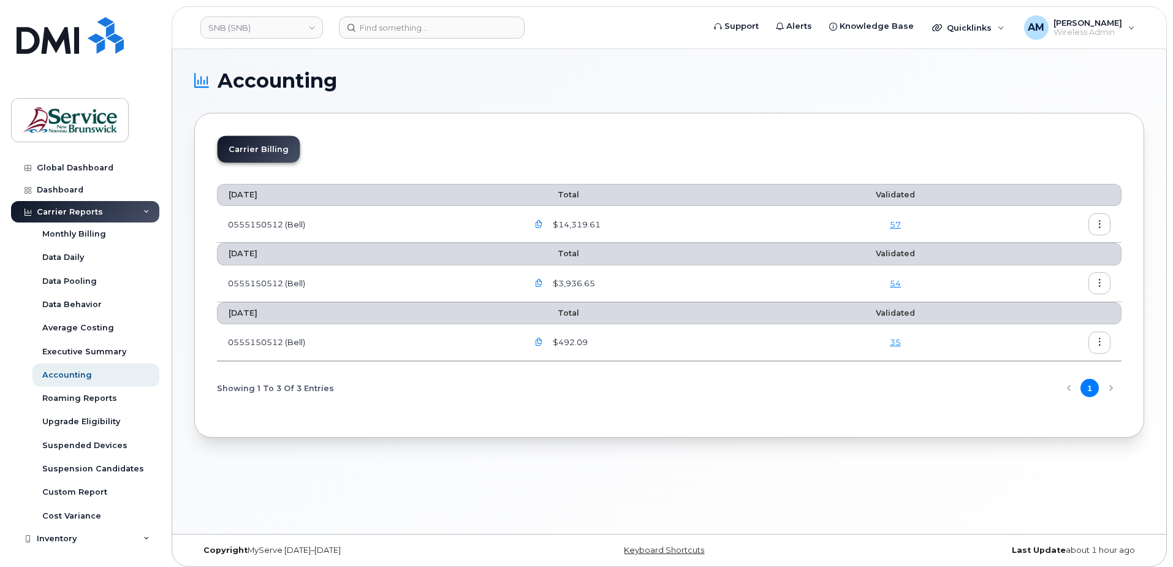
click at [1099, 224] on icon "button" at bounding box center [1100, 225] width 8 height 8
click at [1033, 278] on span "Download" at bounding box center [1044, 273] width 48 height 11
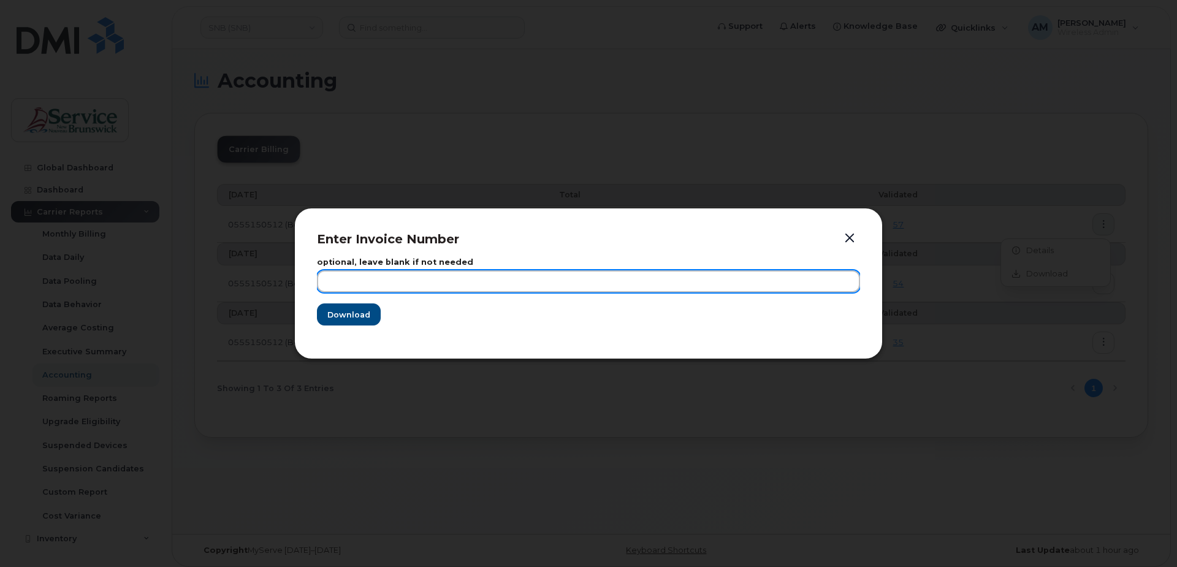
click at [469, 281] on input "text" at bounding box center [588, 281] width 543 height 22
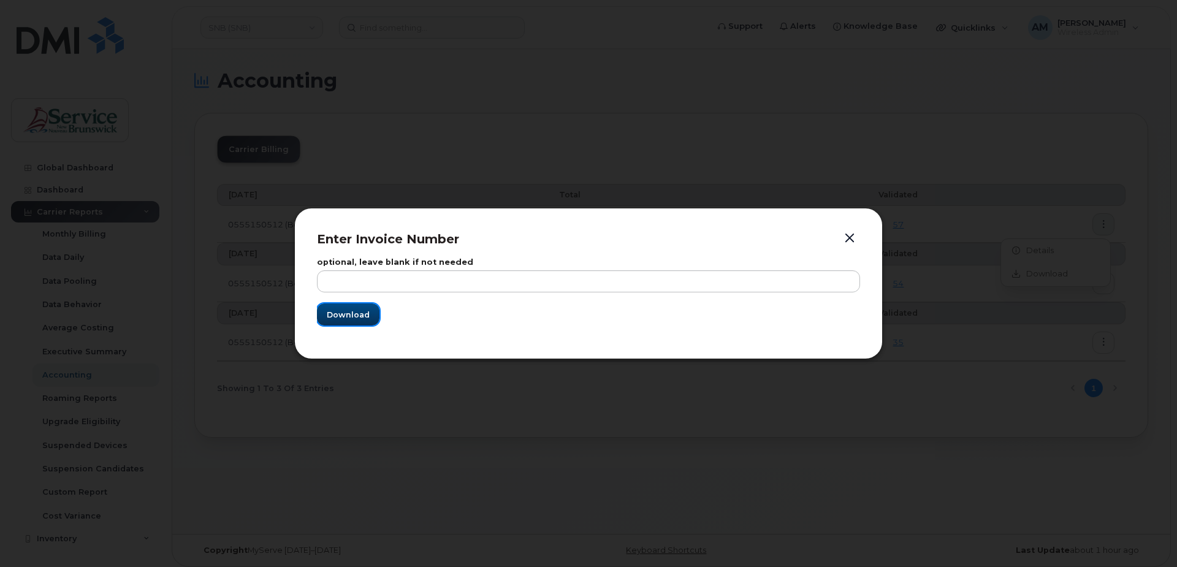
click at [347, 320] on button "Download" at bounding box center [348, 314] width 63 height 22
